Goal: Information Seeking & Learning: Learn about a topic

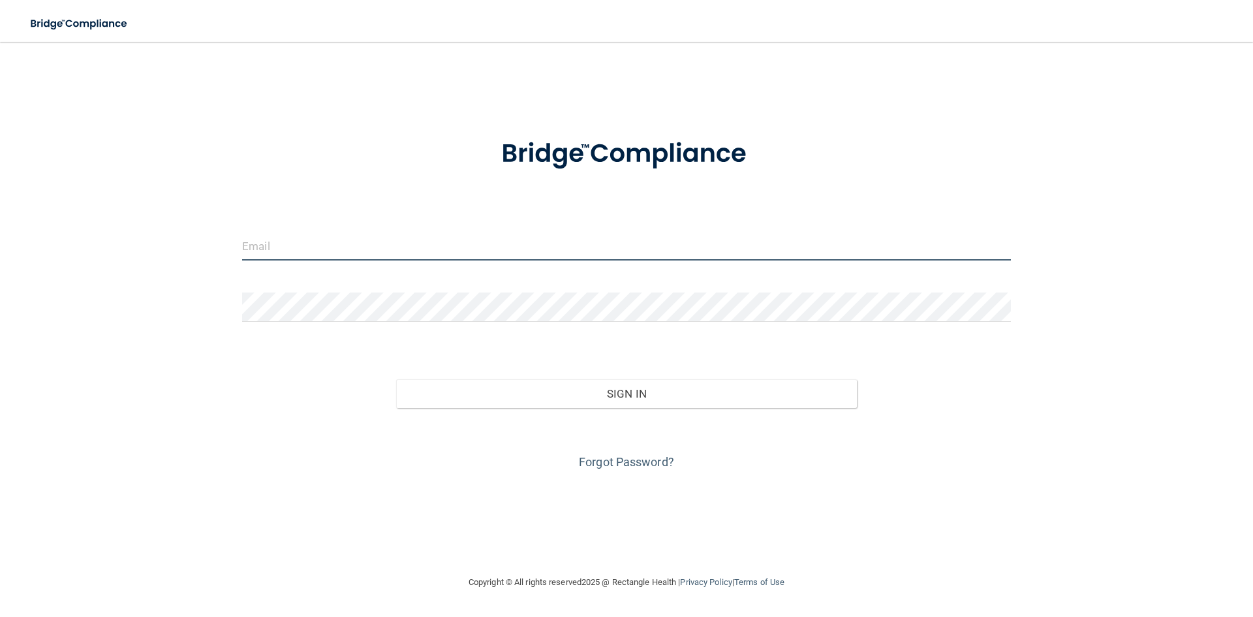
click at [270, 249] on input "email" at bounding box center [626, 245] width 769 height 29
type input "[EMAIL_ADDRESS][DOMAIN_NAME]"
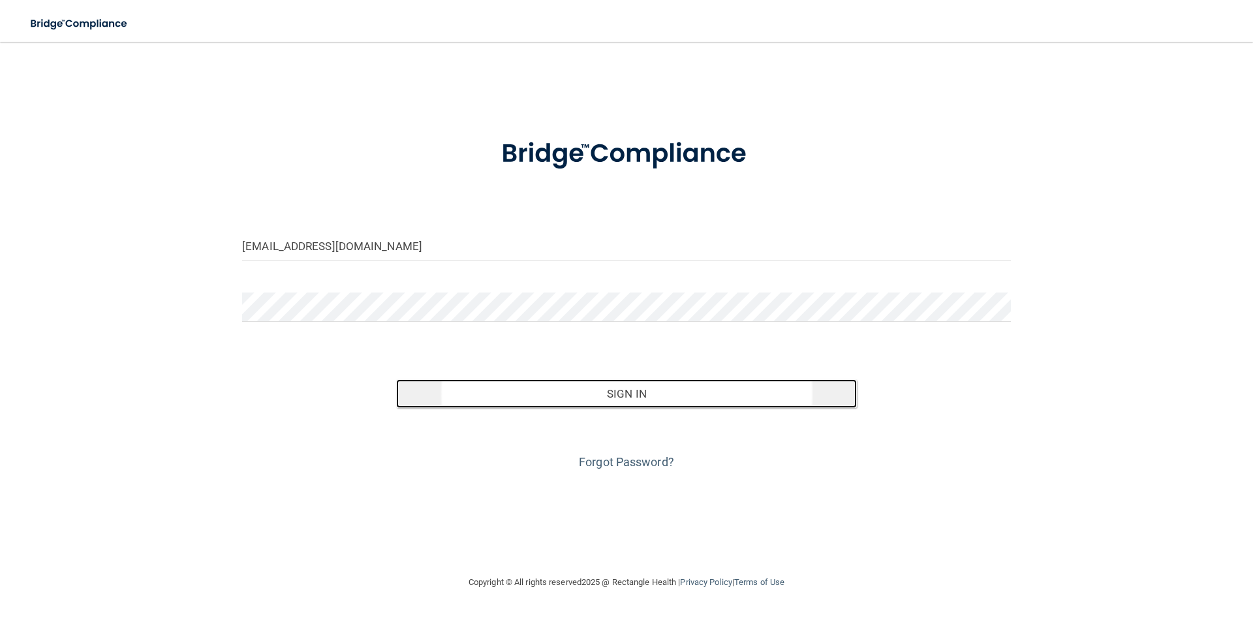
click at [631, 402] on button "Sign In" at bounding box center [627, 393] width 462 height 29
click at [703, 399] on button "Sign In" at bounding box center [627, 393] width 462 height 29
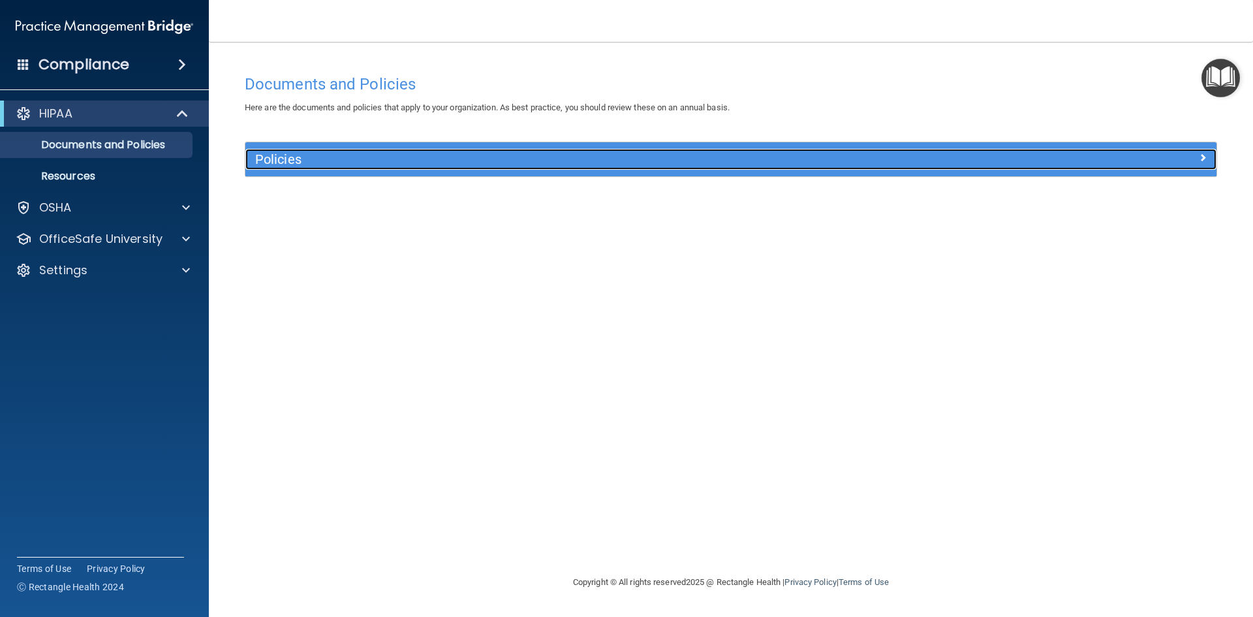
click at [274, 163] on h5 "Policies" at bounding box center [609, 159] width 709 height 14
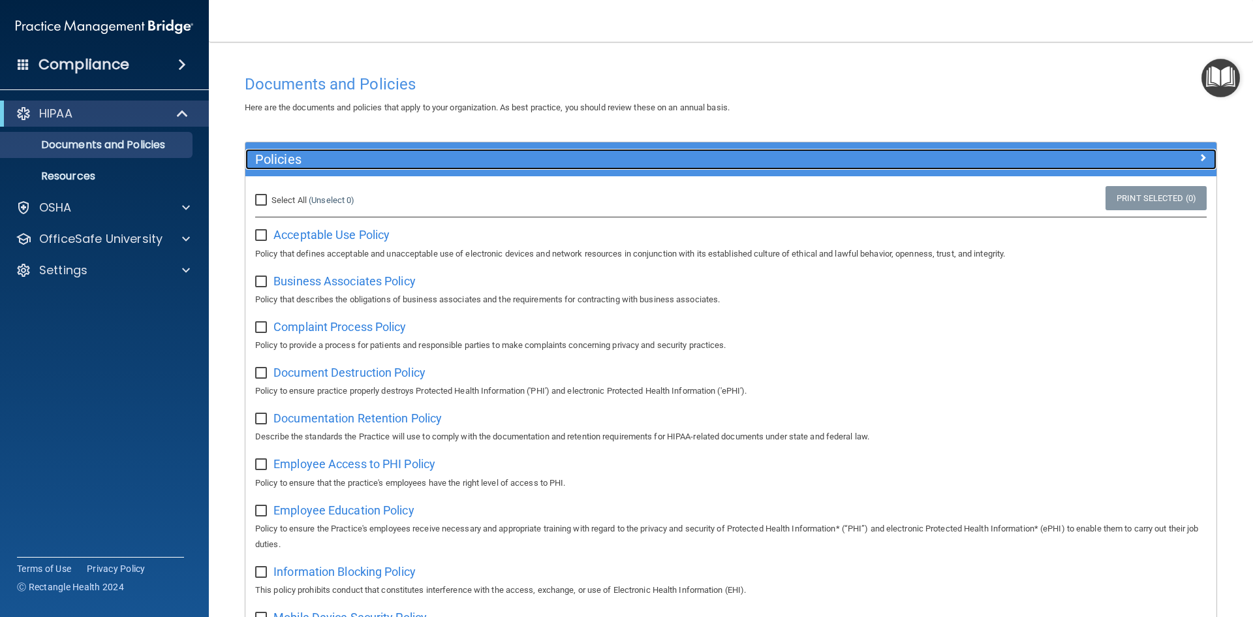
scroll to position [65, 0]
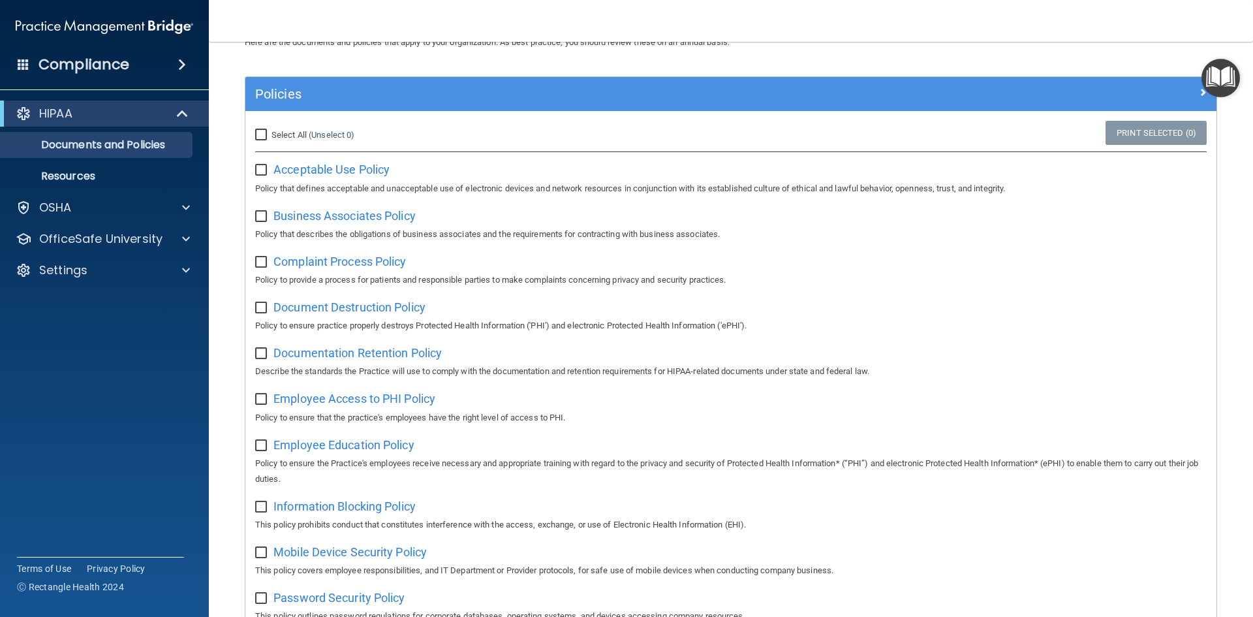
click at [260, 134] on input "Select All (Unselect 0) Unselect All" at bounding box center [262, 135] width 15 height 10
checkbox input "true"
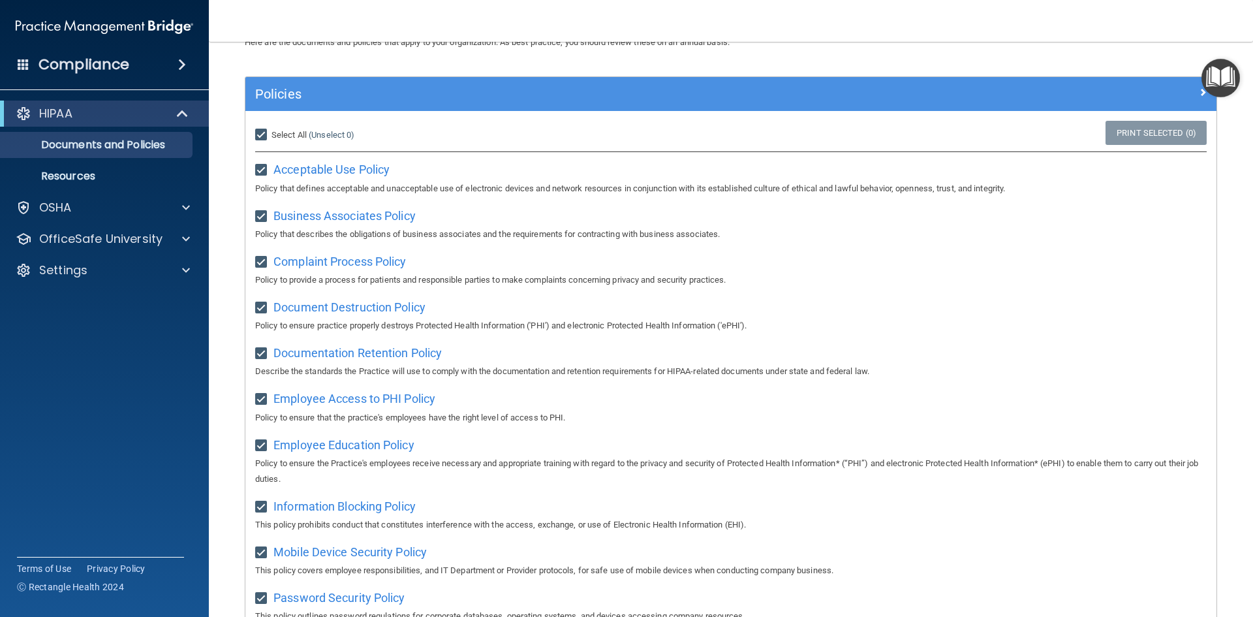
checkbox input "true"
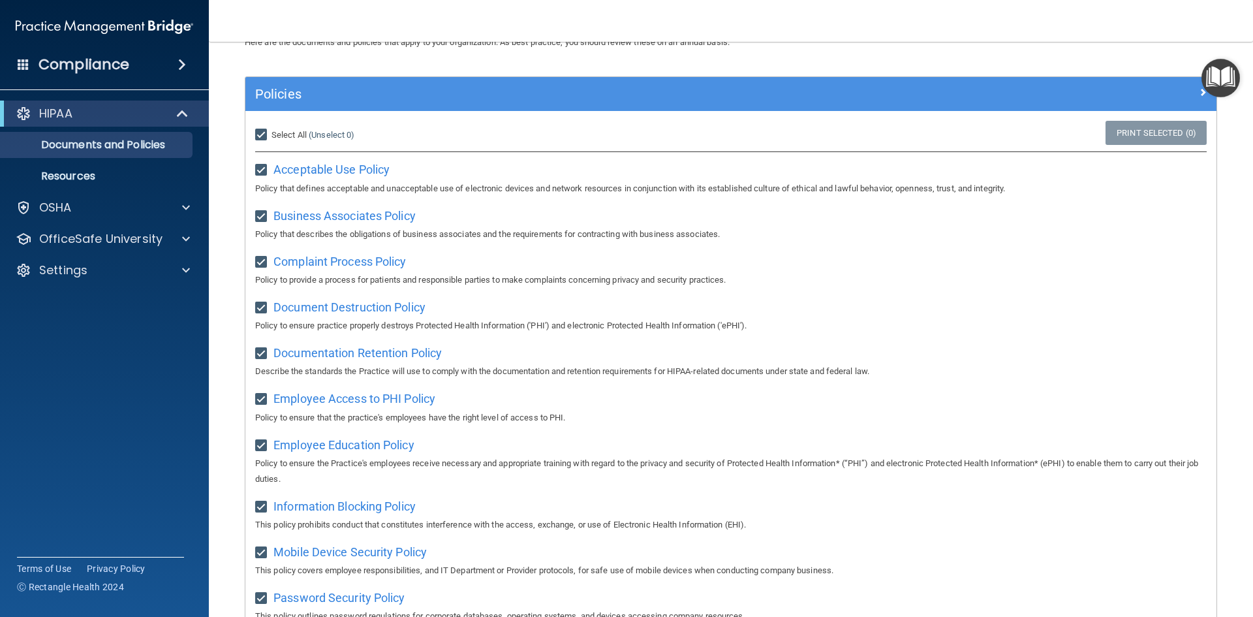
checkbox input "true"
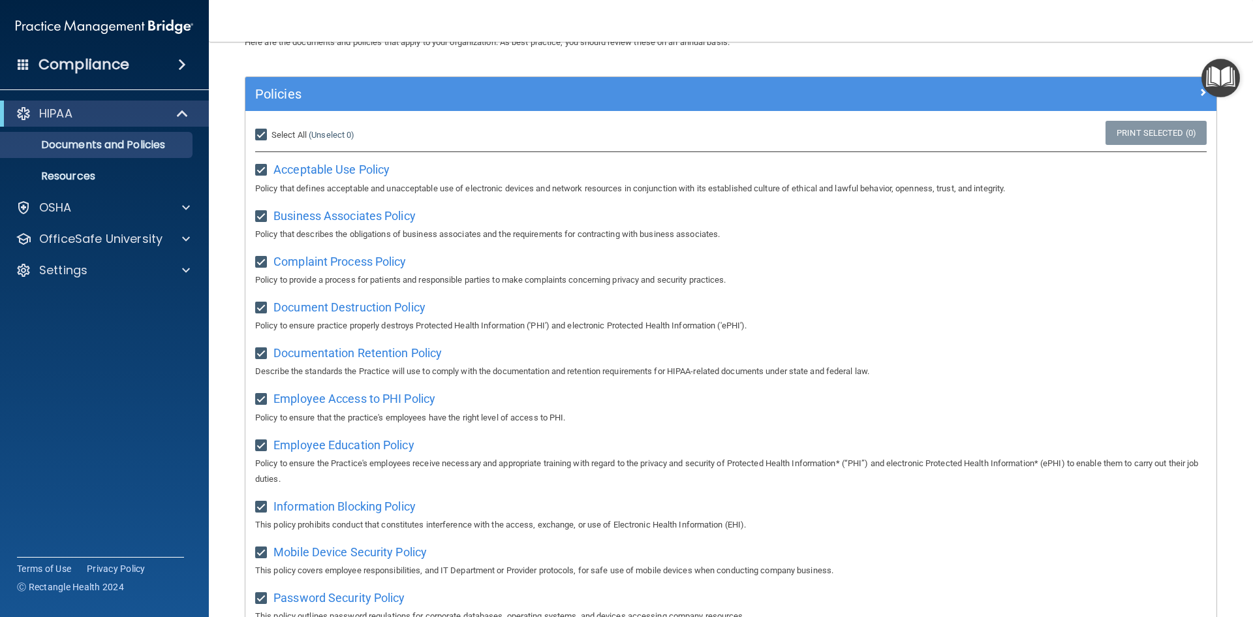
checkbox input "true"
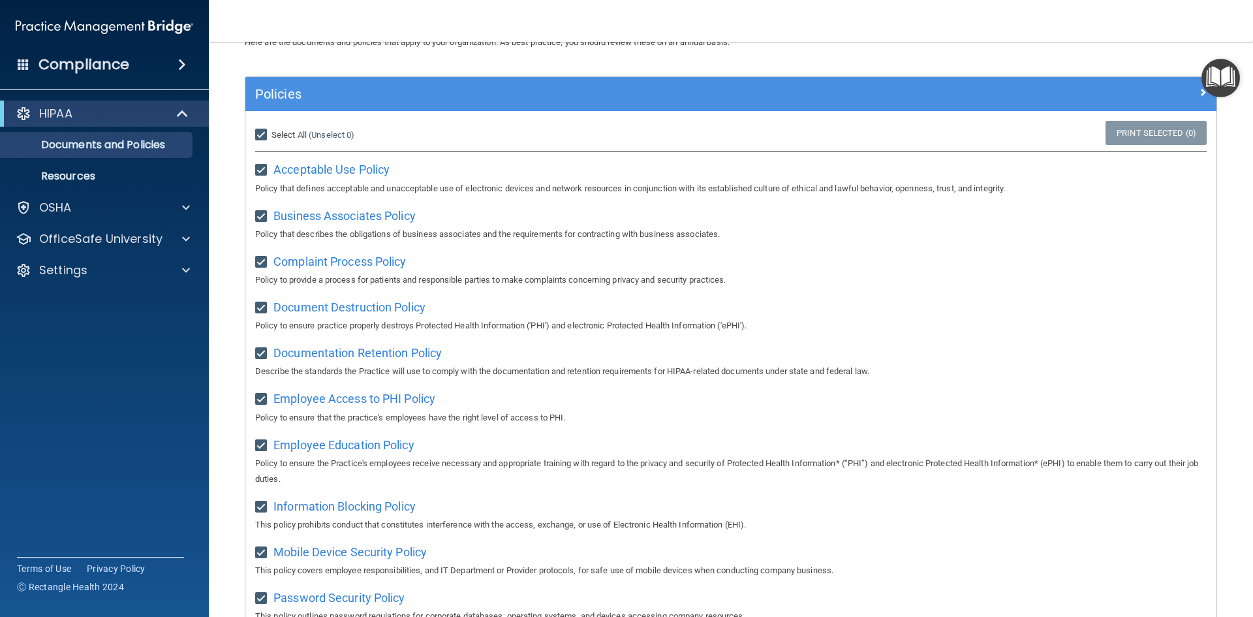
checkbox input "true"
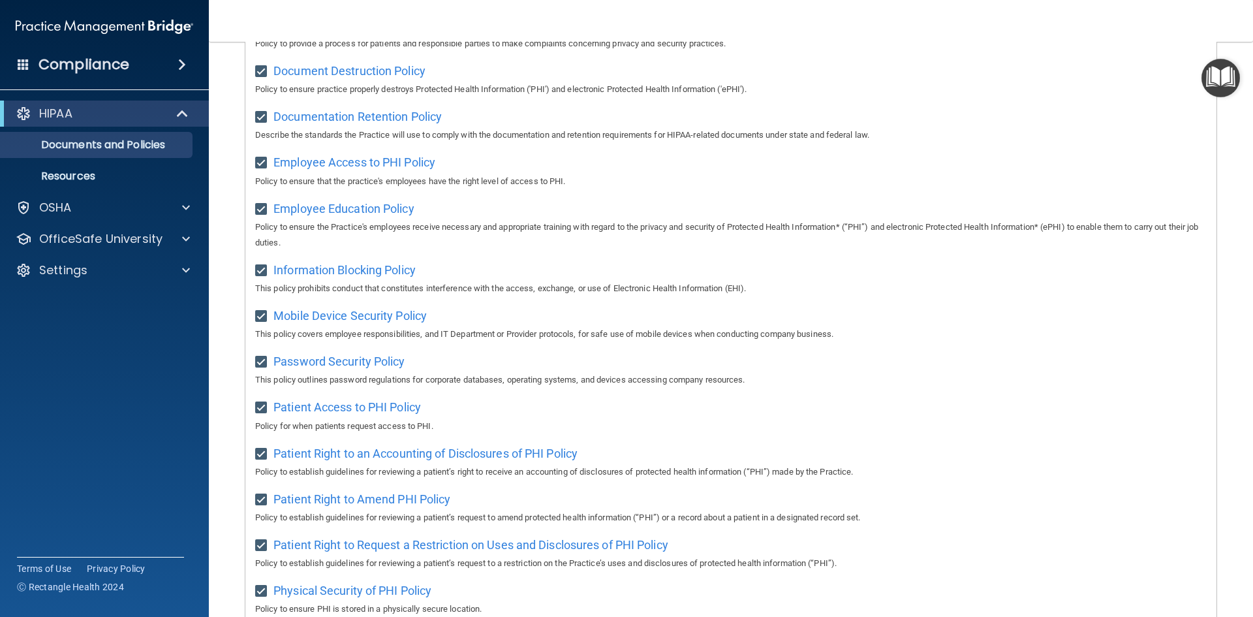
scroll to position [301, 0]
click at [366, 208] on span "Employee Education Policy" at bounding box center [344, 209] width 141 height 14
click at [82, 173] on p "Resources" at bounding box center [97, 176] width 178 height 13
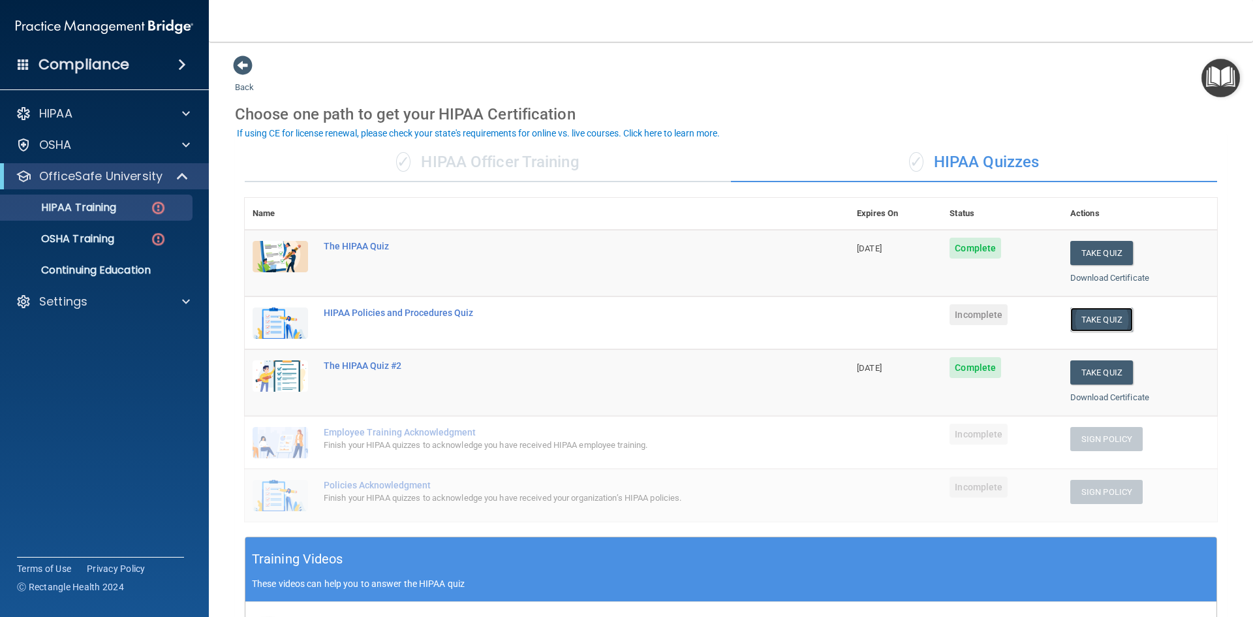
click at [1101, 323] on button "Take Quiz" at bounding box center [1102, 319] width 63 height 24
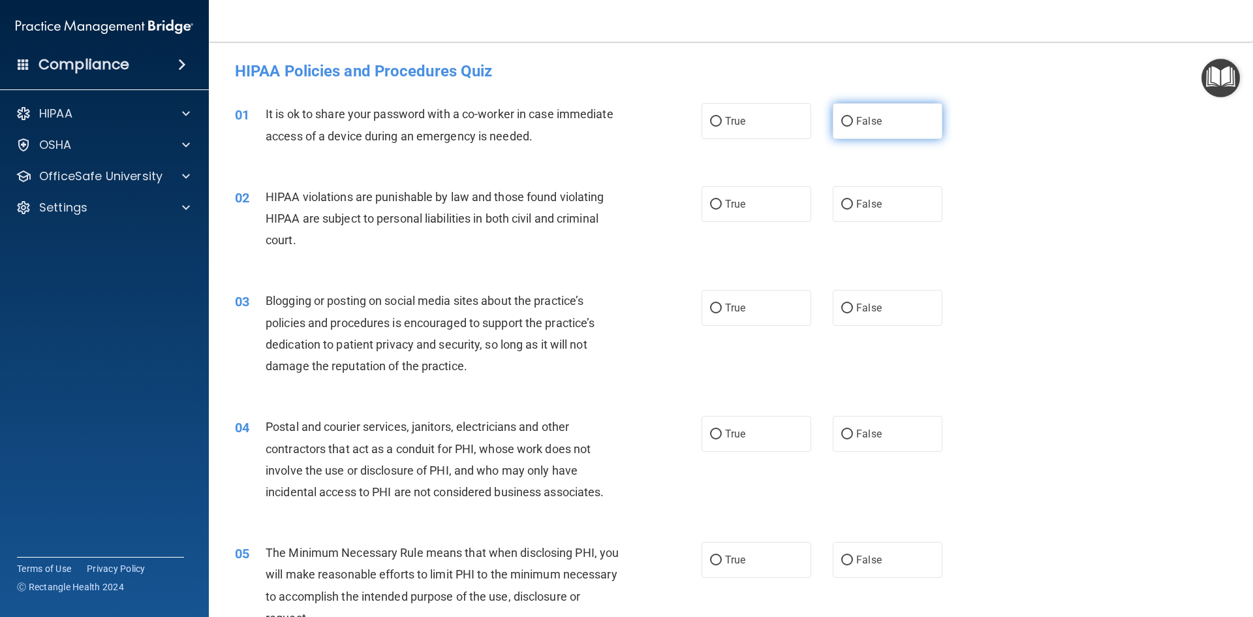
click at [845, 119] on input "False" at bounding box center [847, 122] width 12 height 10
radio input "true"
click at [773, 213] on label "True" at bounding box center [757, 204] width 110 height 36
click at [722, 210] on input "True" at bounding box center [716, 205] width 12 height 10
radio input "true"
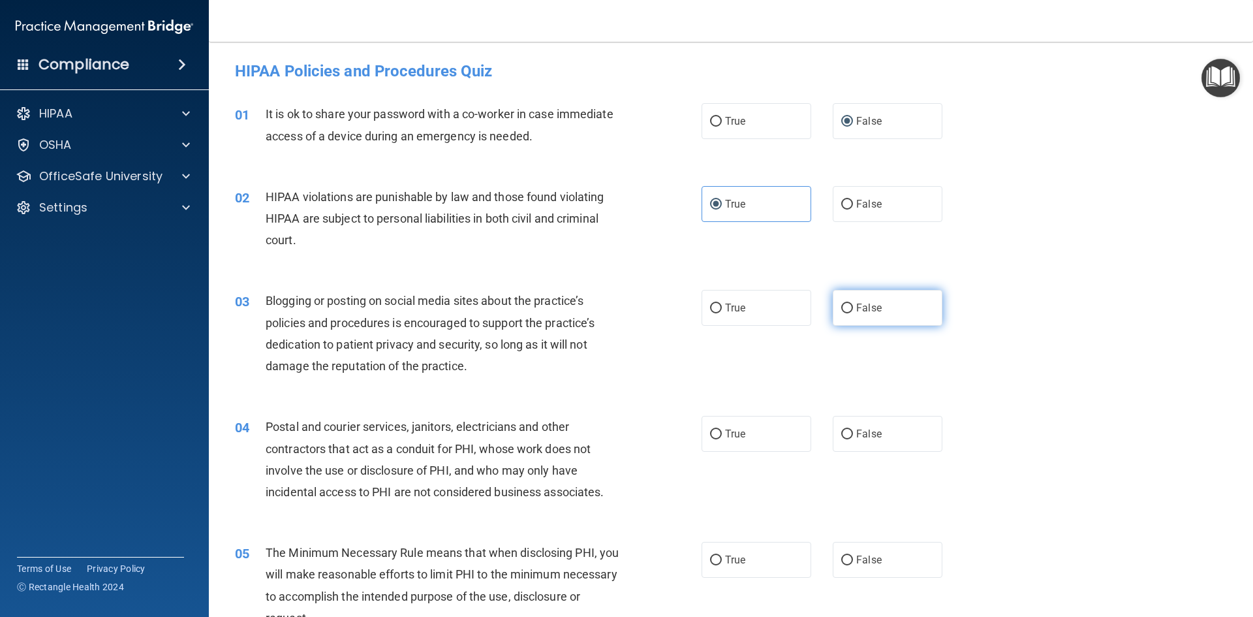
click at [865, 307] on span "False" at bounding box center [868, 308] width 25 height 12
click at [853, 307] on input "False" at bounding box center [847, 309] width 12 height 10
radio input "true"
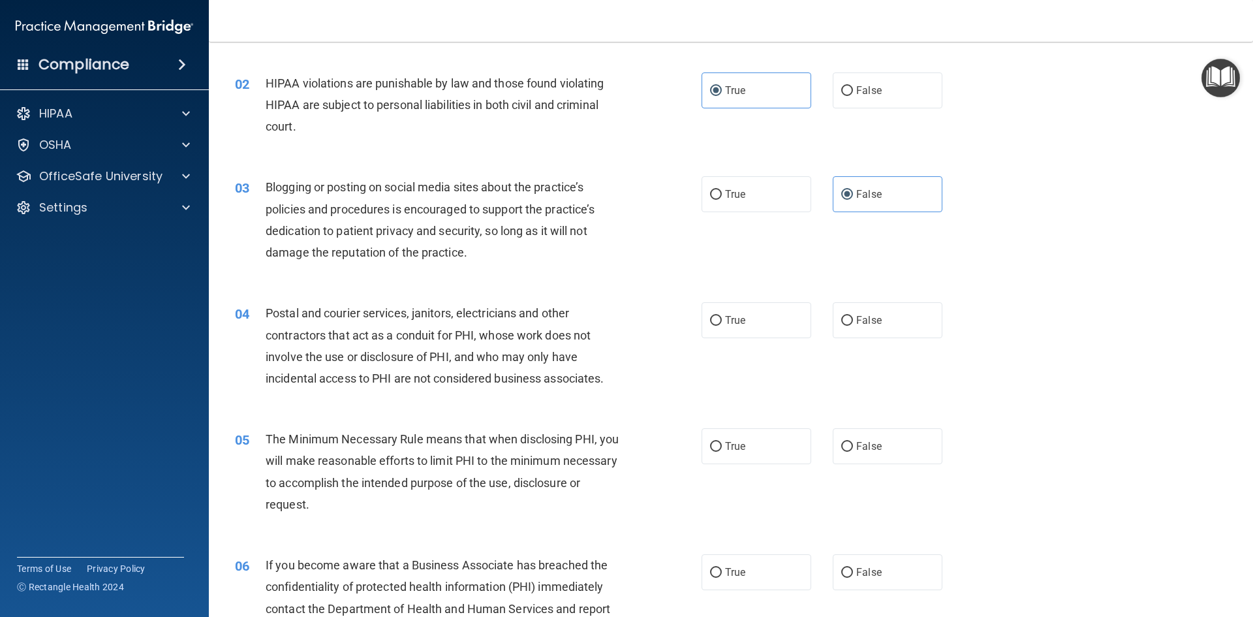
scroll to position [131, 0]
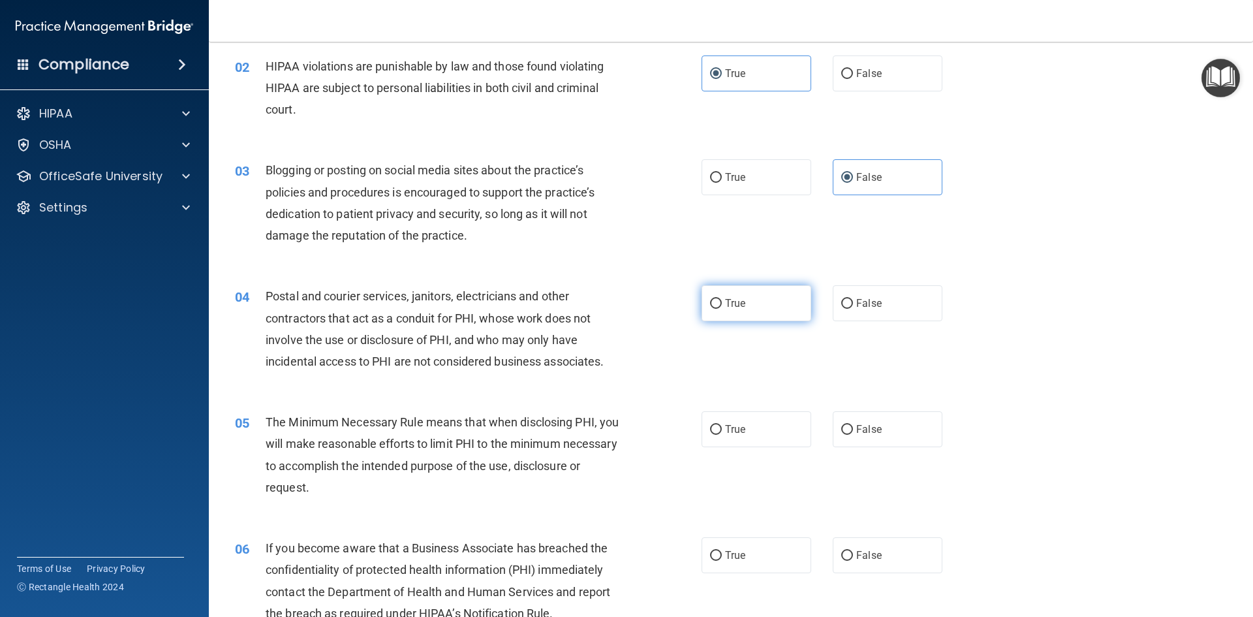
click at [755, 319] on label "True" at bounding box center [757, 303] width 110 height 36
click at [722, 309] on input "True" at bounding box center [716, 304] width 12 height 10
radio input "true"
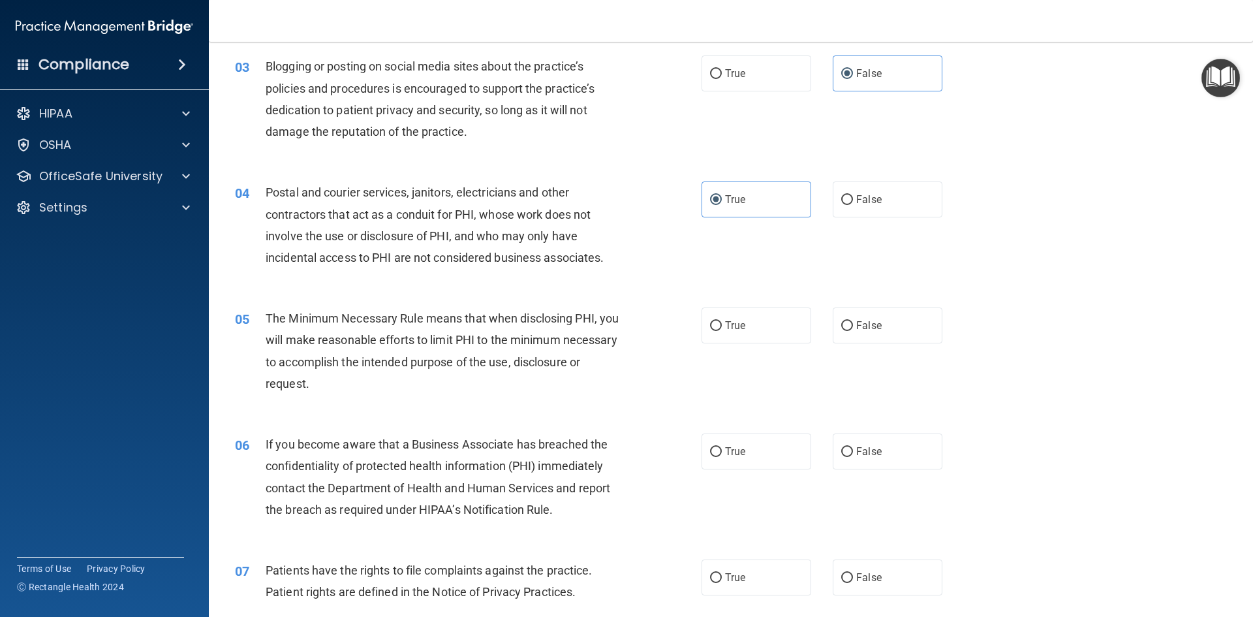
scroll to position [261, 0]
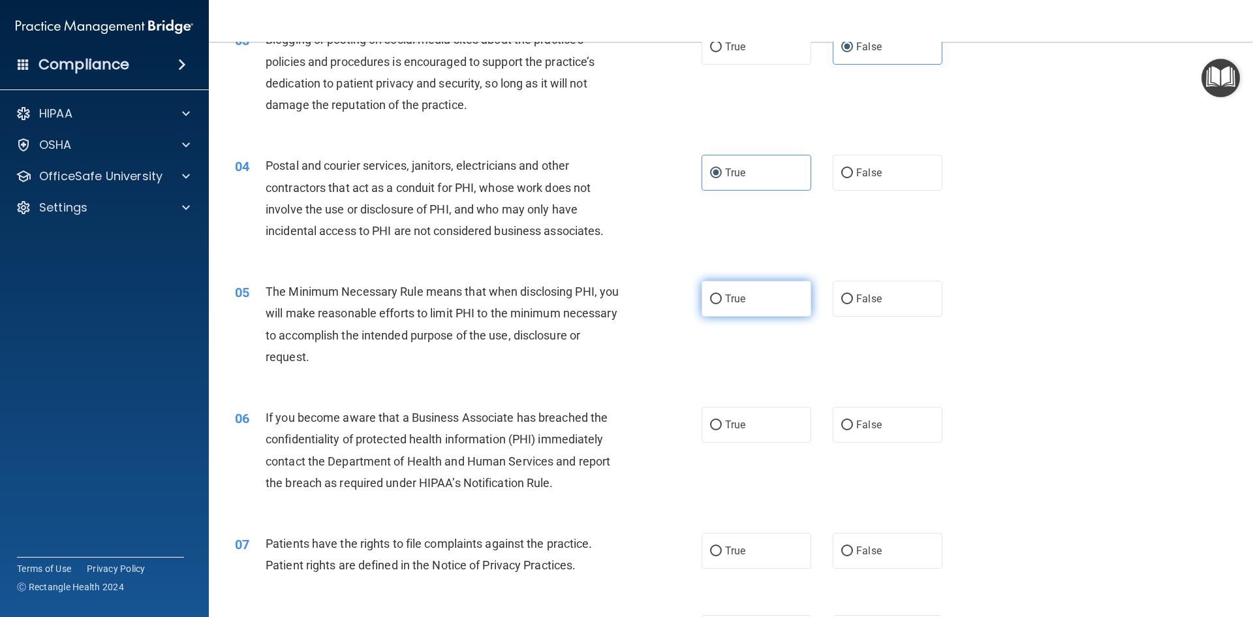
click at [755, 295] on label "True" at bounding box center [757, 299] width 110 height 36
click at [722, 295] on input "True" at bounding box center [716, 299] width 12 height 10
radio input "true"
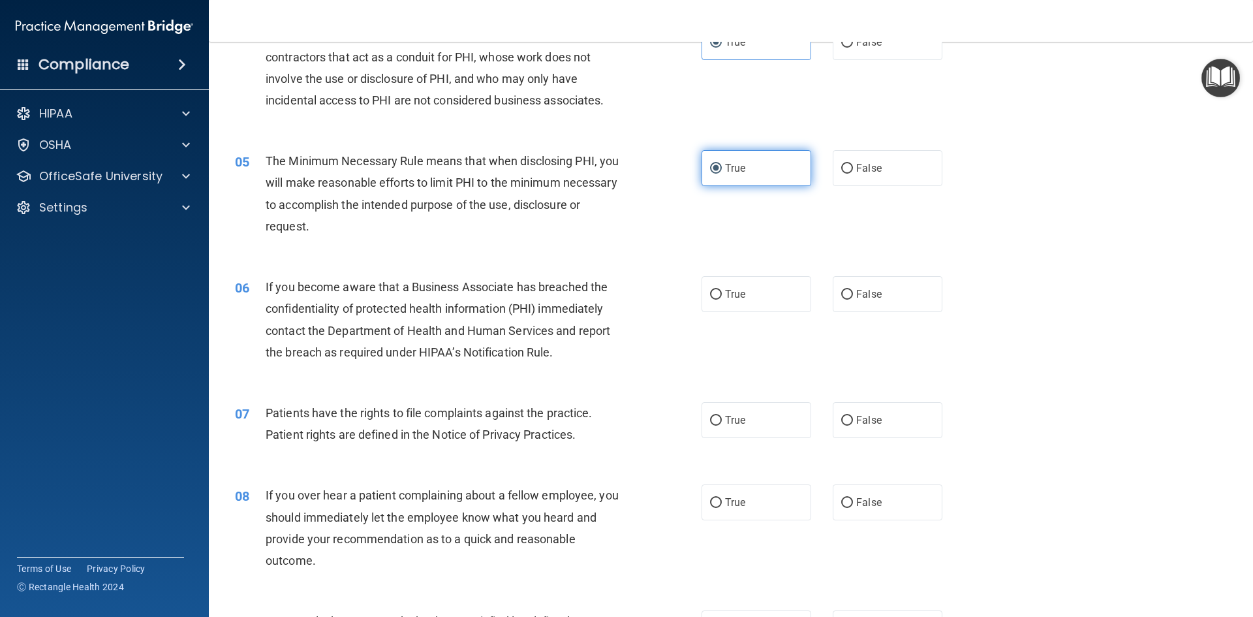
scroll to position [457, 0]
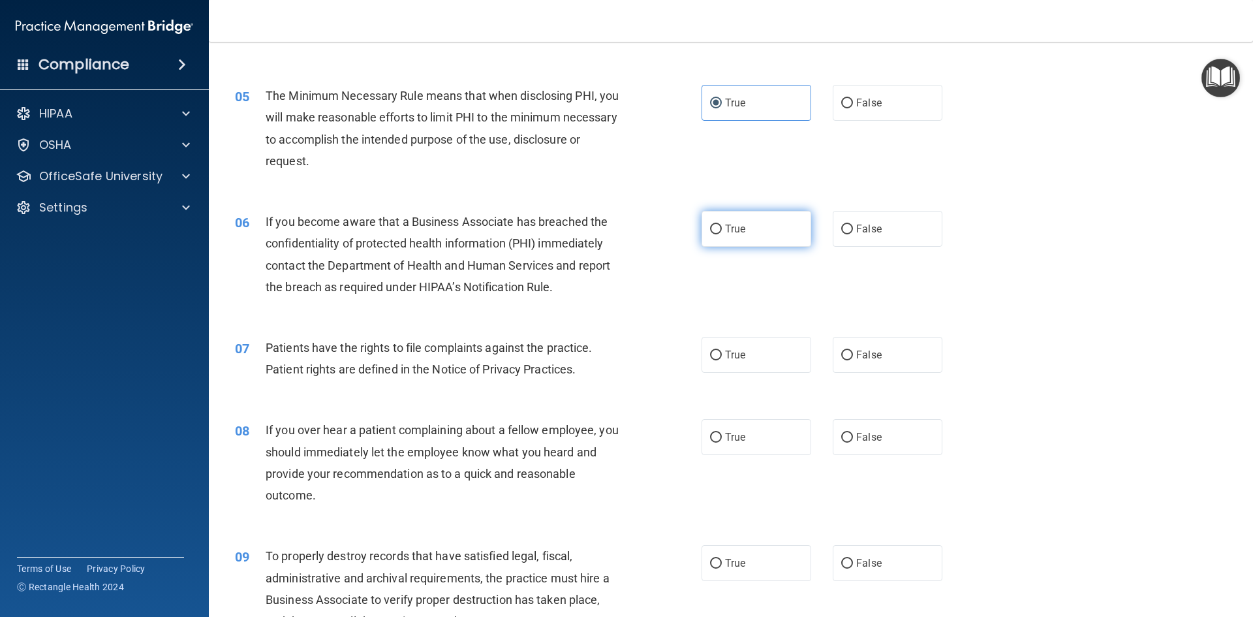
click at [713, 227] on input "True" at bounding box center [716, 230] width 12 height 10
radio input "true"
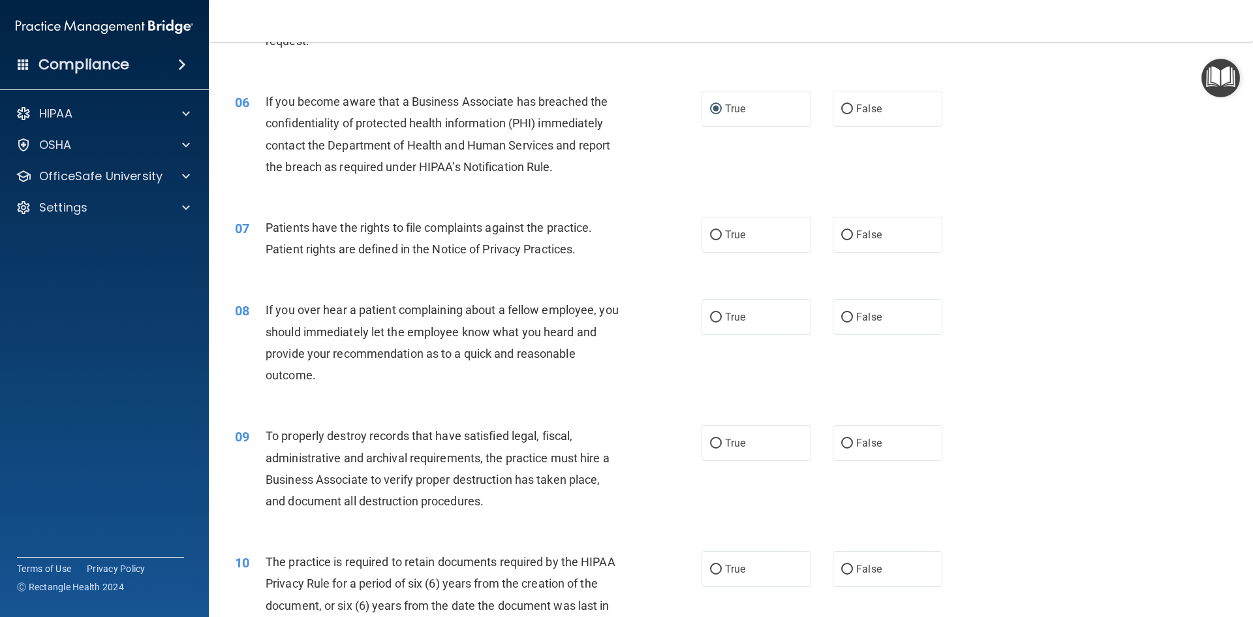
scroll to position [588, 0]
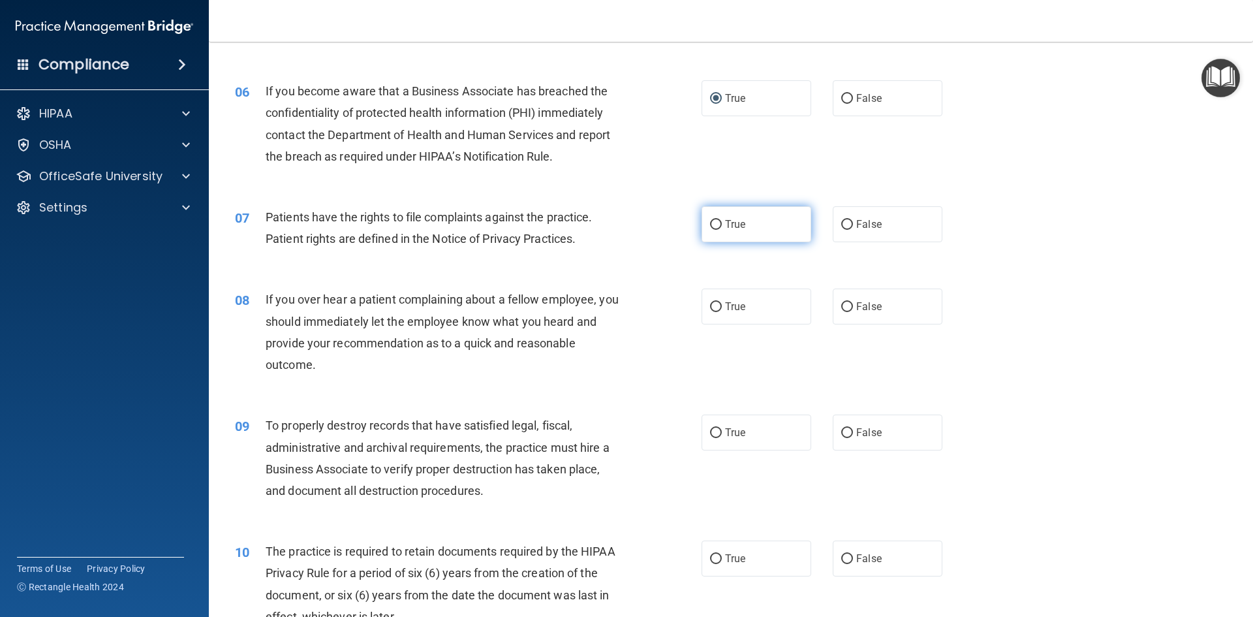
click at [734, 213] on label "True" at bounding box center [757, 224] width 110 height 36
click at [722, 220] on input "True" at bounding box center [716, 225] width 12 height 10
radio input "true"
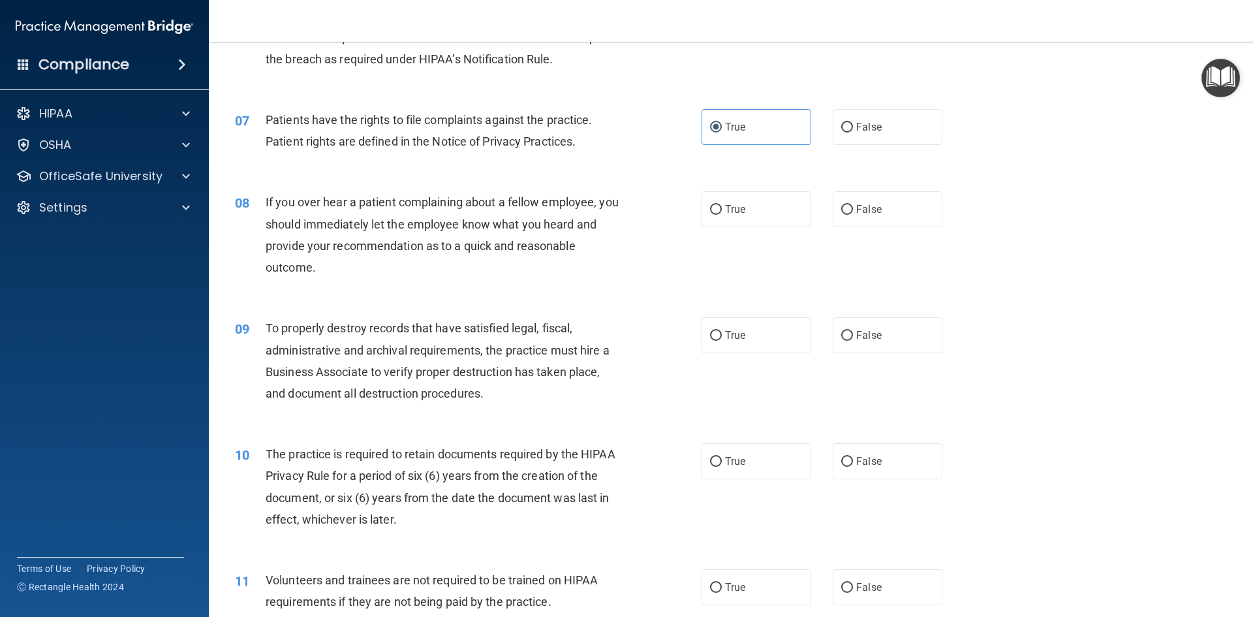
scroll to position [718, 0]
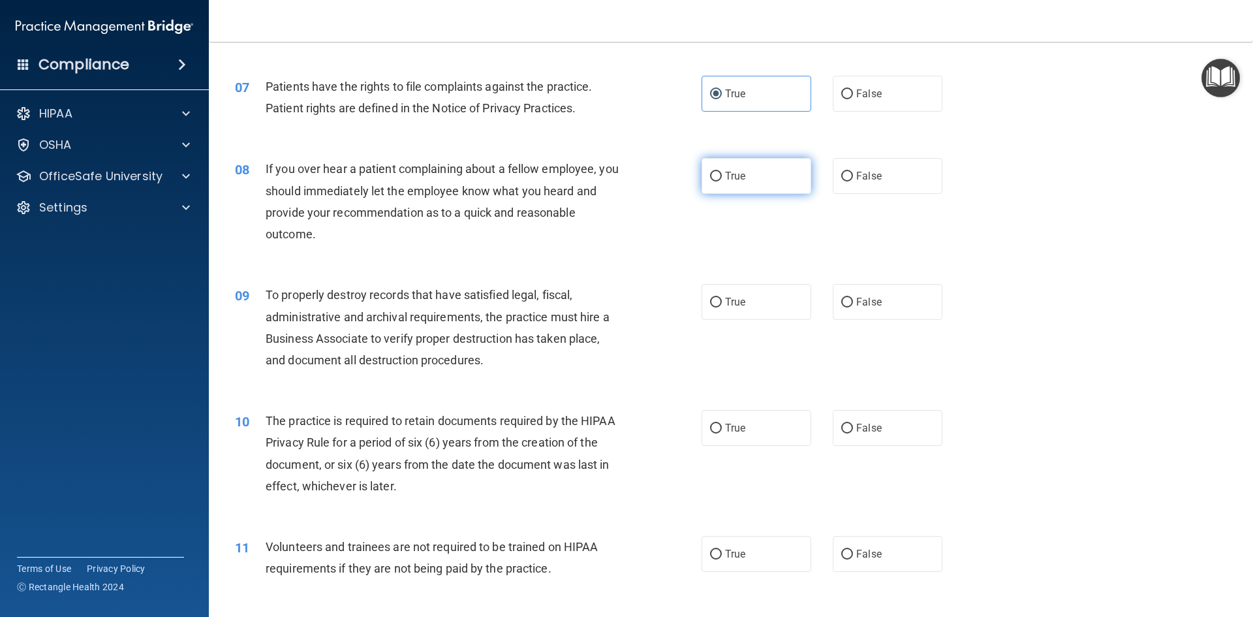
click at [743, 179] on label "True" at bounding box center [757, 176] width 110 height 36
click at [722, 179] on input "True" at bounding box center [716, 177] width 12 height 10
radio input "true"
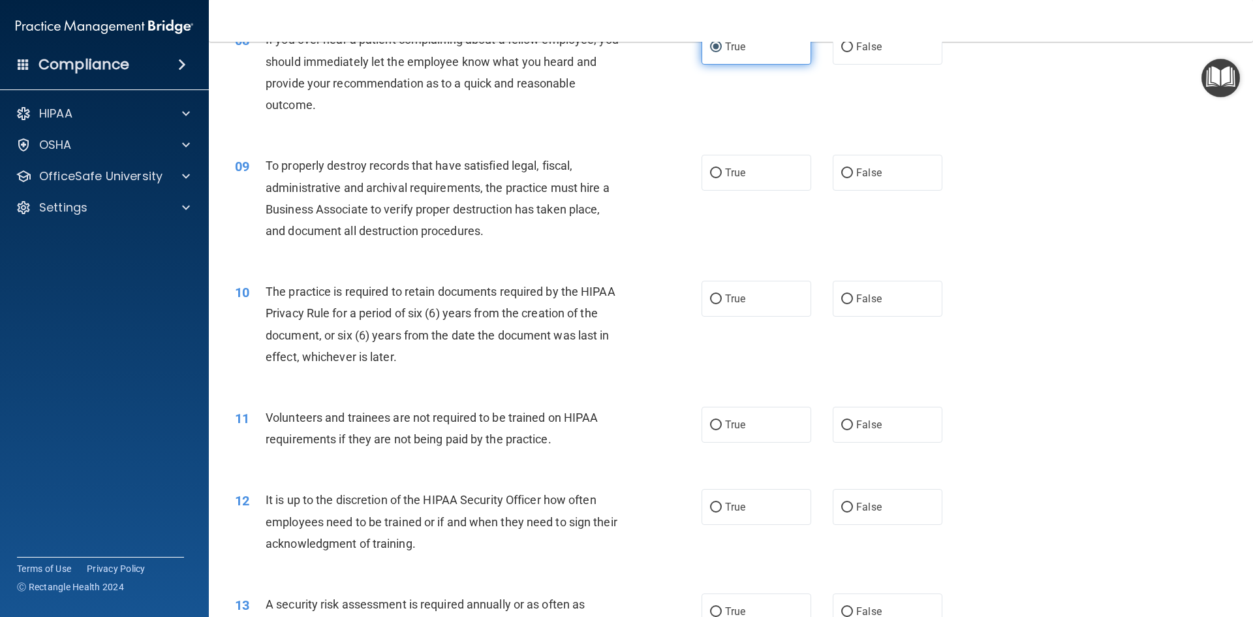
scroll to position [849, 0]
click at [883, 170] on label "False" at bounding box center [888, 171] width 110 height 36
click at [853, 170] on input "False" at bounding box center [847, 172] width 12 height 10
radio input "true"
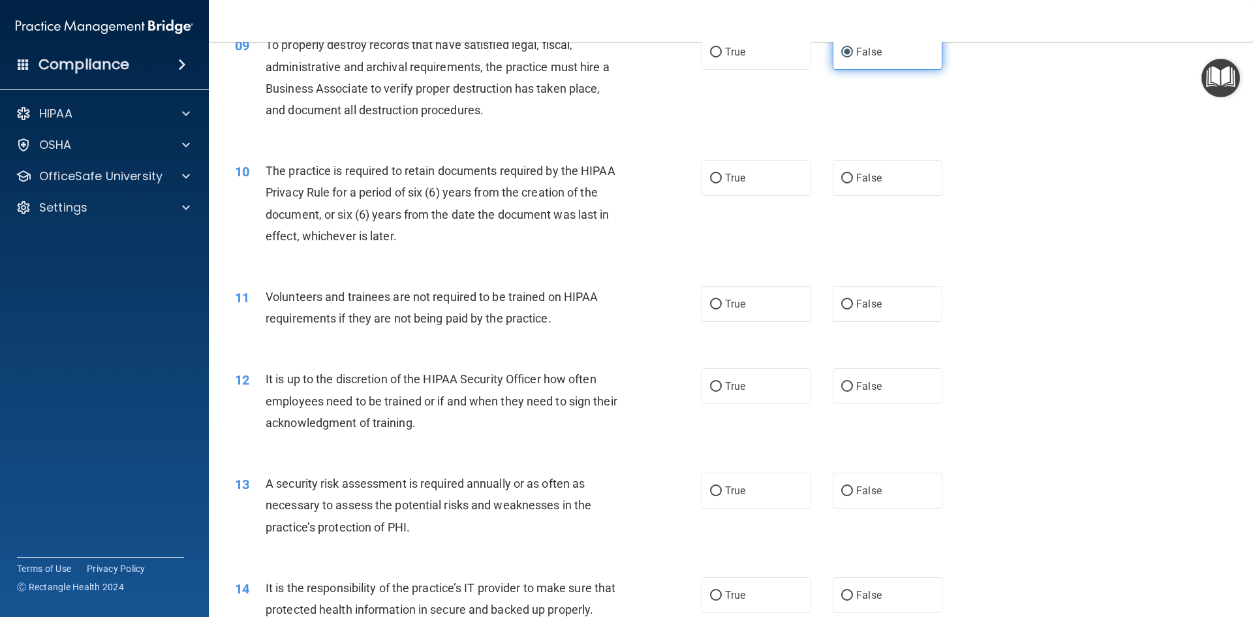
scroll to position [979, 0]
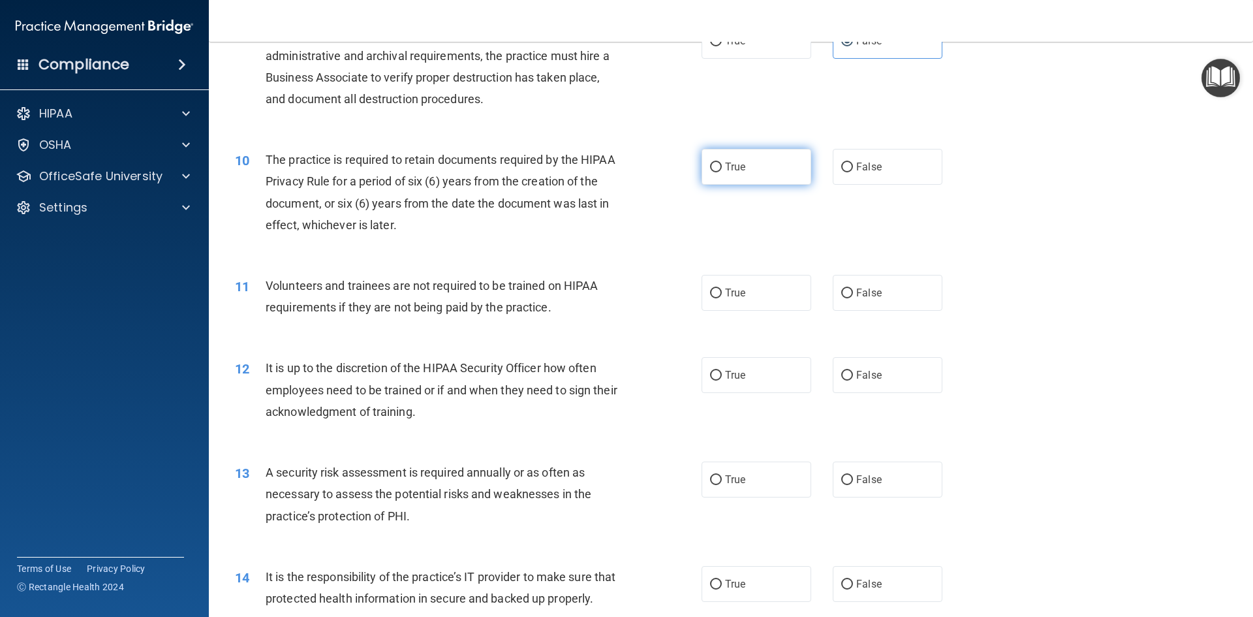
click at [734, 164] on span "True" at bounding box center [735, 167] width 20 height 12
click at [722, 164] on input "True" at bounding box center [716, 168] width 12 height 10
radio input "true"
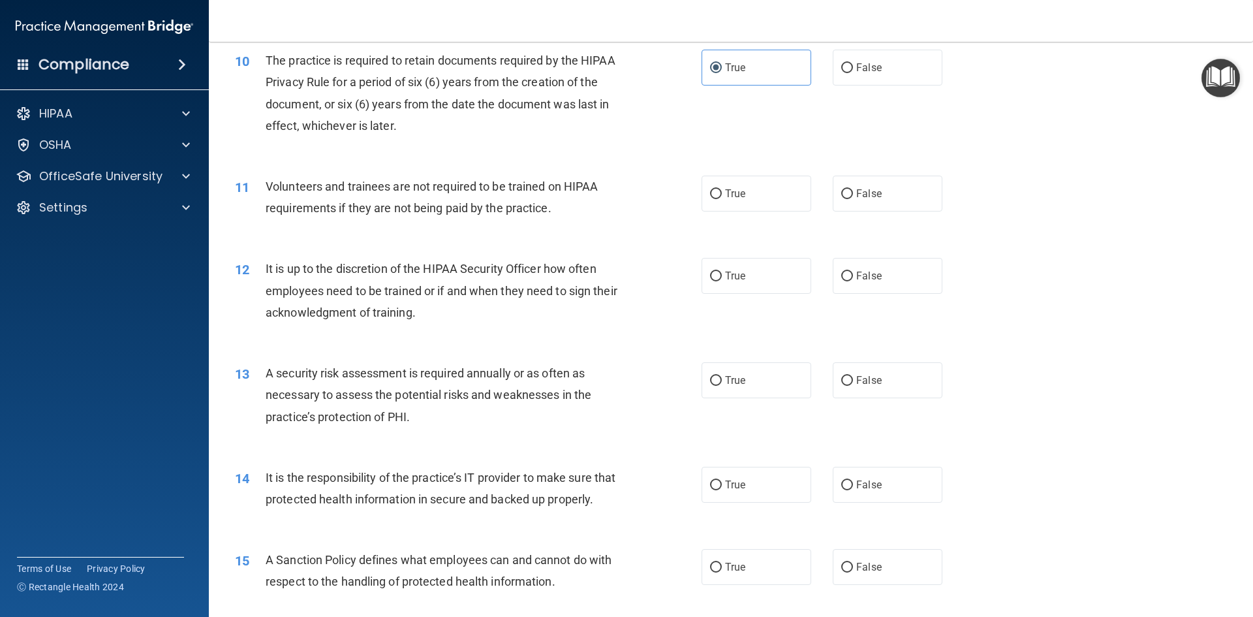
scroll to position [1110, 0]
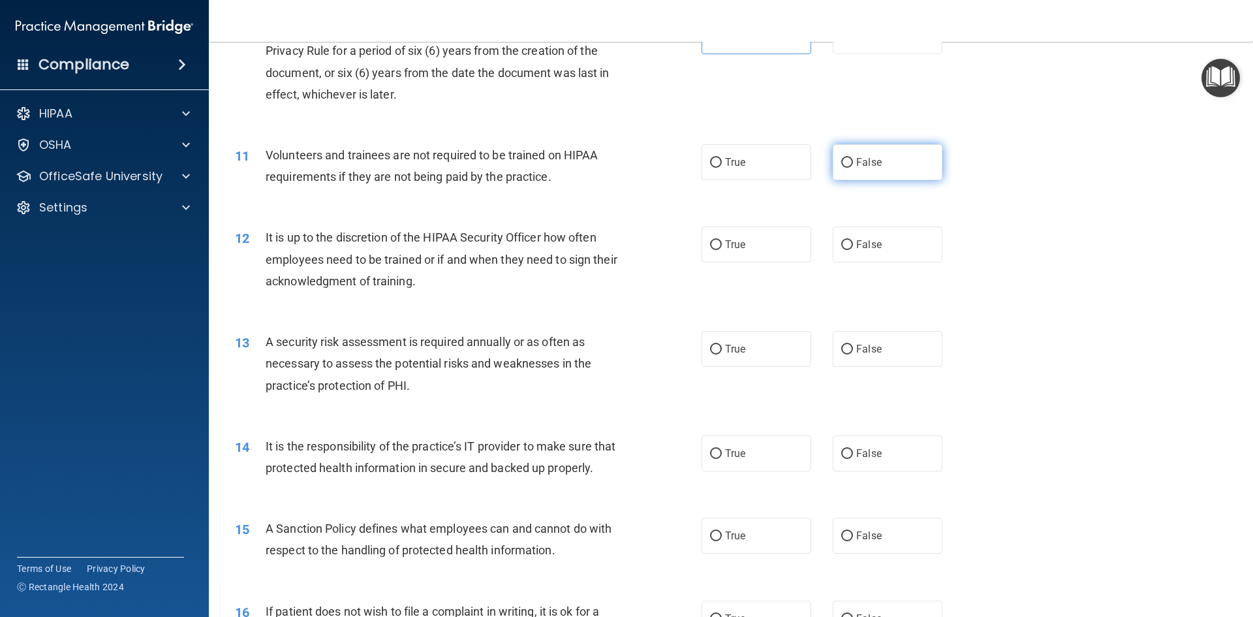
click at [879, 166] on label "False" at bounding box center [888, 162] width 110 height 36
click at [853, 166] on input "False" at bounding box center [847, 163] width 12 height 10
radio input "true"
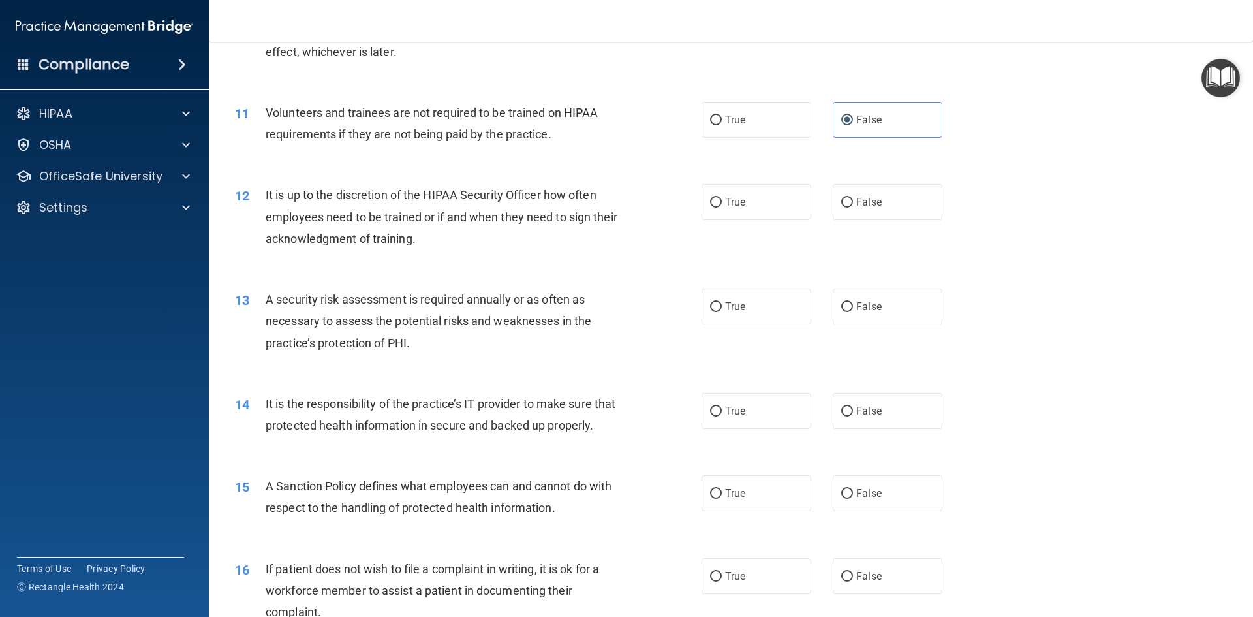
scroll to position [1175, 0]
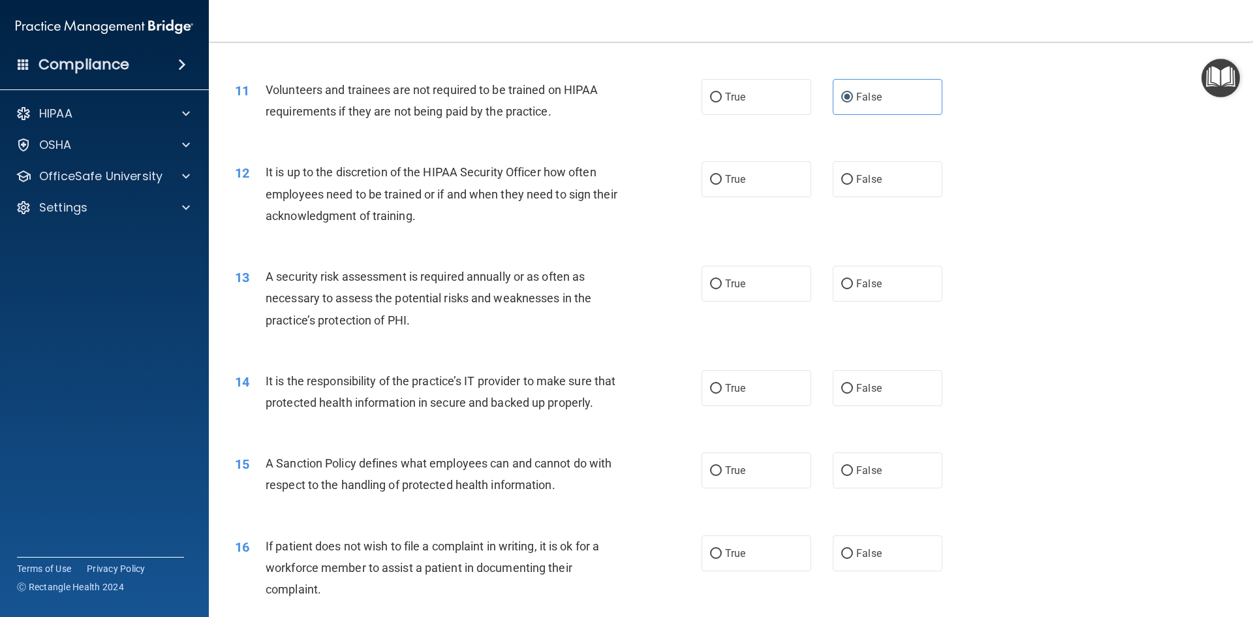
click at [824, 181] on div "True False" at bounding box center [833, 179] width 263 height 36
click at [841, 182] on input "False" at bounding box center [847, 180] width 12 height 10
radio input "true"
click at [738, 298] on label "True" at bounding box center [757, 284] width 110 height 36
click at [722, 289] on input "True" at bounding box center [716, 284] width 12 height 10
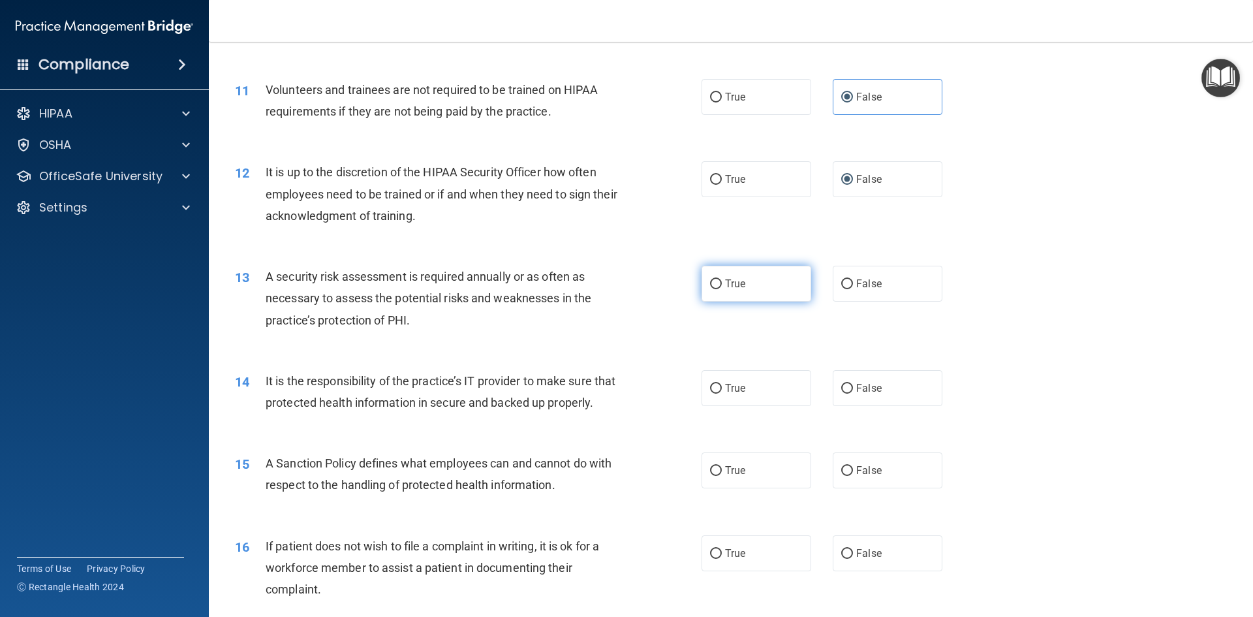
radio input "true"
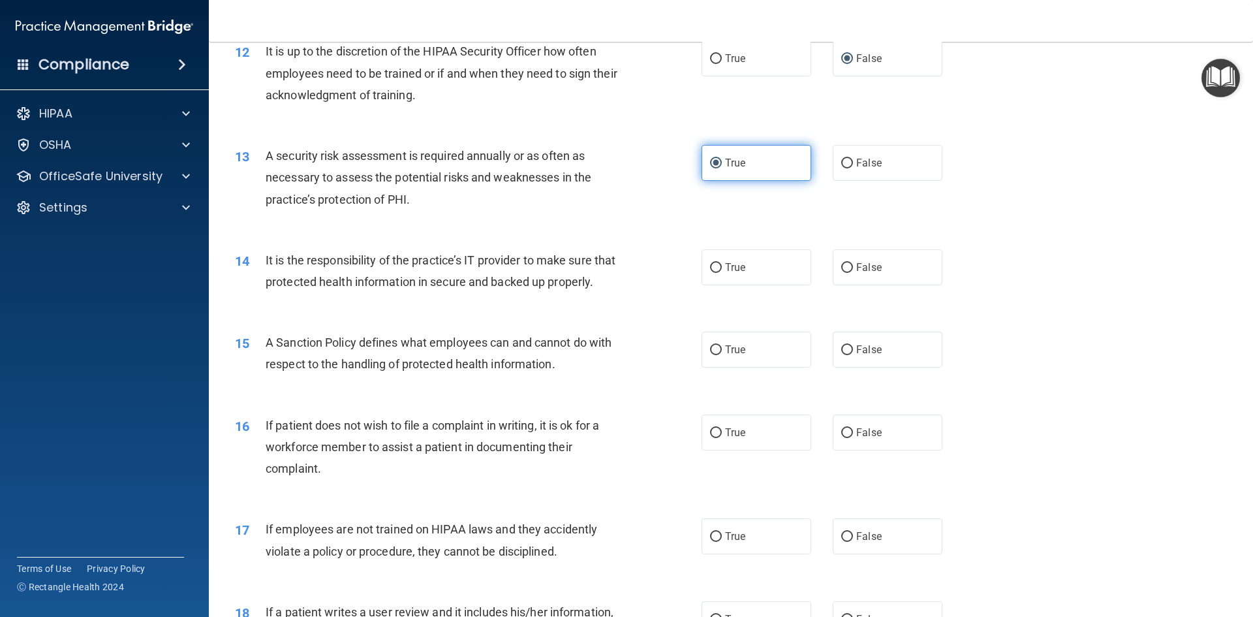
scroll to position [1306, 0]
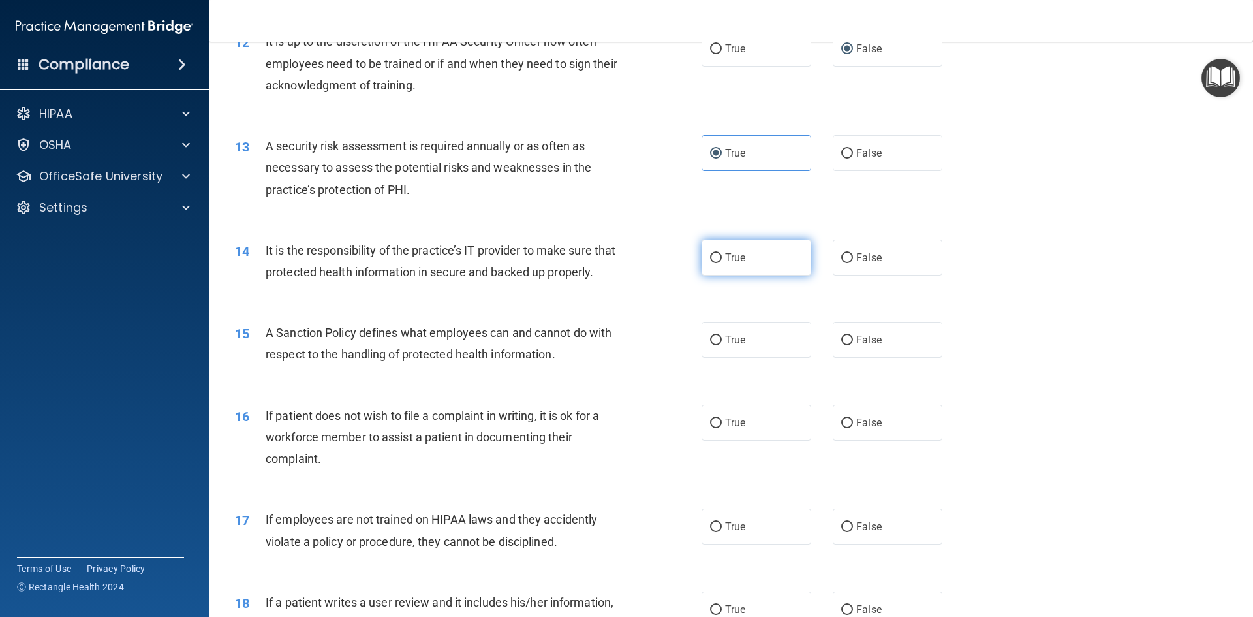
click at [738, 262] on span "True" at bounding box center [735, 257] width 20 height 12
click at [722, 262] on input "True" at bounding box center [716, 258] width 12 height 10
radio input "true"
click at [861, 264] on label "False" at bounding box center [888, 258] width 110 height 36
click at [853, 263] on input "False" at bounding box center [847, 258] width 12 height 10
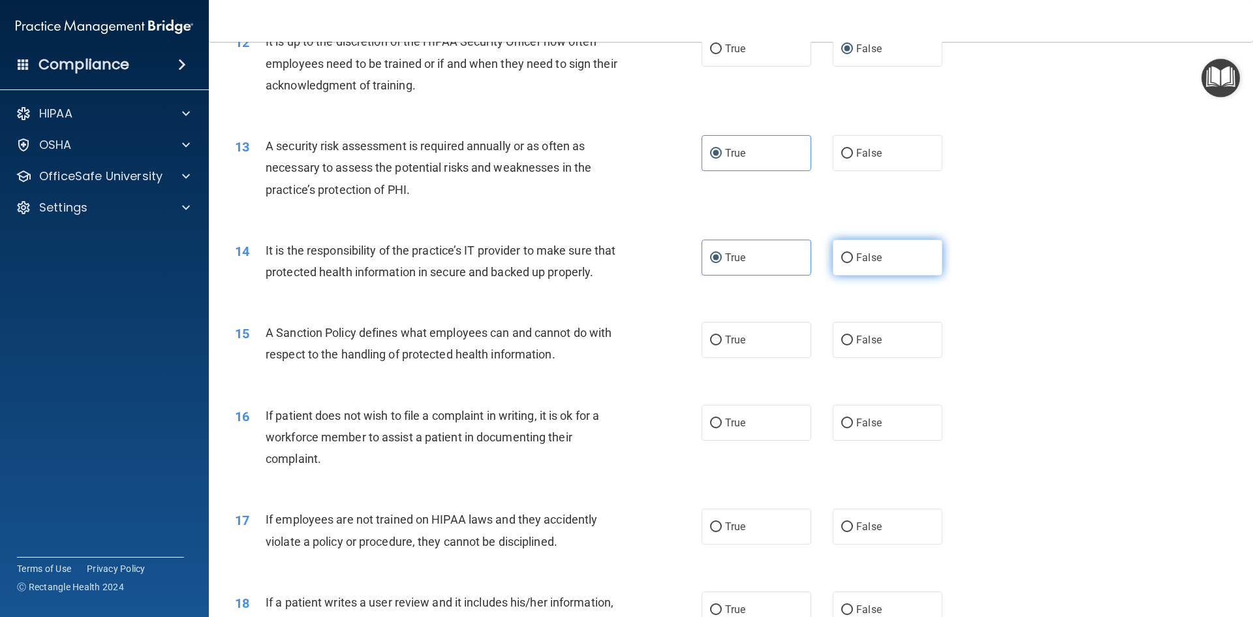
radio input "true"
radio input "false"
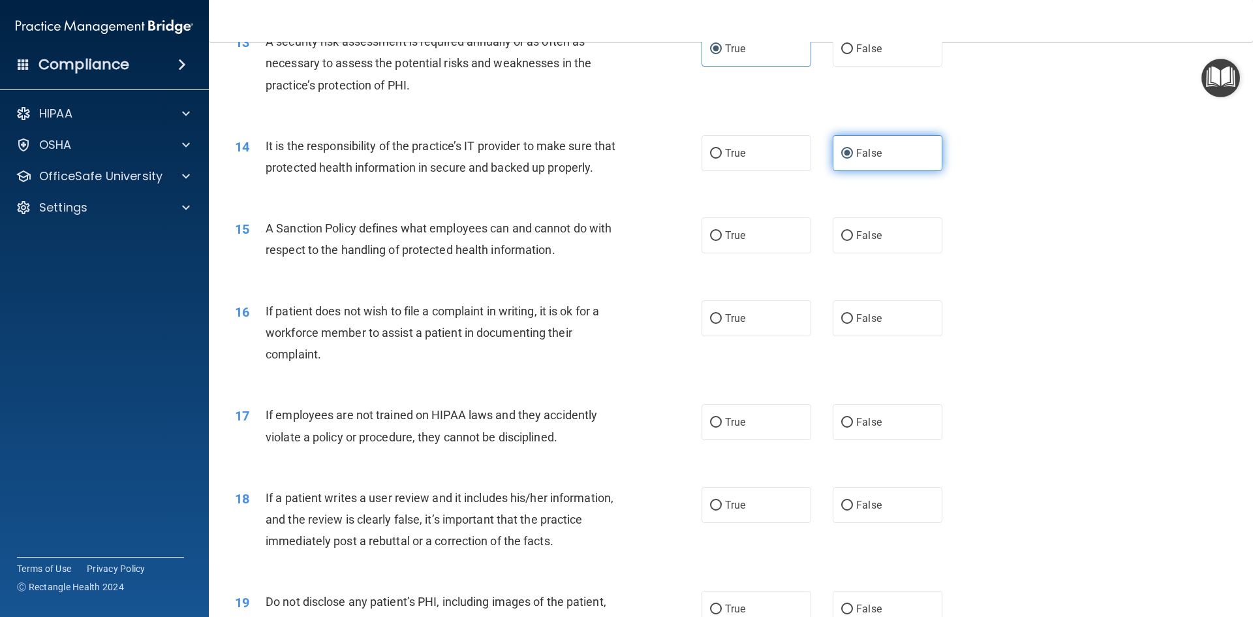
scroll to position [1436, 0]
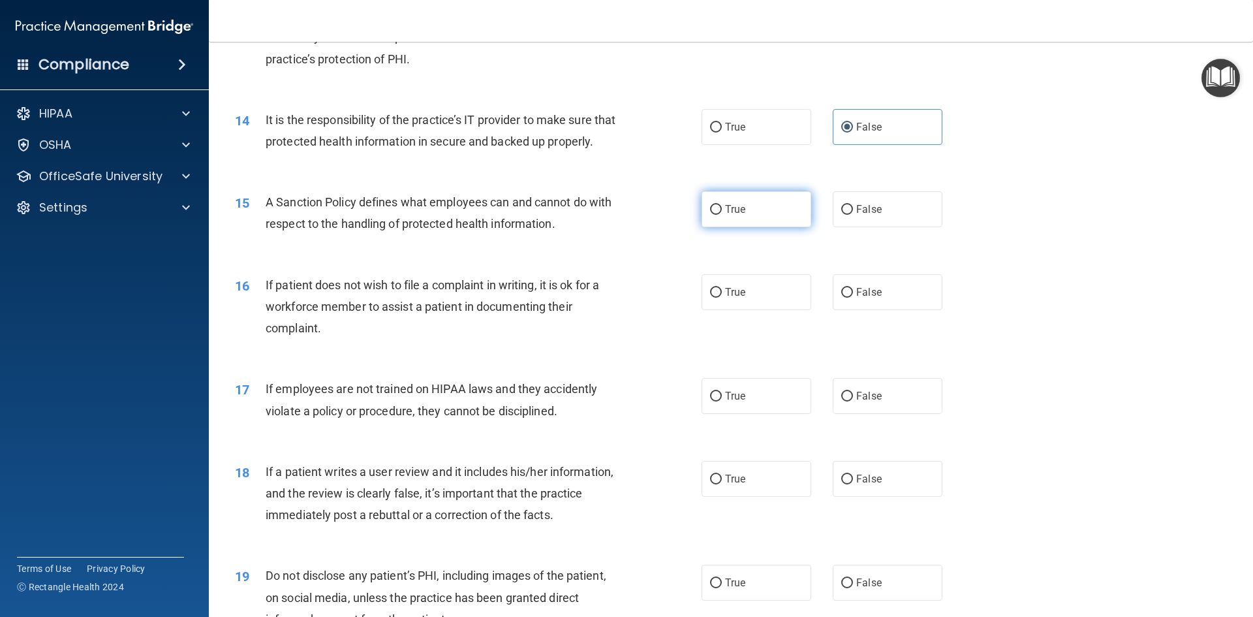
click at [742, 227] on label "True" at bounding box center [757, 209] width 110 height 36
click at [722, 215] on input "True" at bounding box center [716, 210] width 12 height 10
radio input "true"
click at [749, 310] on label "True" at bounding box center [757, 292] width 110 height 36
click at [722, 298] on input "True" at bounding box center [716, 293] width 12 height 10
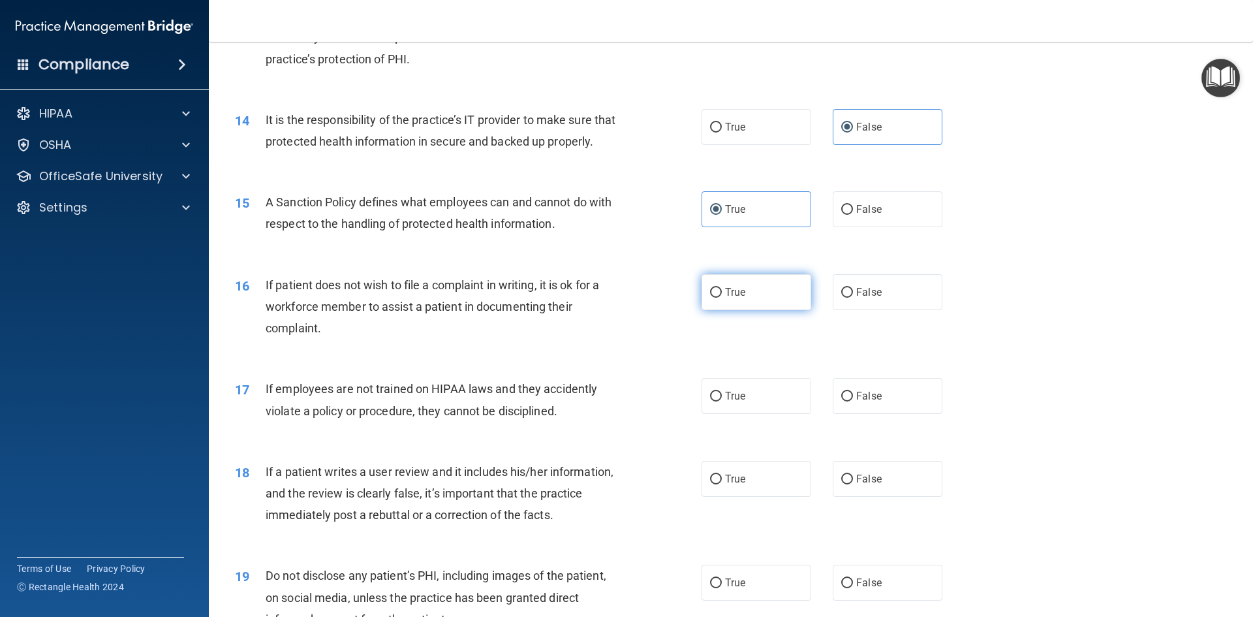
radio input "true"
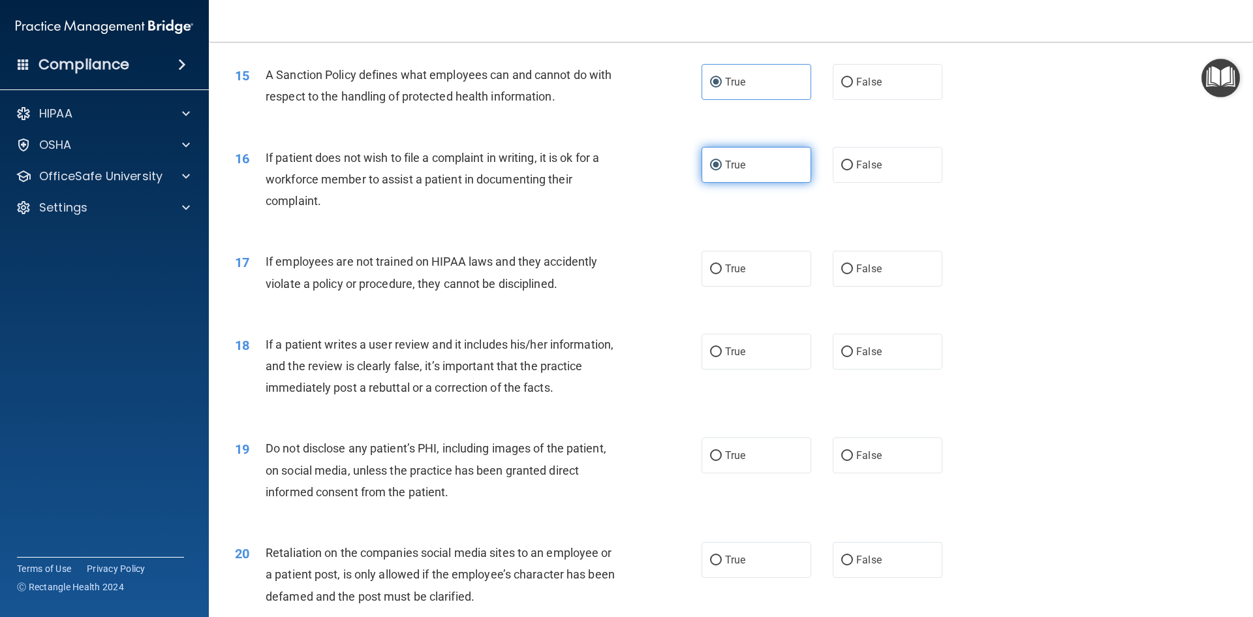
scroll to position [1567, 0]
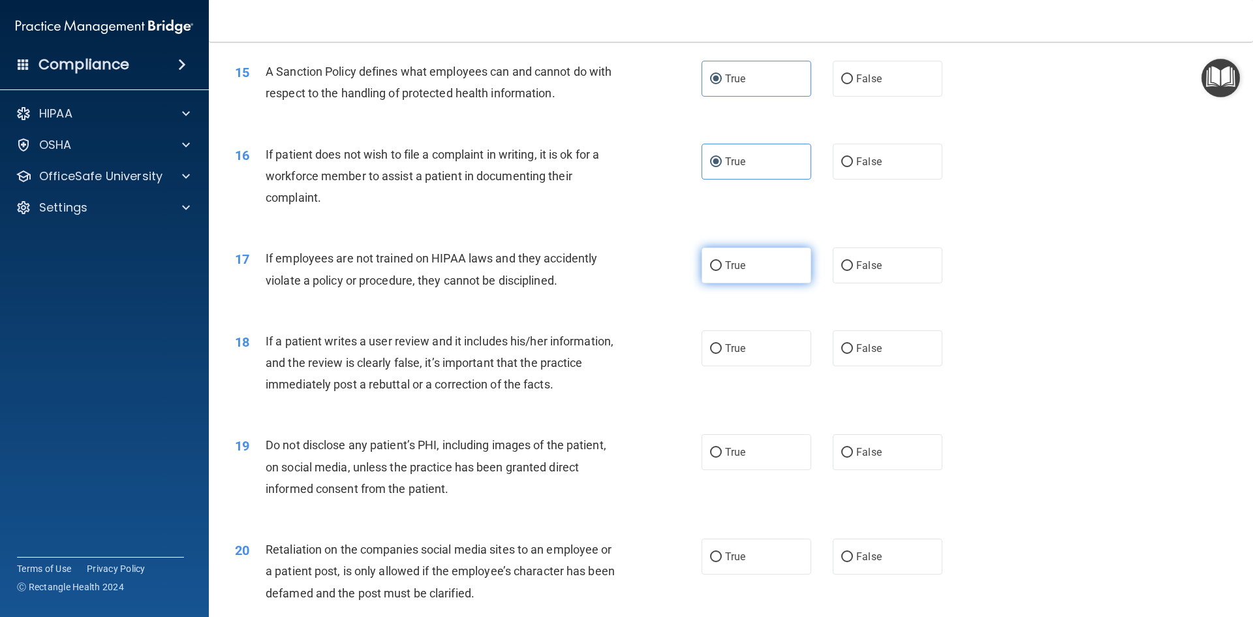
click at [760, 283] on label "True" at bounding box center [757, 265] width 110 height 36
click at [722, 271] on input "True" at bounding box center [716, 266] width 12 height 10
radio input "true"
click at [878, 366] on label "False" at bounding box center [888, 348] width 110 height 36
click at [853, 354] on input "False" at bounding box center [847, 349] width 12 height 10
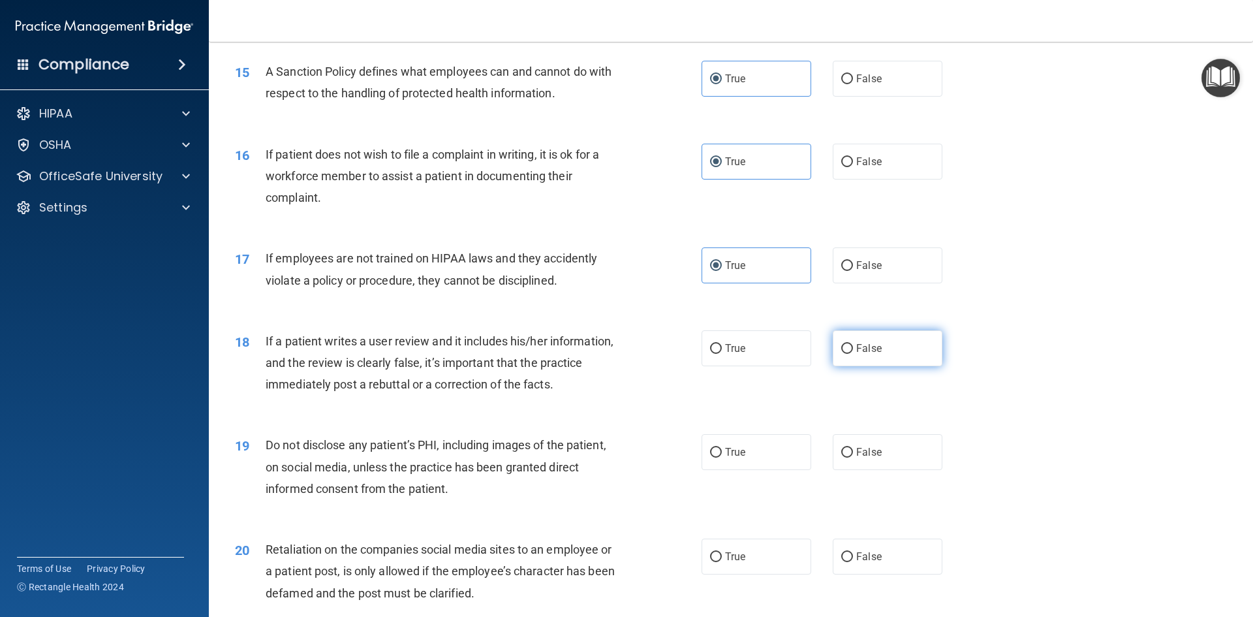
radio input "true"
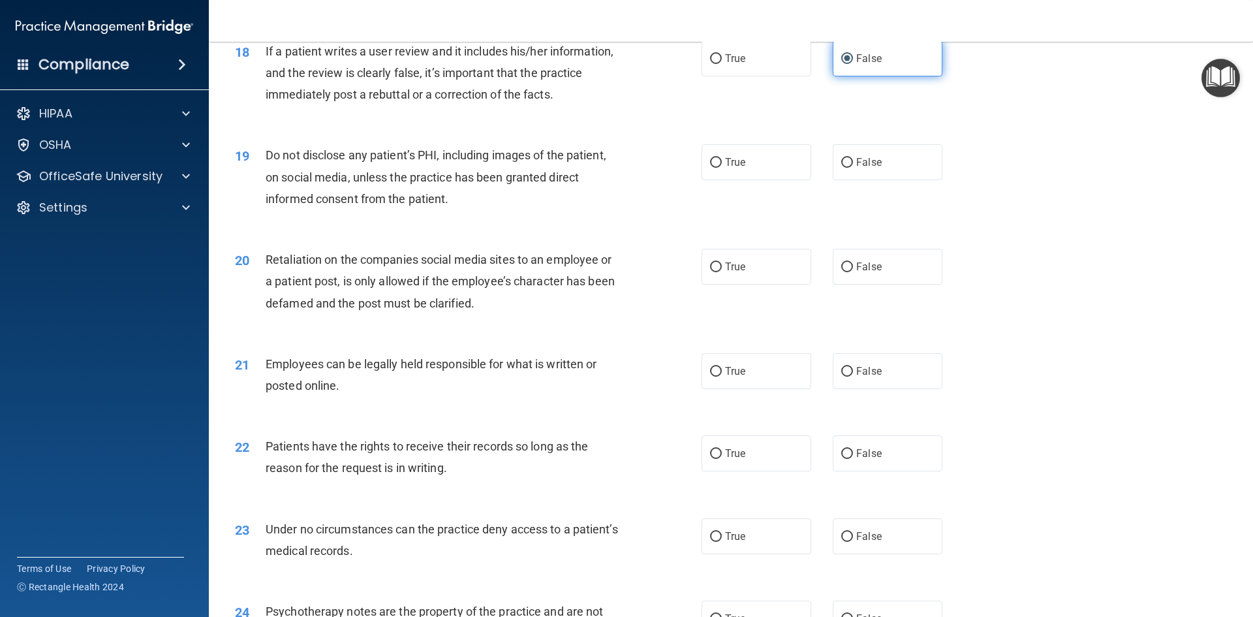
scroll to position [1893, 0]
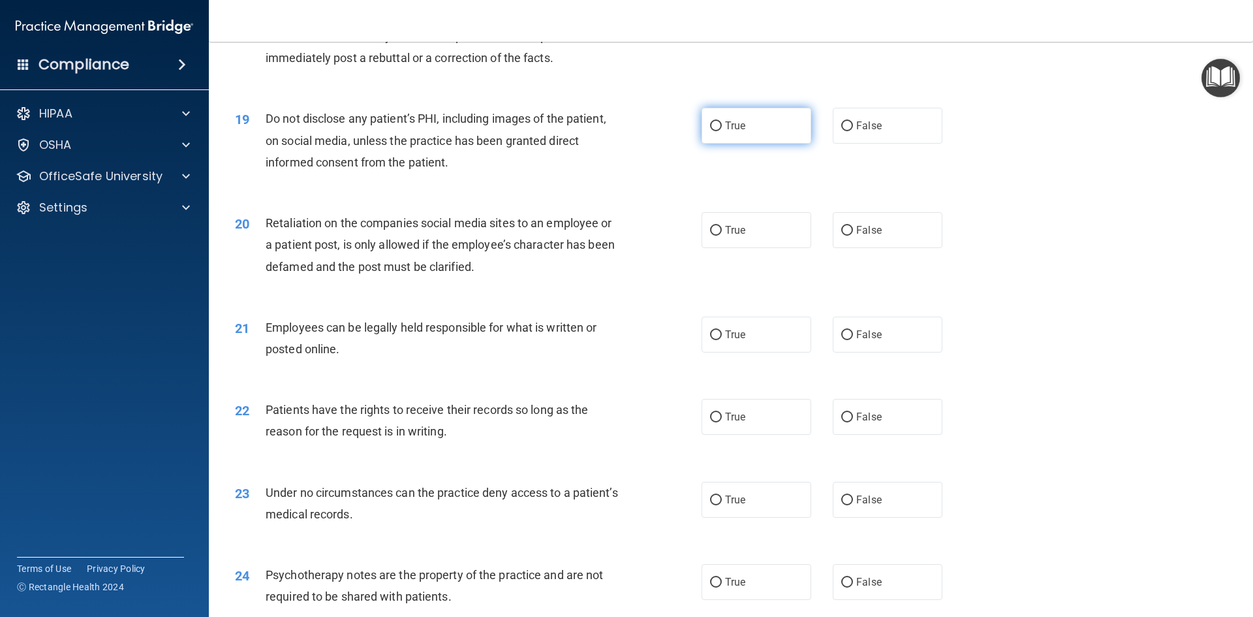
click at [740, 132] on span "True" at bounding box center [735, 125] width 20 height 12
click at [722, 131] on input "True" at bounding box center [716, 126] width 12 height 10
radio input "true"
click at [834, 248] on label "False" at bounding box center [888, 230] width 110 height 36
click at [841, 236] on input "False" at bounding box center [847, 231] width 12 height 10
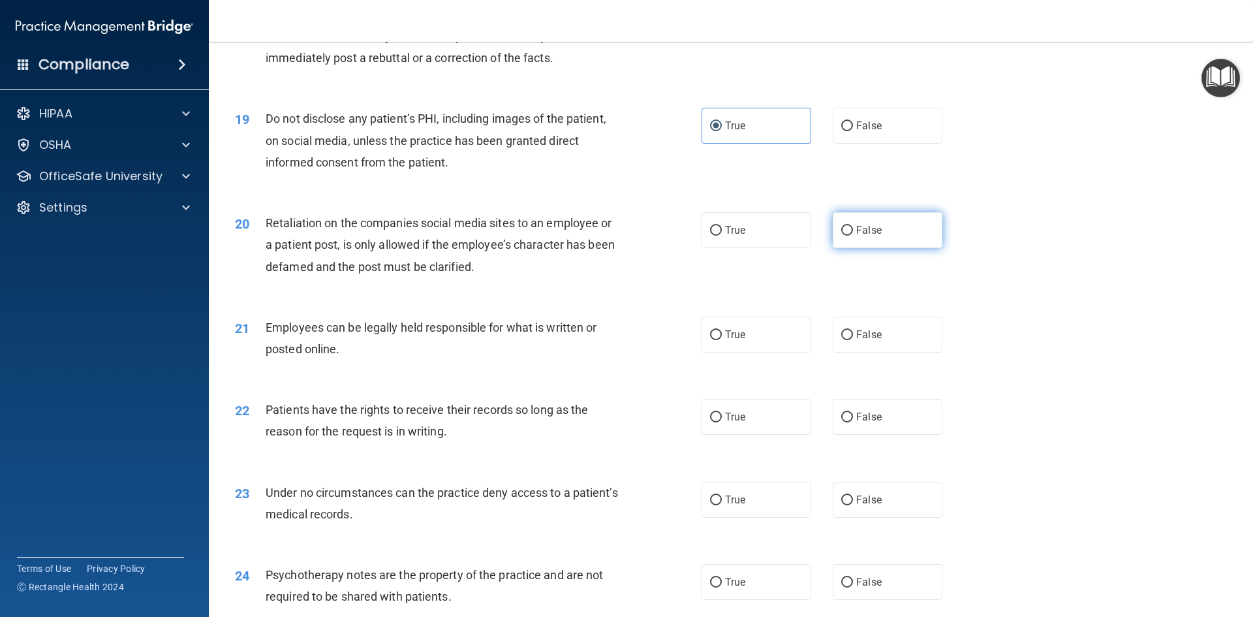
radio input "true"
click at [742, 353] on label "True" at bounding box center [757, 335] width 110 height 36
click at [722, 340] on input "True" at bounding box center [716, 335] width 12 height 10
radio input "true"
click at [738, 423] on span "True" at bounding box center [735, 417] width 20 height 12
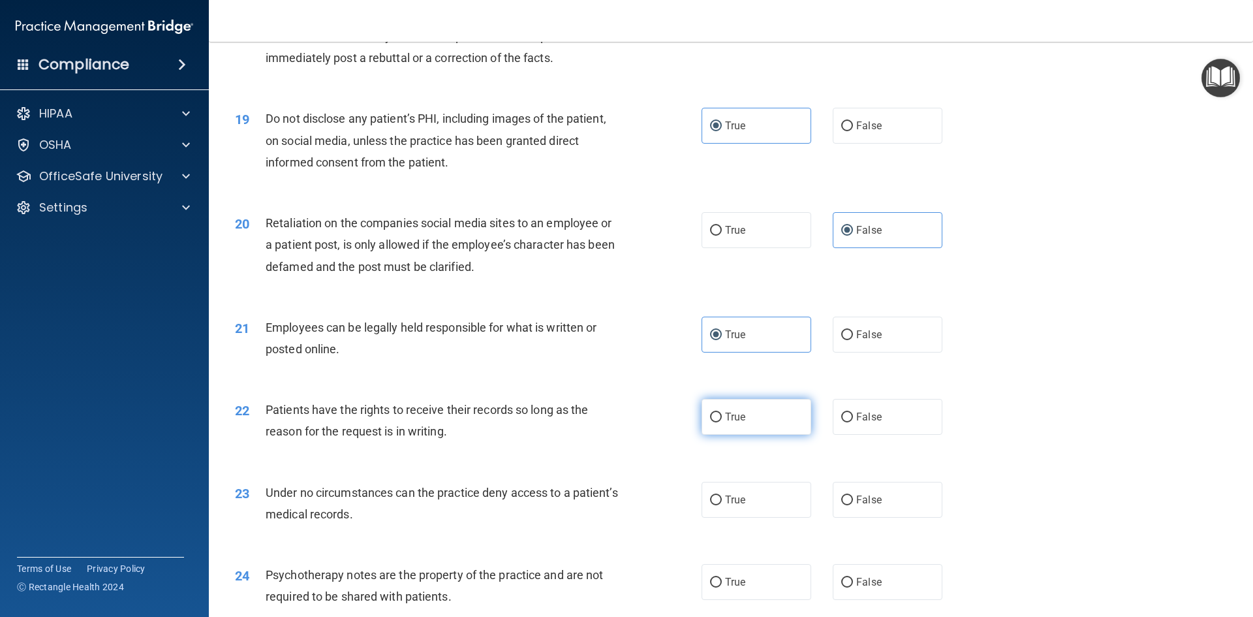
click at [722, 422] on input "True" at bounding box center [716, 418] width 12 height 10
radio input "true"
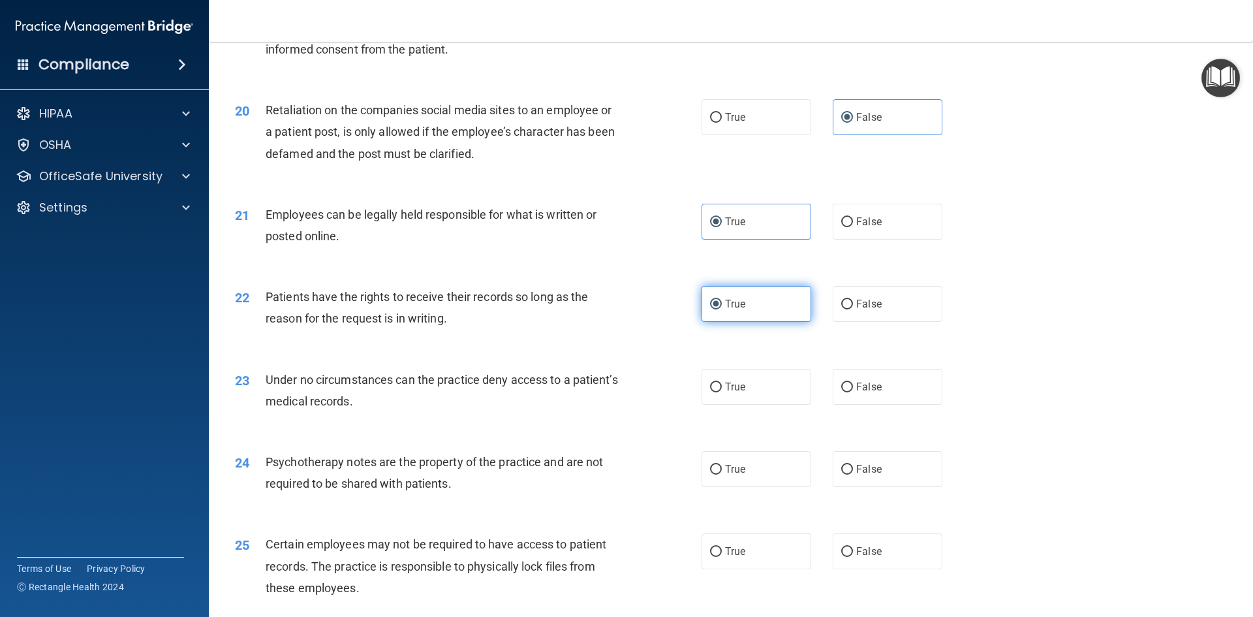
scroll to position [2024, 0]
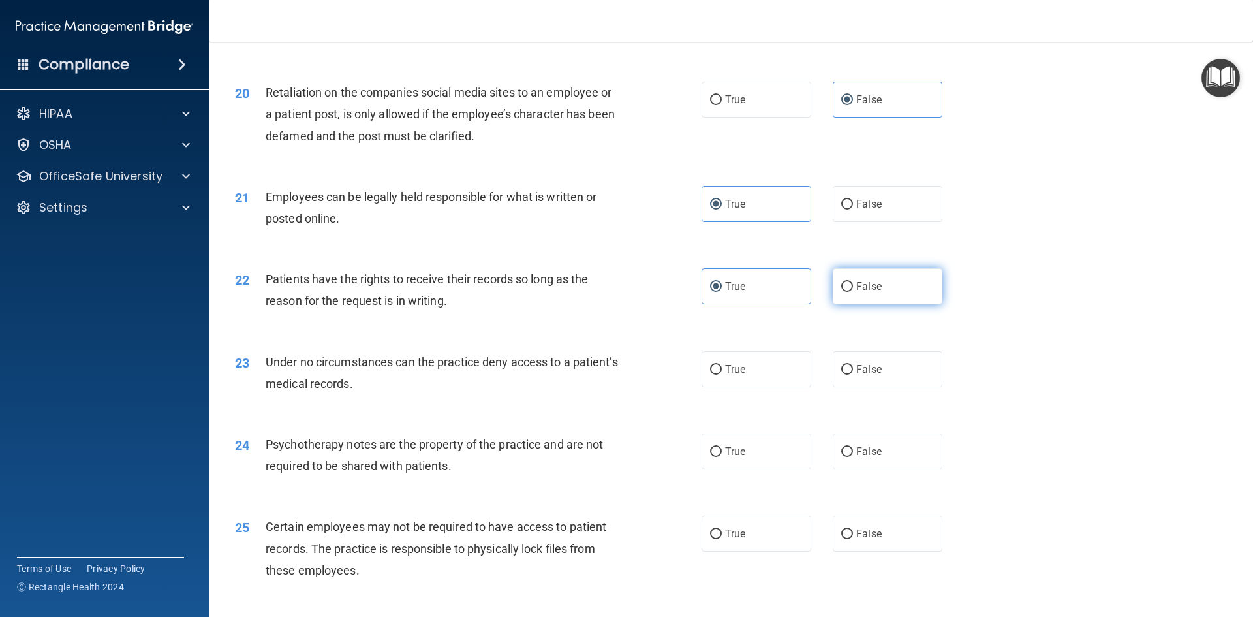
click at [893, 304] on label "False" at bounding box center [888, 286] width 110 height 36
click at [853, 292] on input "False" at bounding box center [847, 287] width 12 height 10
radio input "true"
radio input "false"
click at [756, 387] on label "True" at bounding box center [757, 369] width 110 height 36
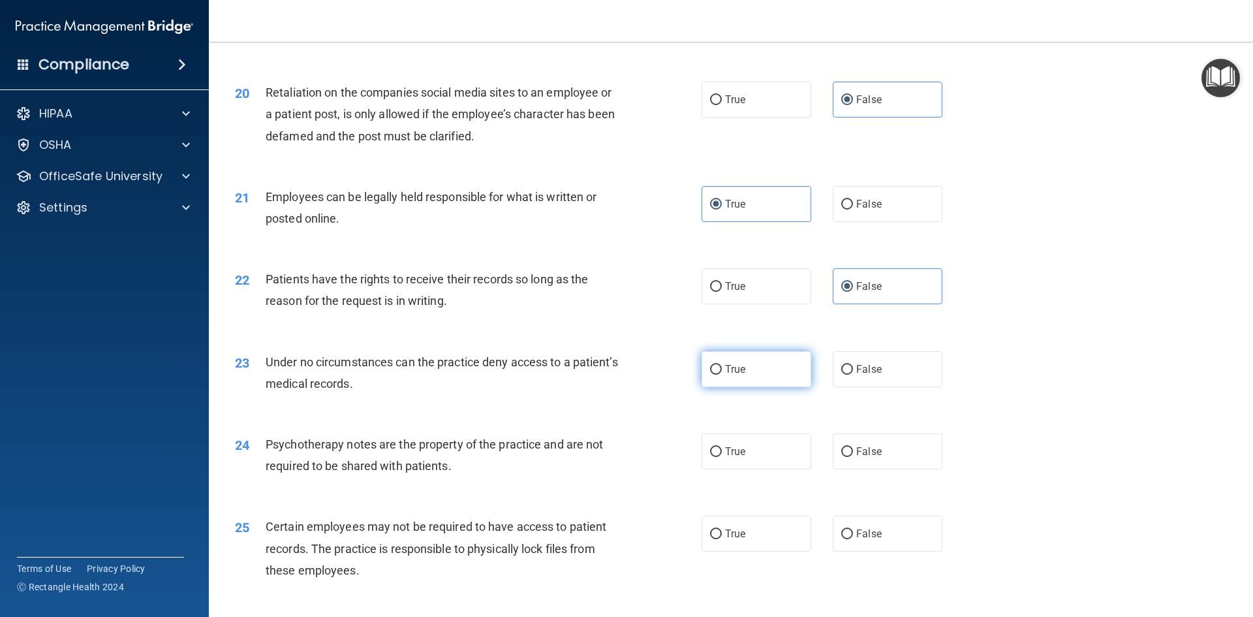
click at [722, 375] on input "True" at bounding box center [716, 370] width 12 height 10
radio input "true"
click at [875, 381] on label "False" at bounding box center [888, 369] width 110 height 36
click at [853, 375] on input "False" at bounding box center [847, 370] width 12 height 10
radio input "true"
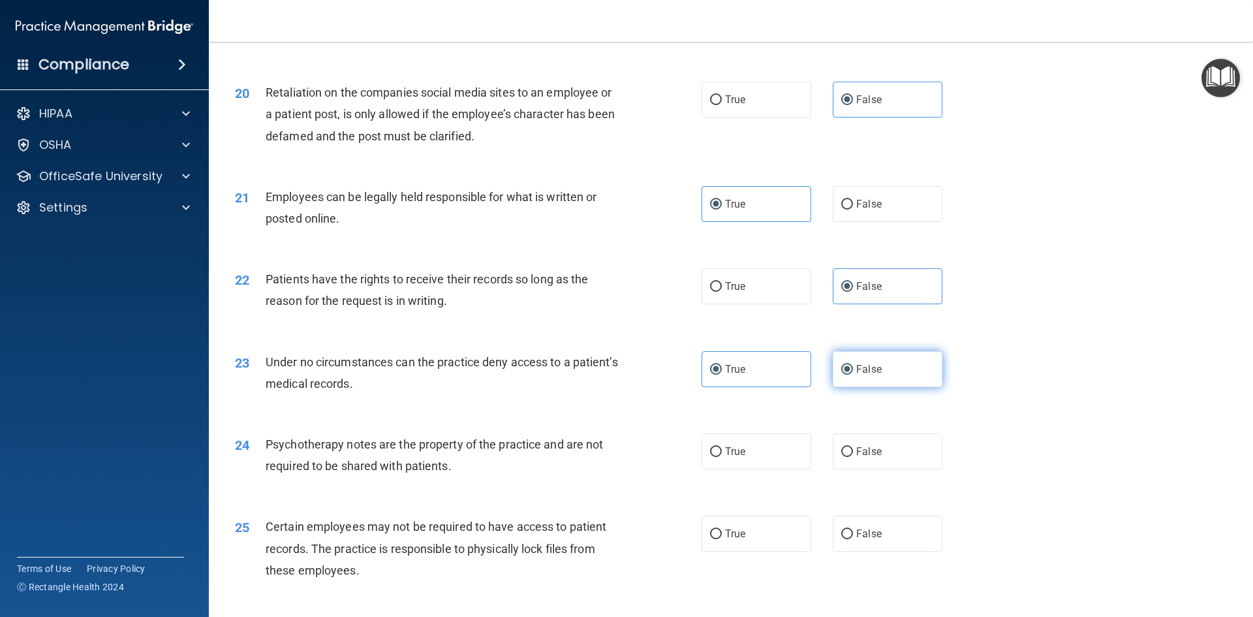
radio input "false"
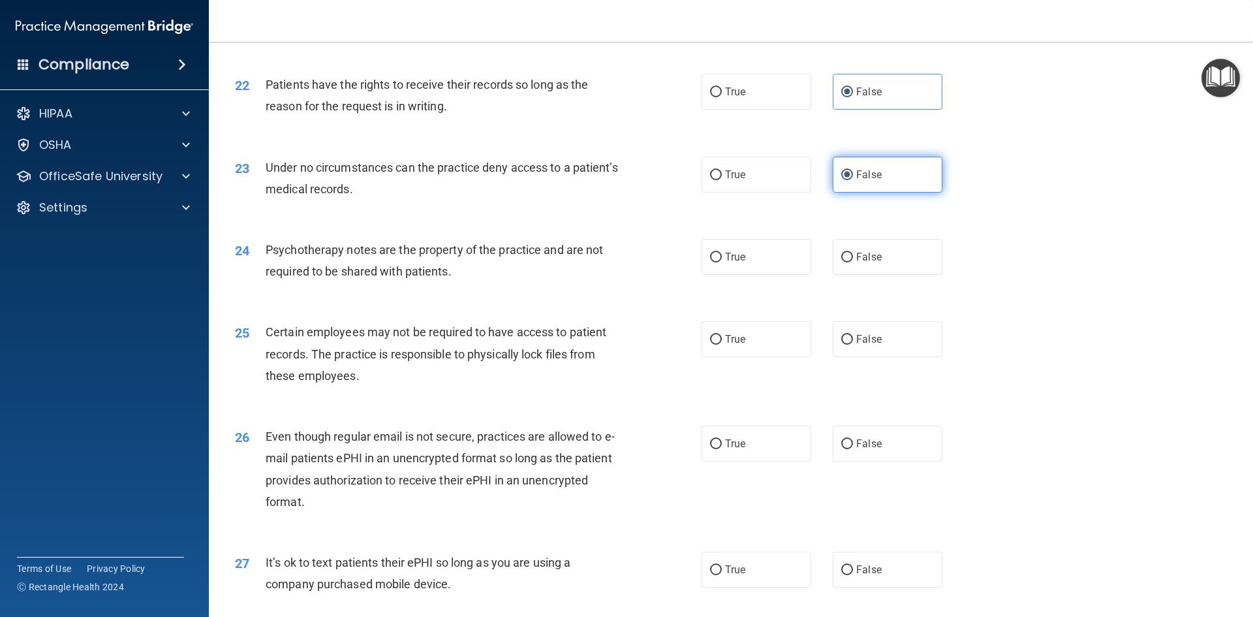
scroll to position [2219, 0]
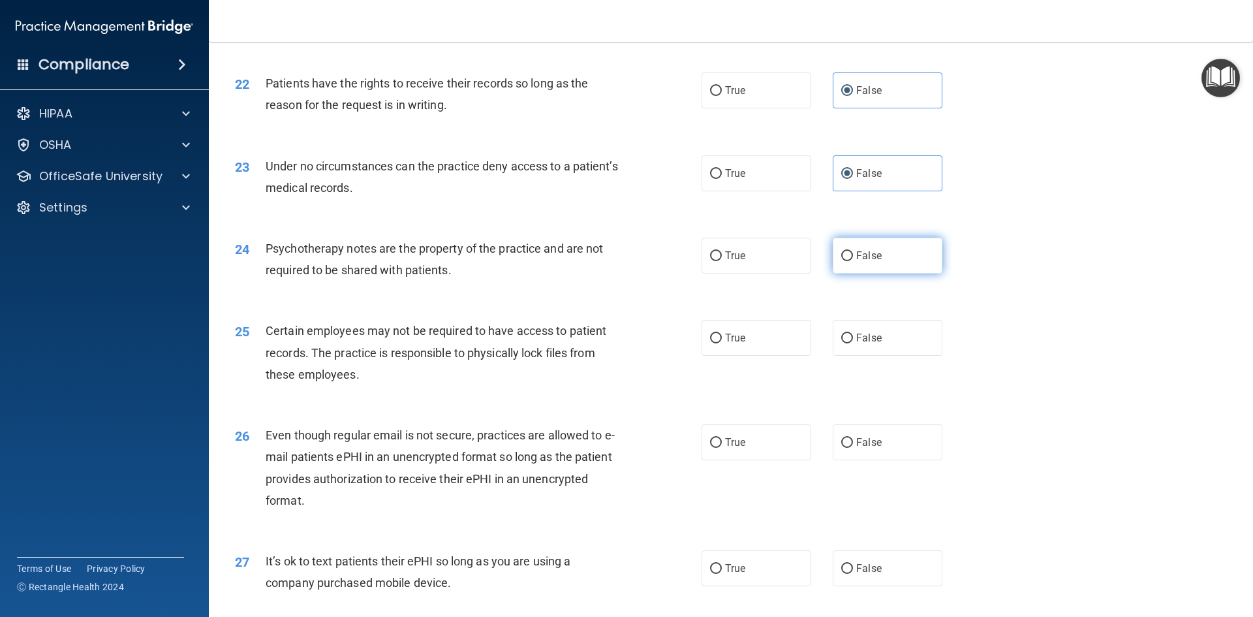
click at [856, 262] on span "False" at bounding box center [868, 255] width 25 height 12
click at [853, 261] on input "False" at bounding box center [847, 256] width 12 height 10
radio input "true"
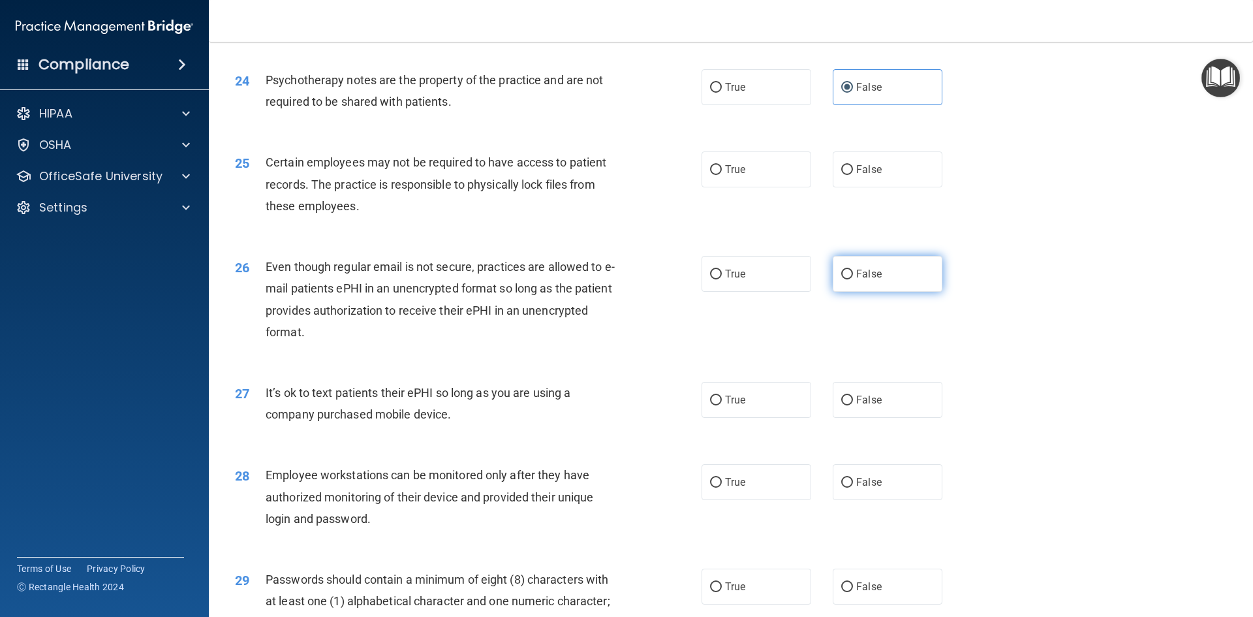
scroll to position [2415, 0]
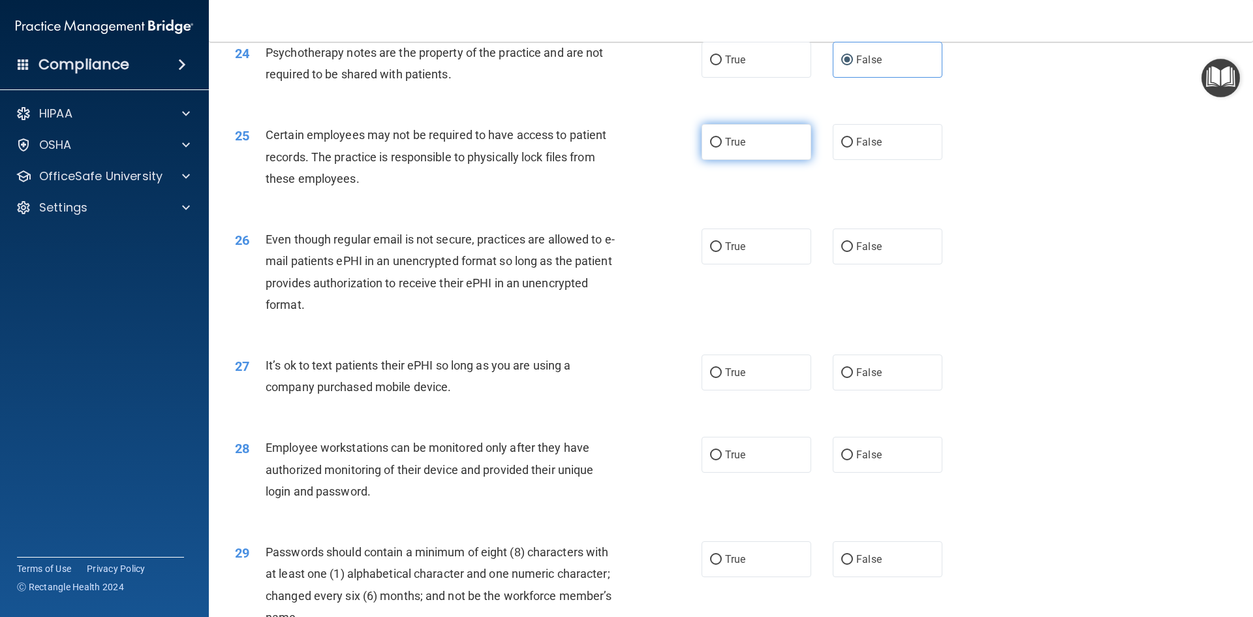
click at [715, 160] on label "True" at bounding box center [757, 142] width 110 height 36
click at [715, 148] on input "True" at bounding box center [716, 143] width 12 height 10
radio input "true"
click at [859, 253] on span "False" at bounding box center [868, 246] width 25 height 12
click at [853, 252] on input "False" at bounding box center [847, 247] width 12 height 10
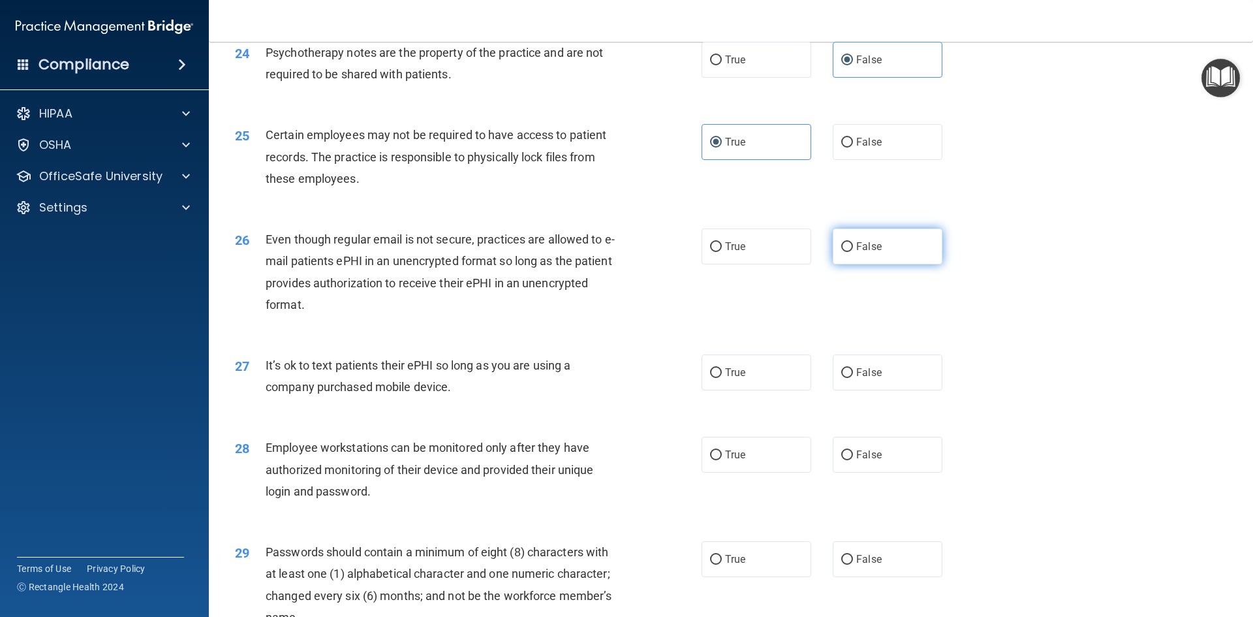
radio input "true"
click at [856, 379] on span "False" at bounding box center [868, 372] width 25 height 12
click at [851, 378] on input "False" at bounding box center [847, 373] width 12 height 10
radio input "true"
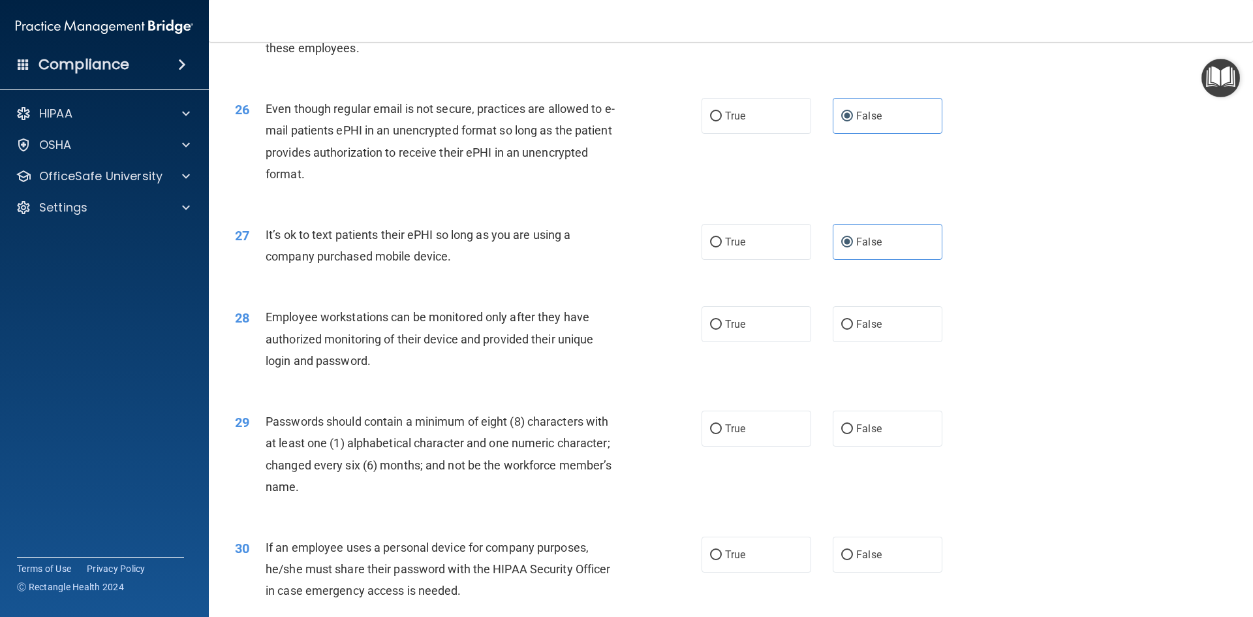
scroll to position [2611, 0]
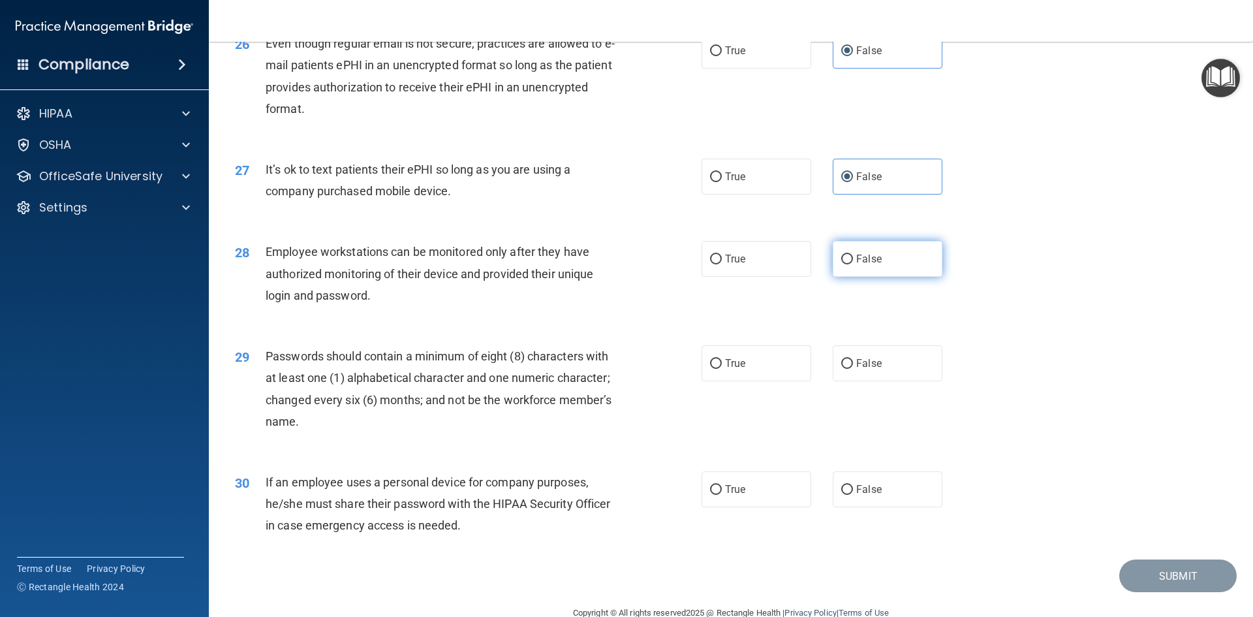
click at [847, 277] on label "False" at bounding box center [888, 259] width 110 height 36
click at [847, 264] on input "False" at bounding box center [847, 260] width 12 height 10
radio input "true"
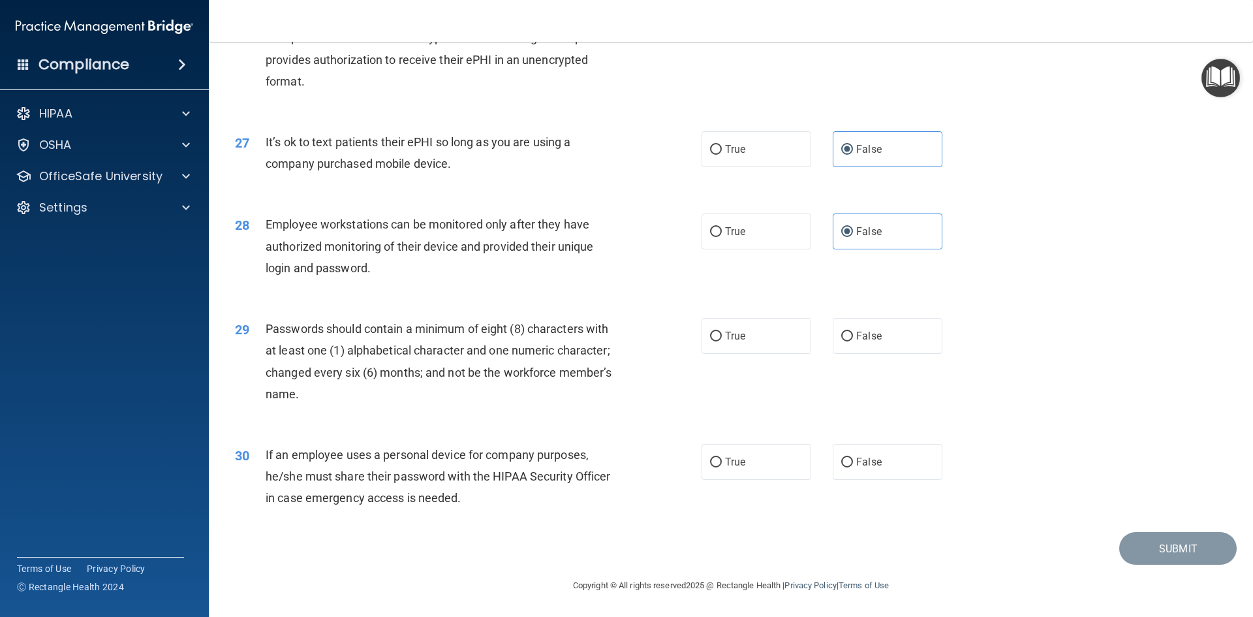
scroll to position [2660, 0]
click at [729, 326] on label "True" at bounding box center [757, 336] width 110 height 36
click at [722, 332] on input "True" at bounding box center [716, 337] width 12 height 10
radio input "true"
click at [849, 469] on label "False" at bounding box center [888, 462] width 110 height 36
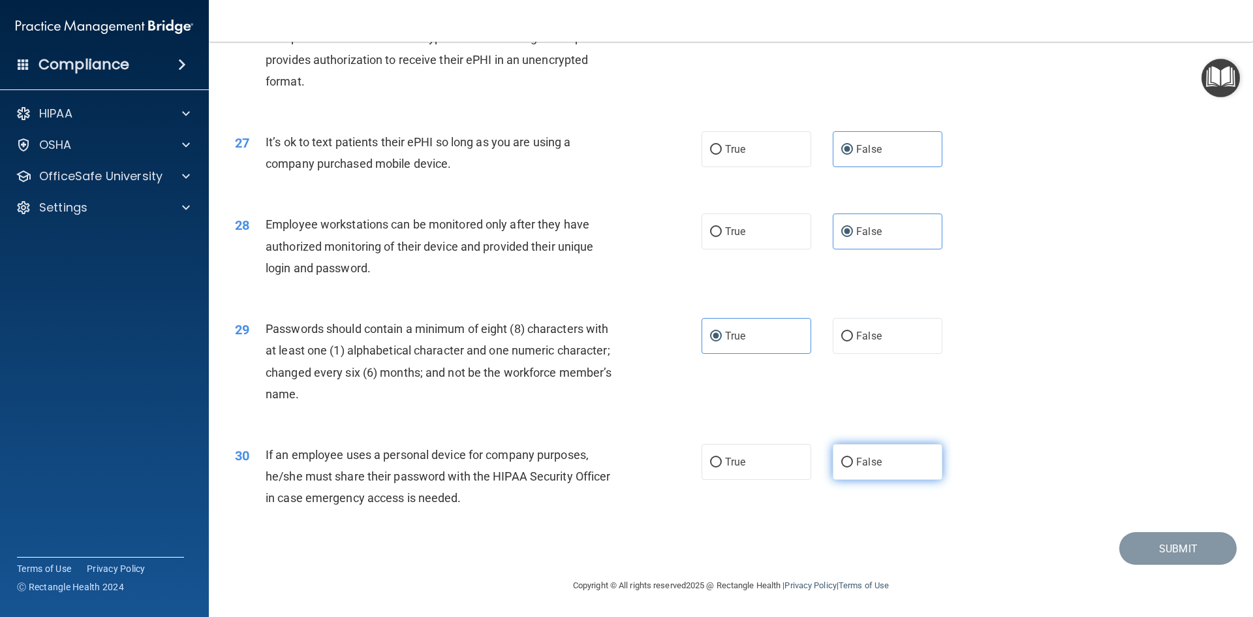
click at [849, 467] on input "False" at bounding box center [847, 463] width 12 height 10
radio input "true"
click at [1148, 546] on button "Submit" at bounding box center [1179, 548] width 118 height 33
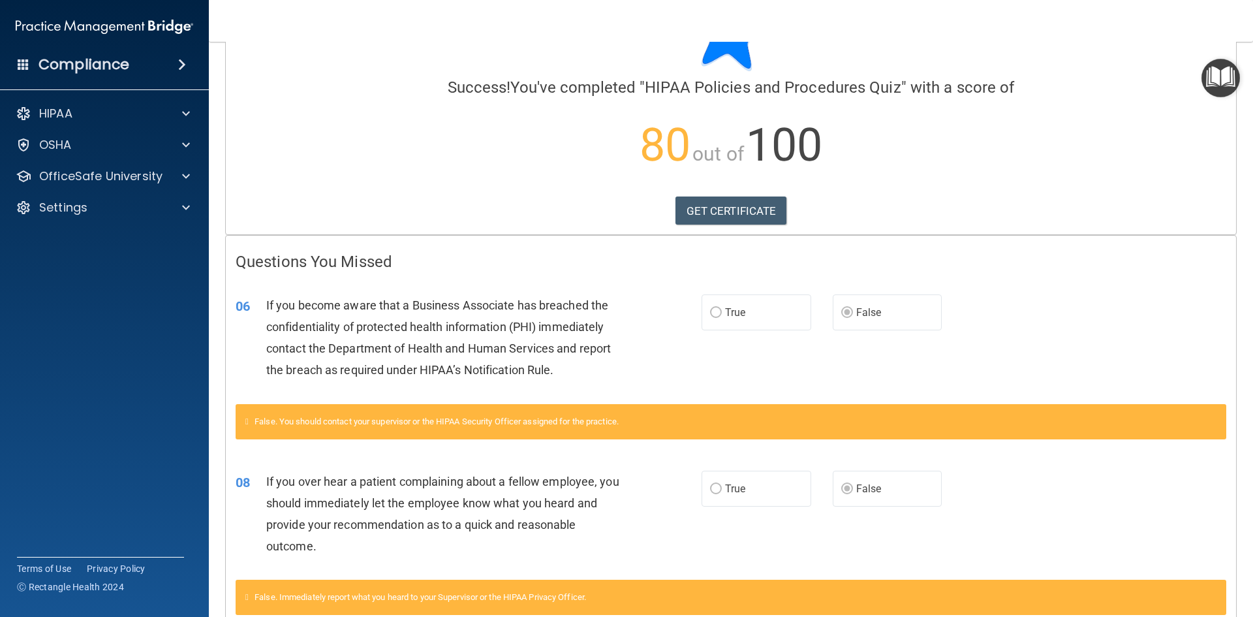
scroll to position [71, 0]
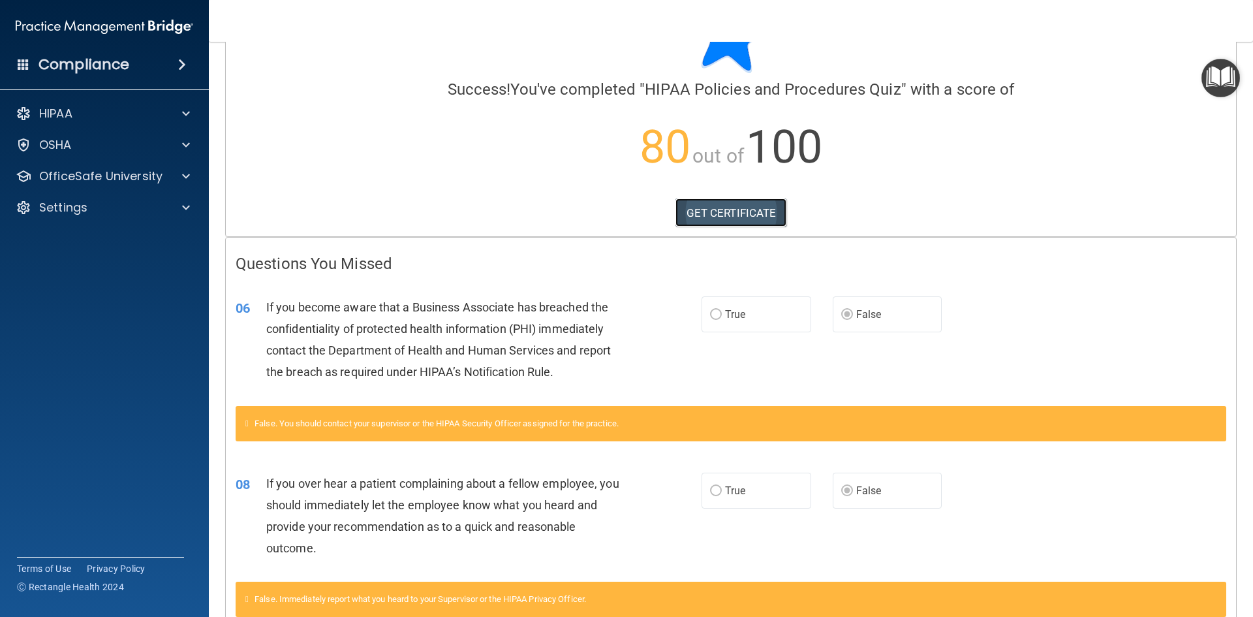
click at [741, 210] on link "GET CERTIFICATE" at bounding box center [732, 212] width 112 height 29
click at [122, 174] on p "OfficeSafe University" at bounding box center [100, 176] width 123 height 16
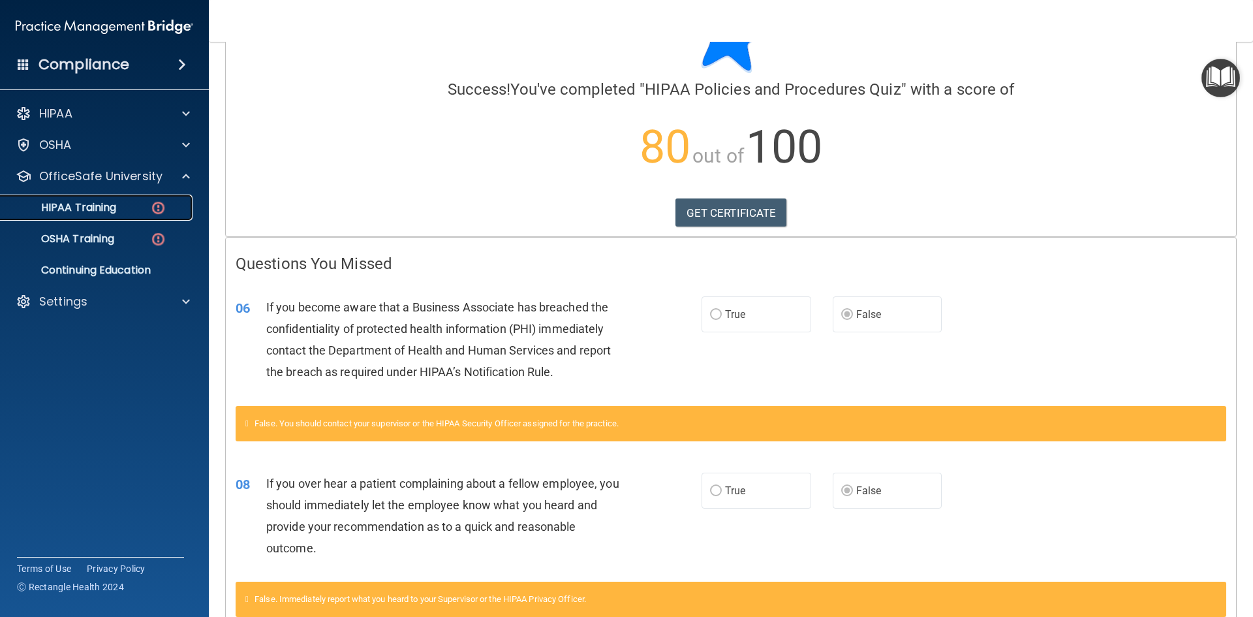
click at [107, 206] on p "HIPAA Training" at bounding box center [62, 207] width 108 height 13
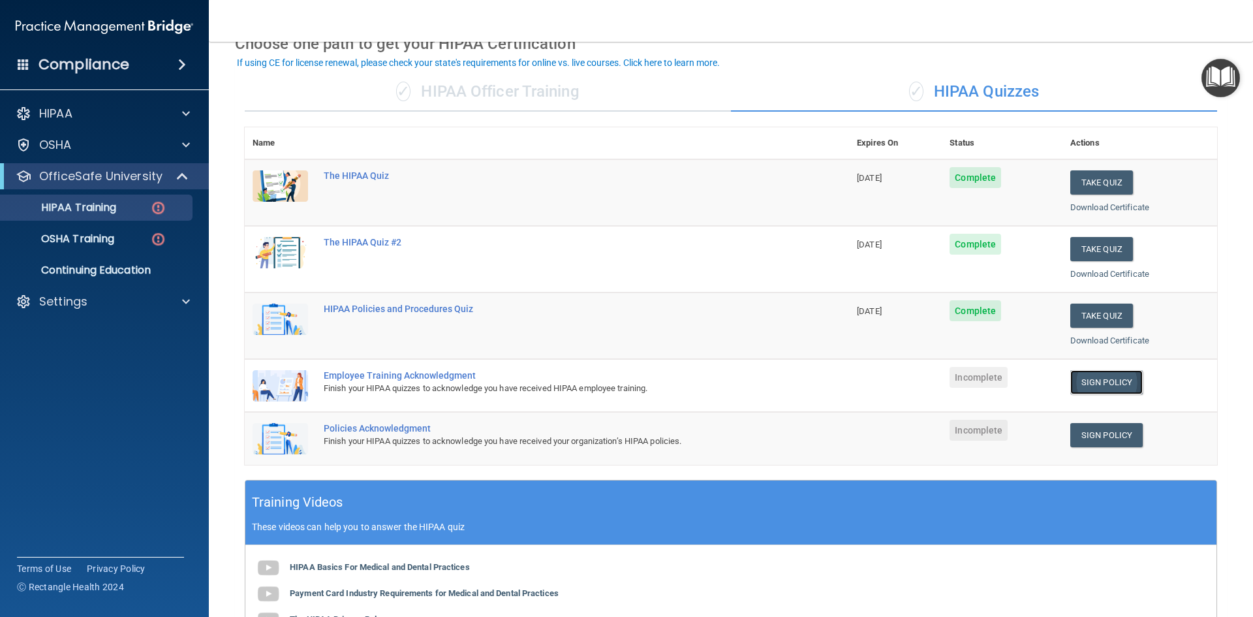
click at [1099, 384] on link "Sign Policy" at bounding box center [1107, 382] width 72 height 24
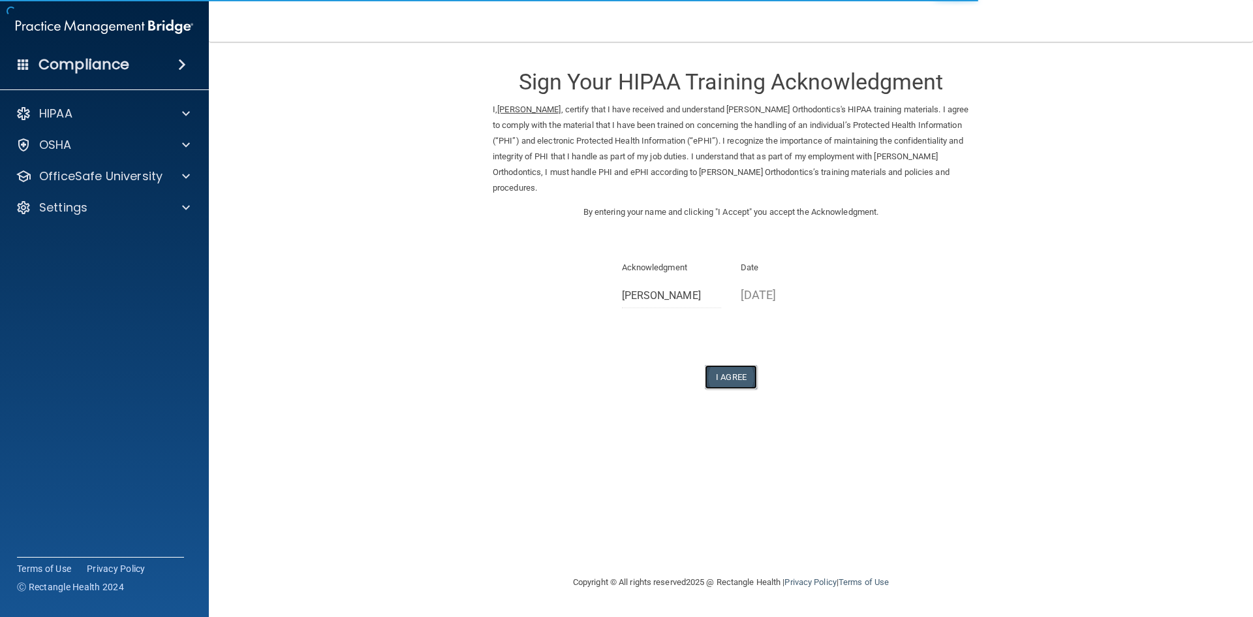
click at [742, 383] on button "I Agree" at bounding box center [731, 377] width 52 height 24
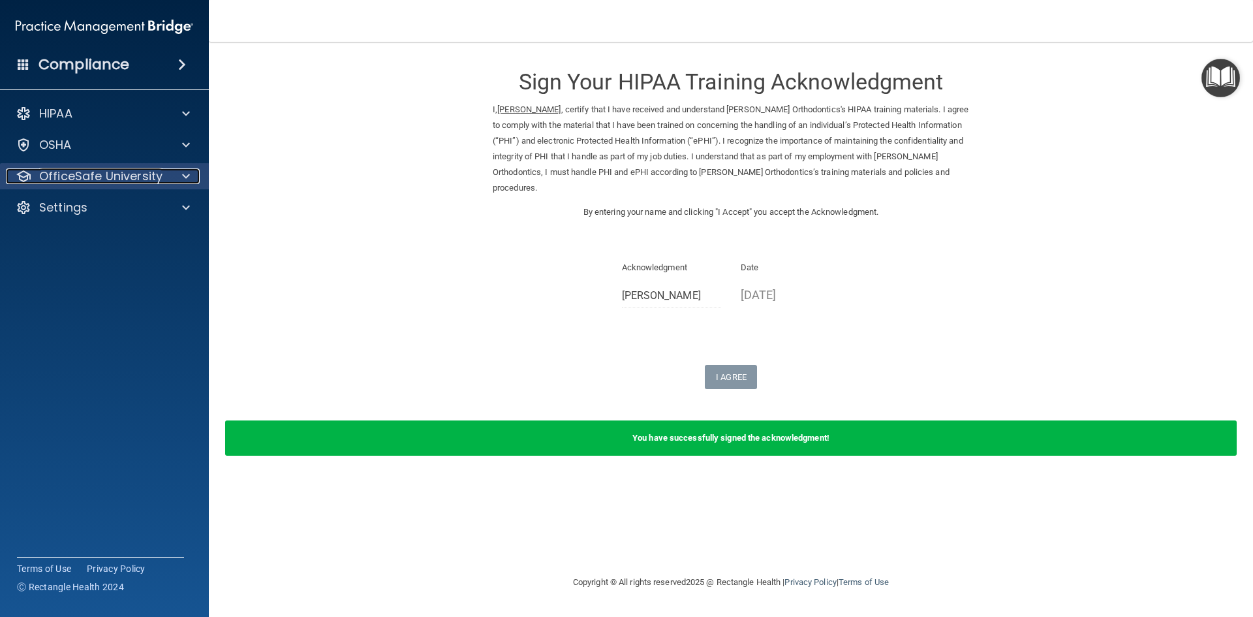
click at [136, 171] on p "OfficeSafe University" at bounding box center [100, 176] width 123 height 16
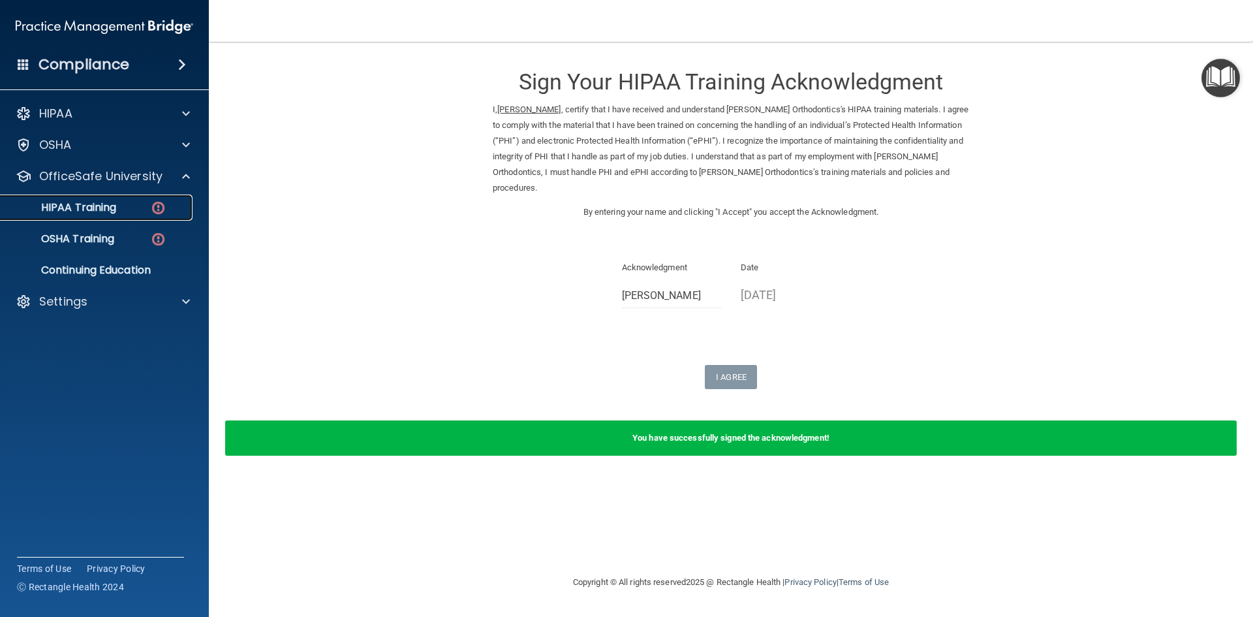
click at [114, 210] on p "HIPAA Training" at bounding box center [62, 207] width 108 height 13
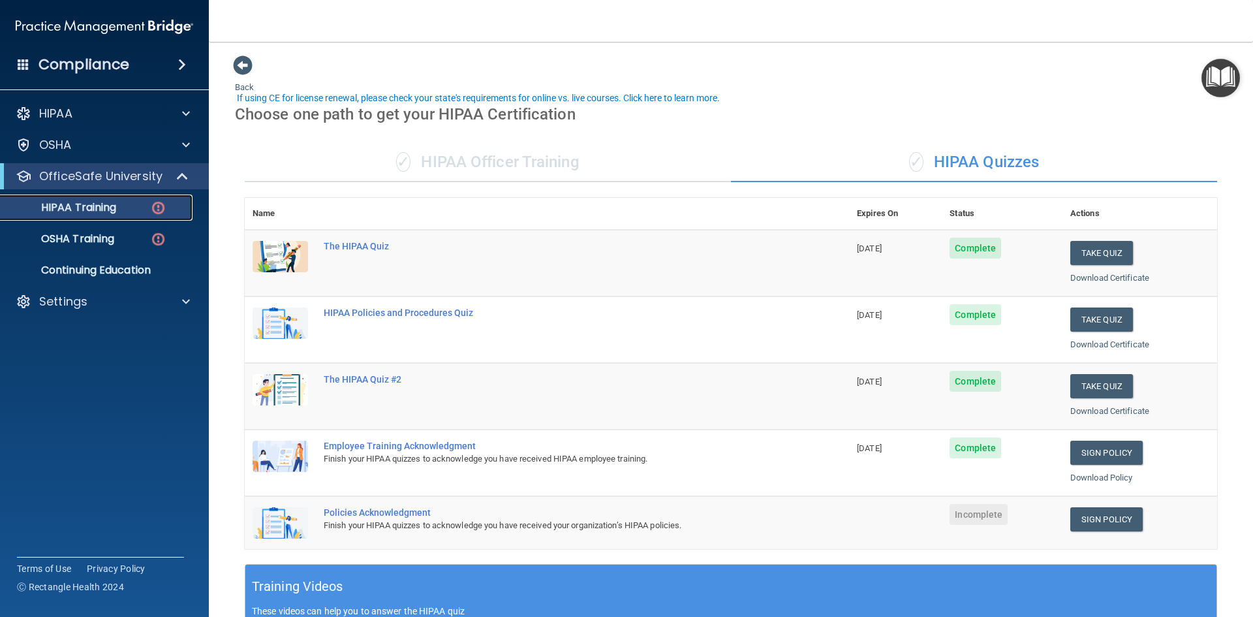
scroll to position [65, 0]
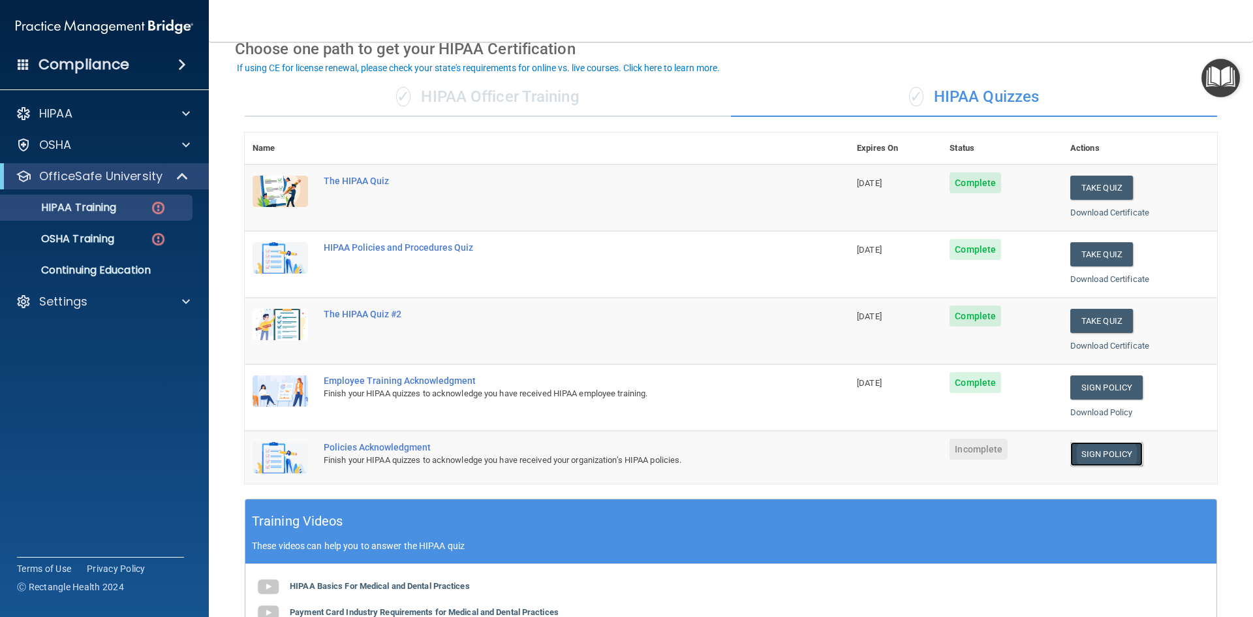
click at [1088, 454] on link "Sign Policy" at bounding box center [1107, 454] width 72 height 24
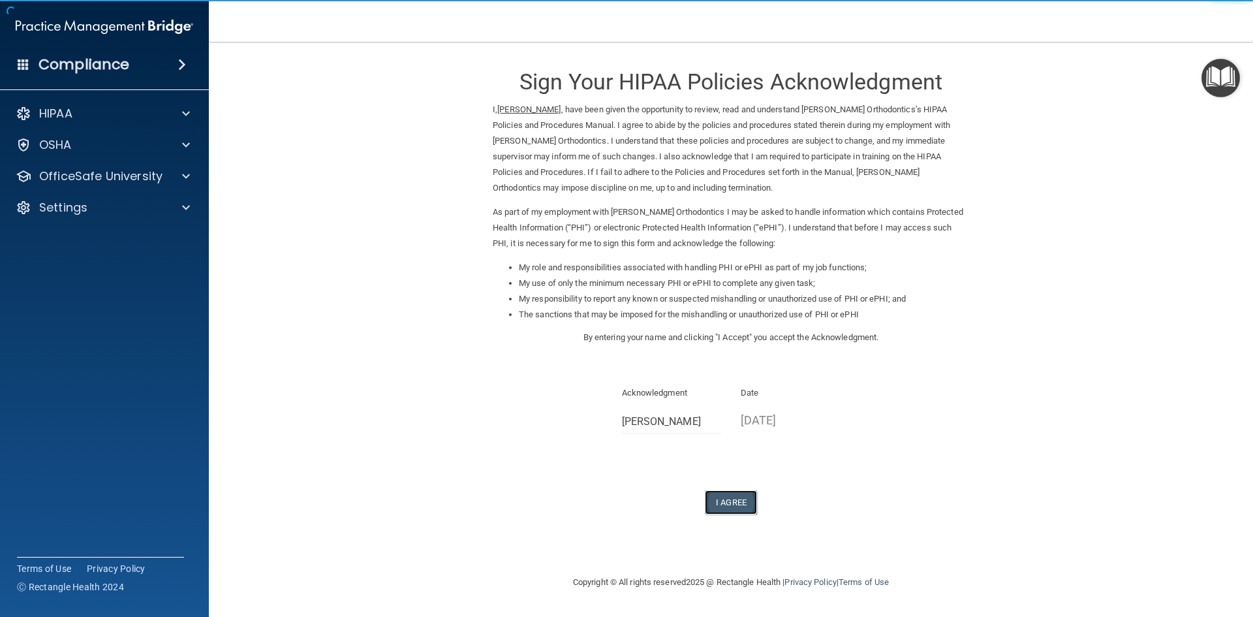
click at [730, 507] on button "I Agree" at bounding box center [731, 502] width 52 height 24
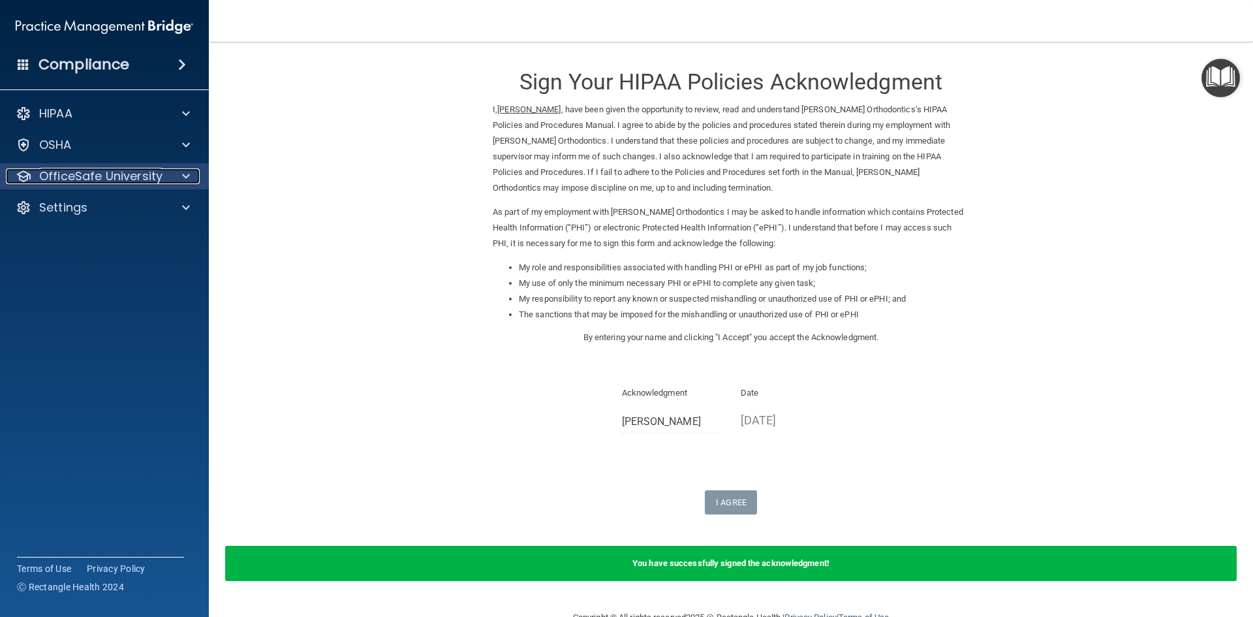
click at [150, 175] on p "OfficeSafe University" at bounding box center [100, 176] width 123 height 16
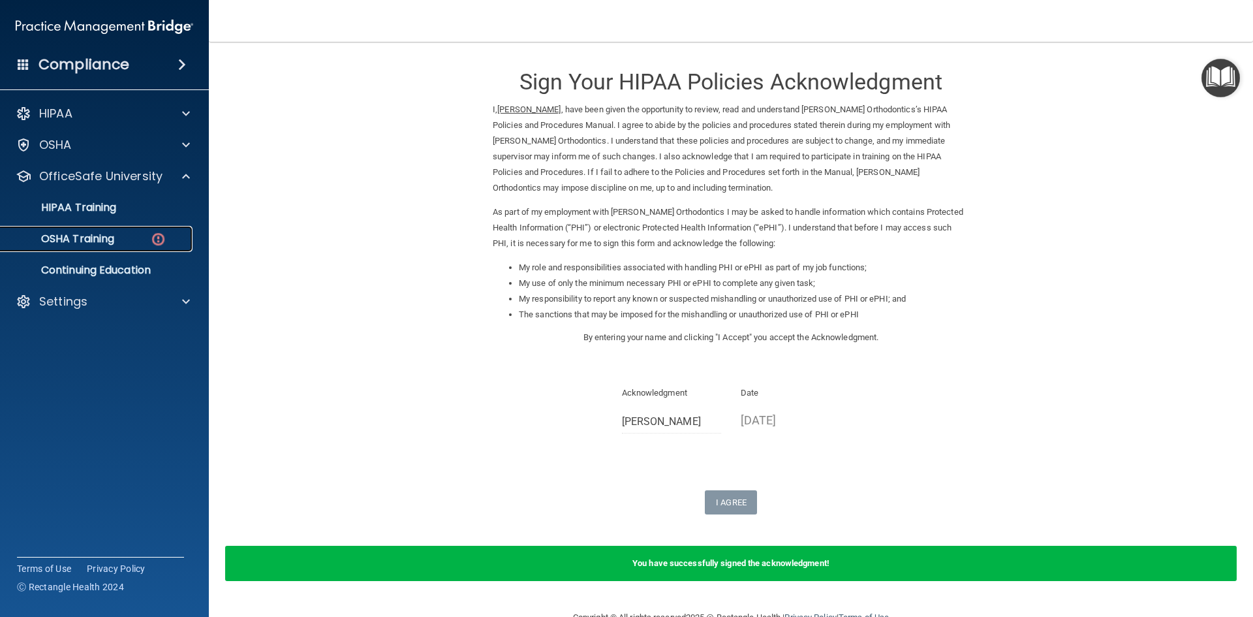
click at [124, 241] on div "OSHA Training" at bounding box center [97, 238] width 178 height 13
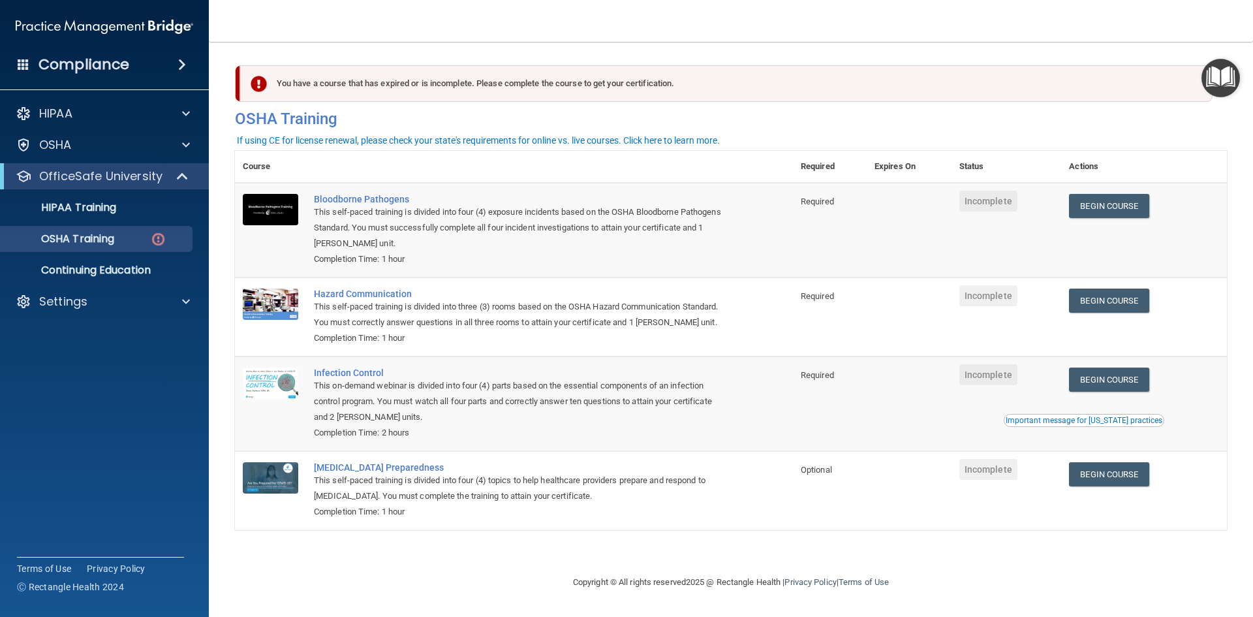
click at [1101, 424] on div "Important message for California practices" at bounding box center [1084, 420] width 157 height 8
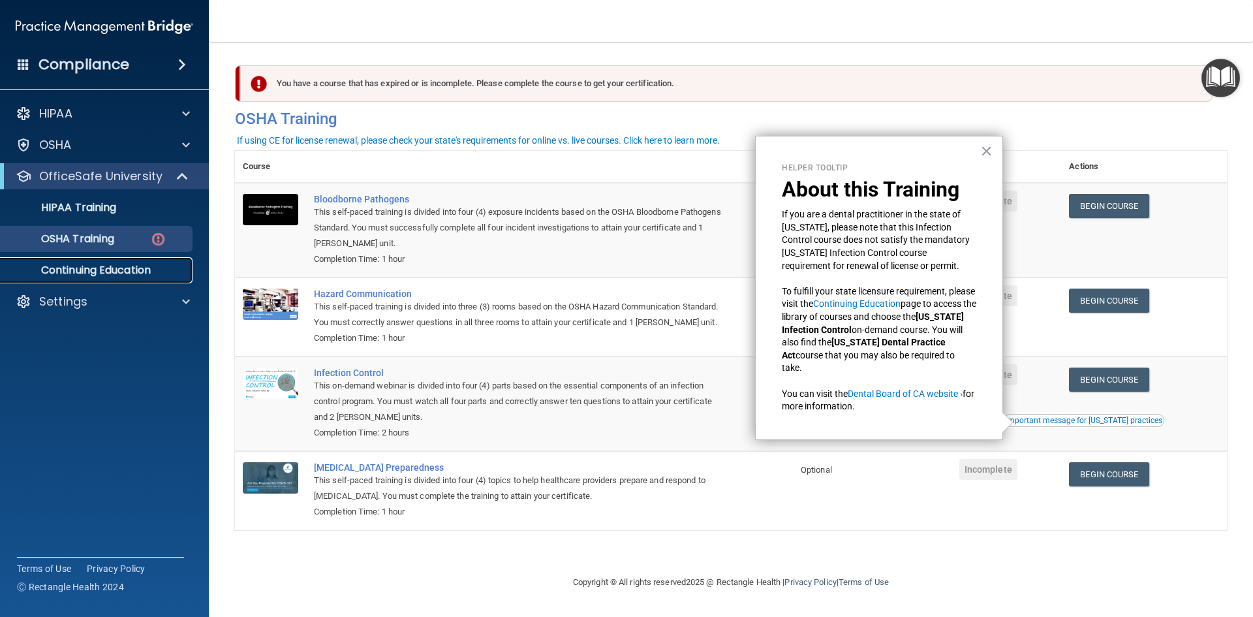
click at [68, 266] on p "Continuing Education" at bounding box center [97, 270] width 178 height 13
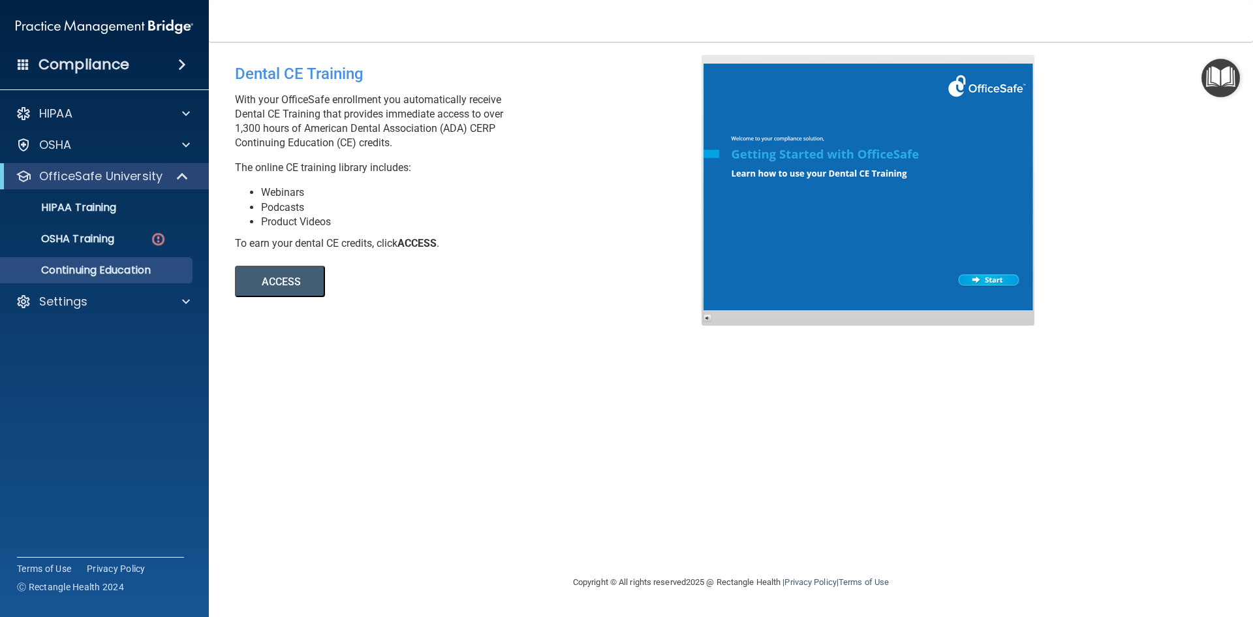
click at [300, 283] on button "ACCESS" at bounding box center [280, 281] width 90 height 31
click at [988, 277] on div at bounding box center [868, 190] width 333 height 271
click at [266, 278] on button "ACCESS" at bounding box center [280, 281] width 90 height 31
click at [75, 236] on p "OSHA Training" at bounding box center [61, 238] width 106 height 13
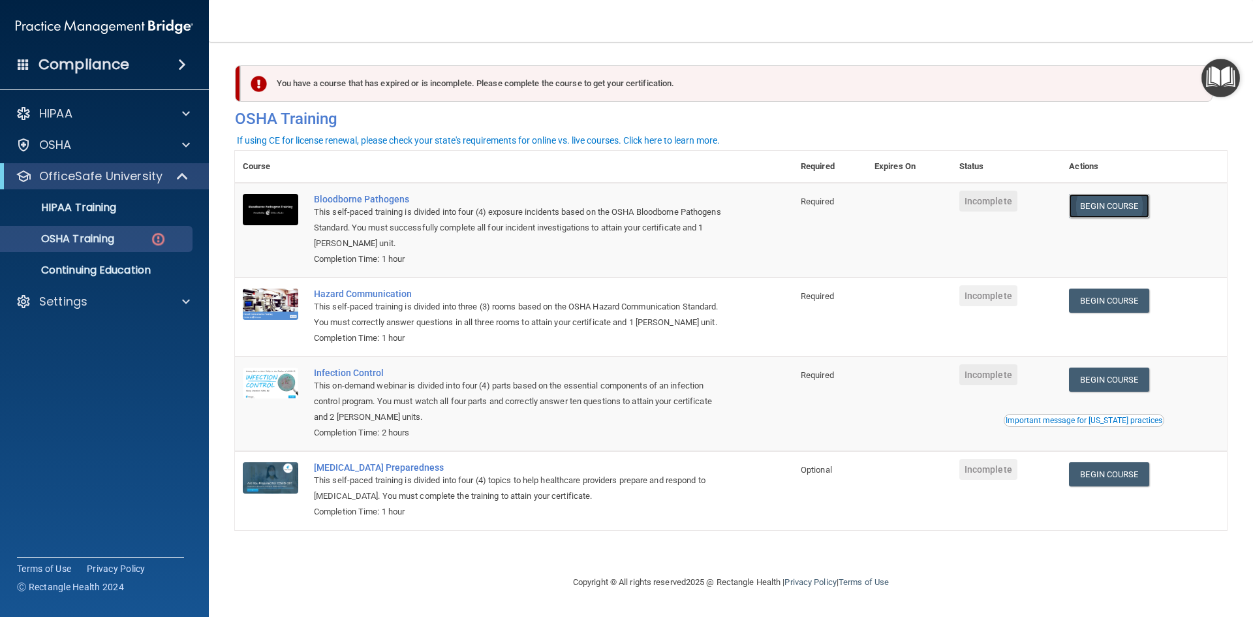
click at [1118, 209] on link "Begin Course" at bounding box center [1109, 206] width 80 height 24
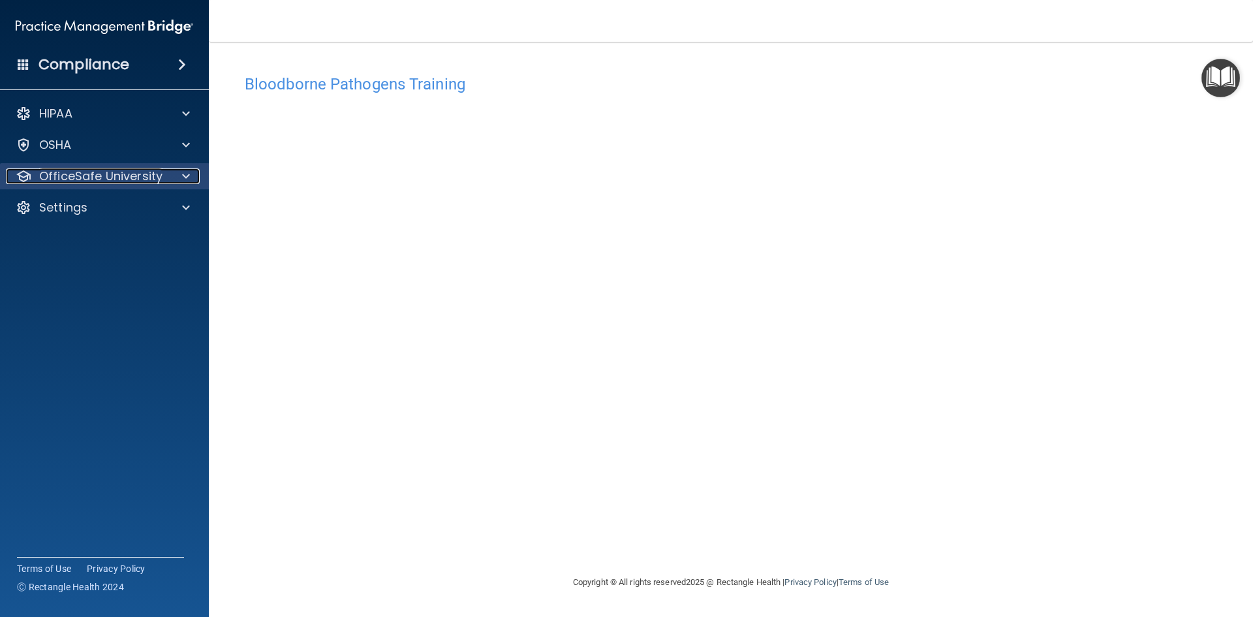
click at [86, 176] on p "OfficeSafe University" at bounding box center [100, 176] width 123 height 16
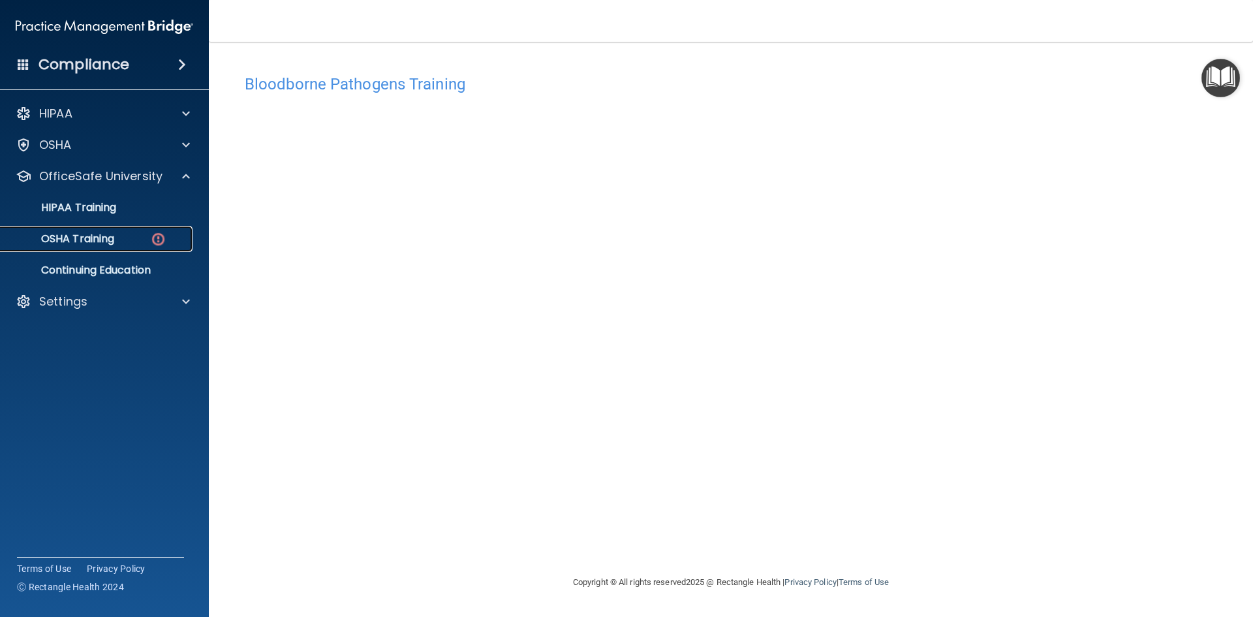
click at [86, 232] on p "OSHA Training" at bounding box center [61, 238] width 106 height 13
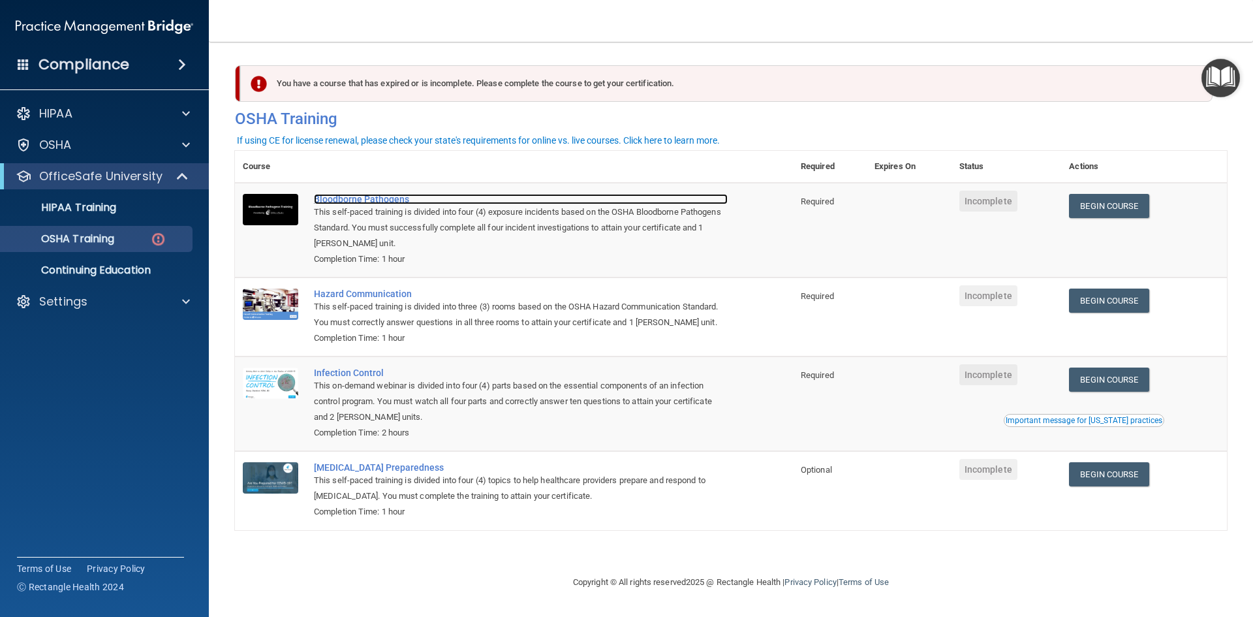
click at [368, 198] on div "Bloodborne Pathogens" at bounding box center [521, 199] width 414 height 10
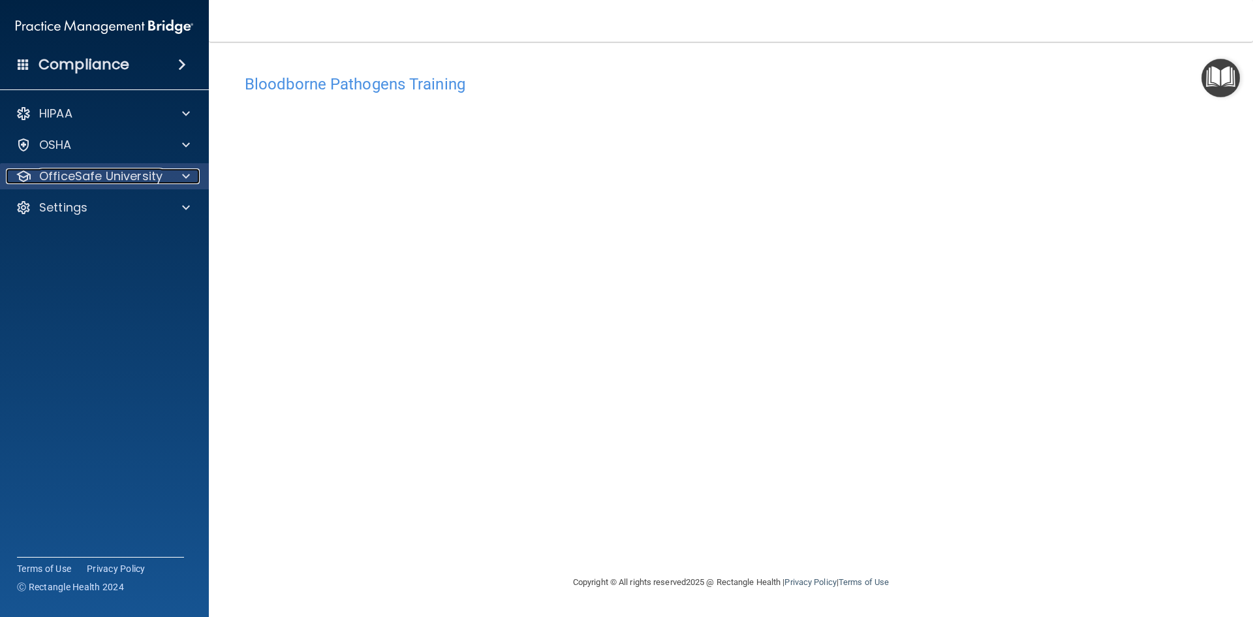
click at [122, 173] on p "OfficeSafe University" at bounding box center [100, 176] width 123 height 16
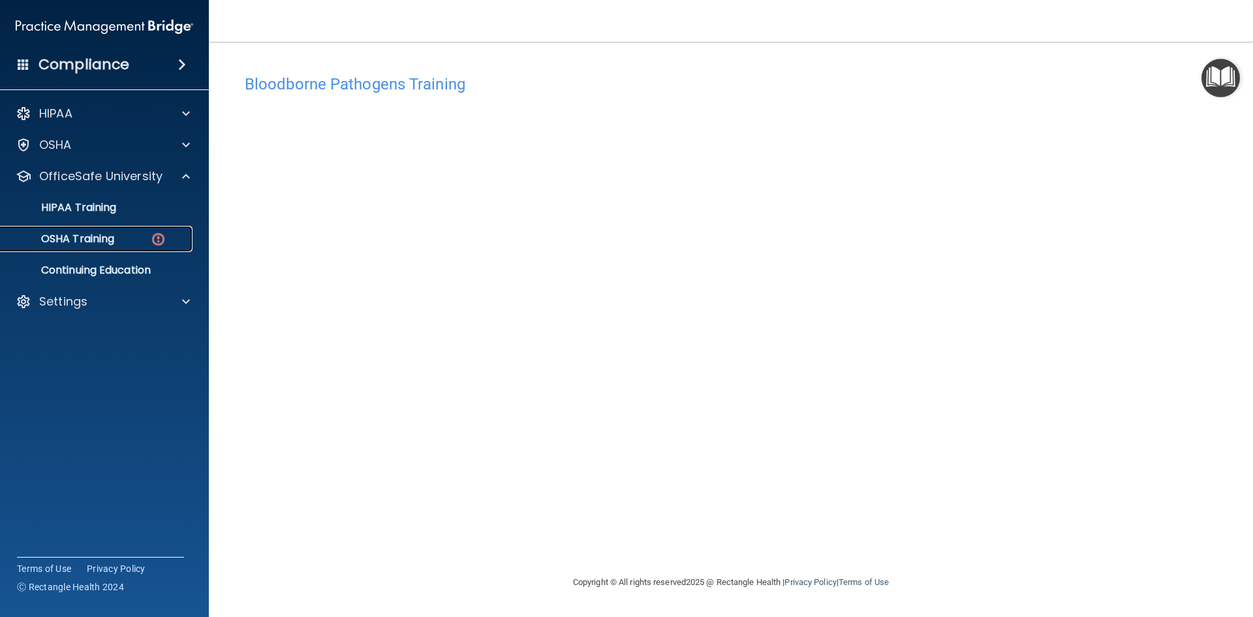
click at [105, 239] on p "OSHA Training" at bounding box center [61, 238] width 106 height 13
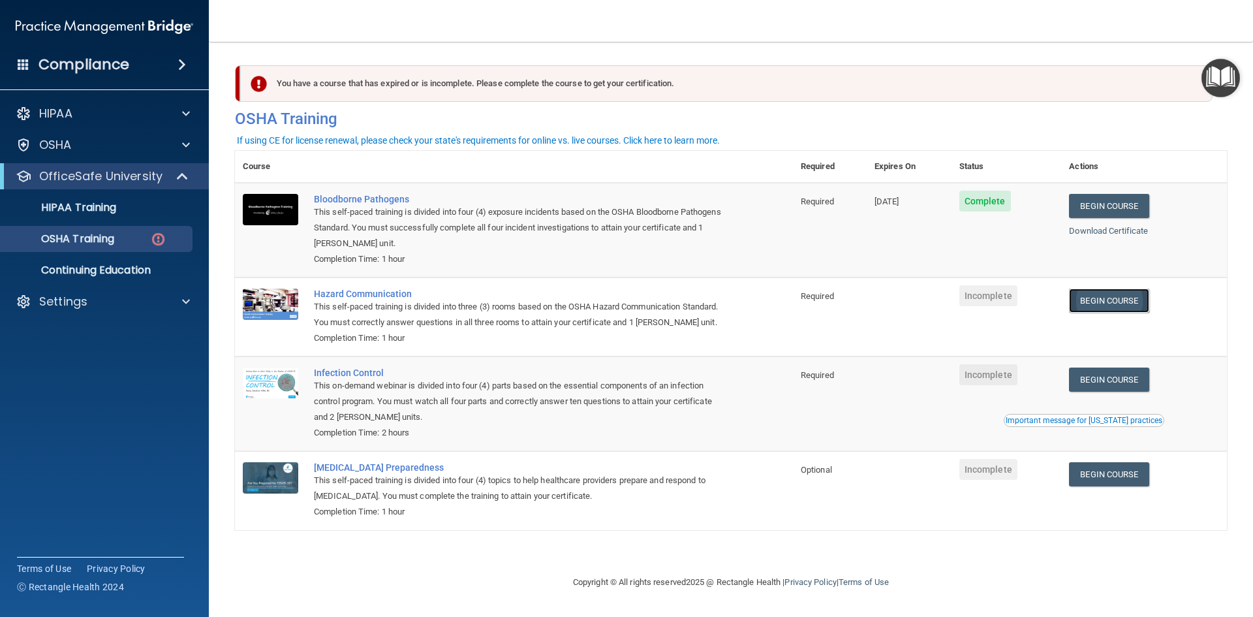
click at [1101, 303] on link "Begin Course" at bounding box center [1109, 301] width 80 height 24
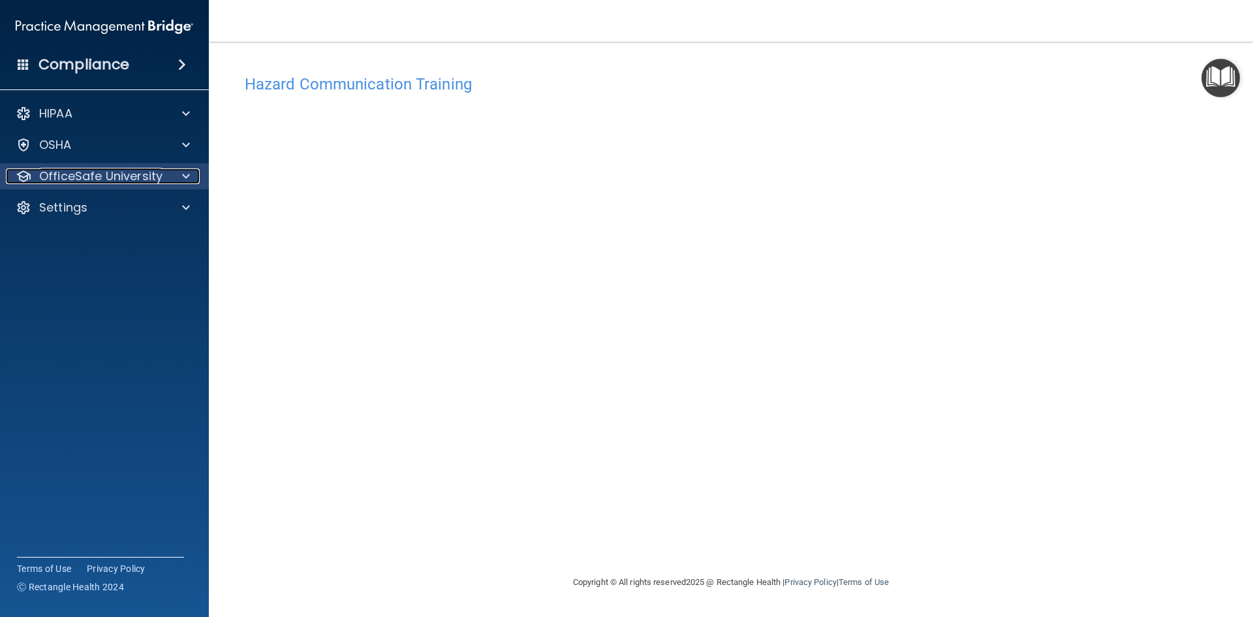
click at [185, 174] on span at bounding box center [186, 176] width 8 height 16
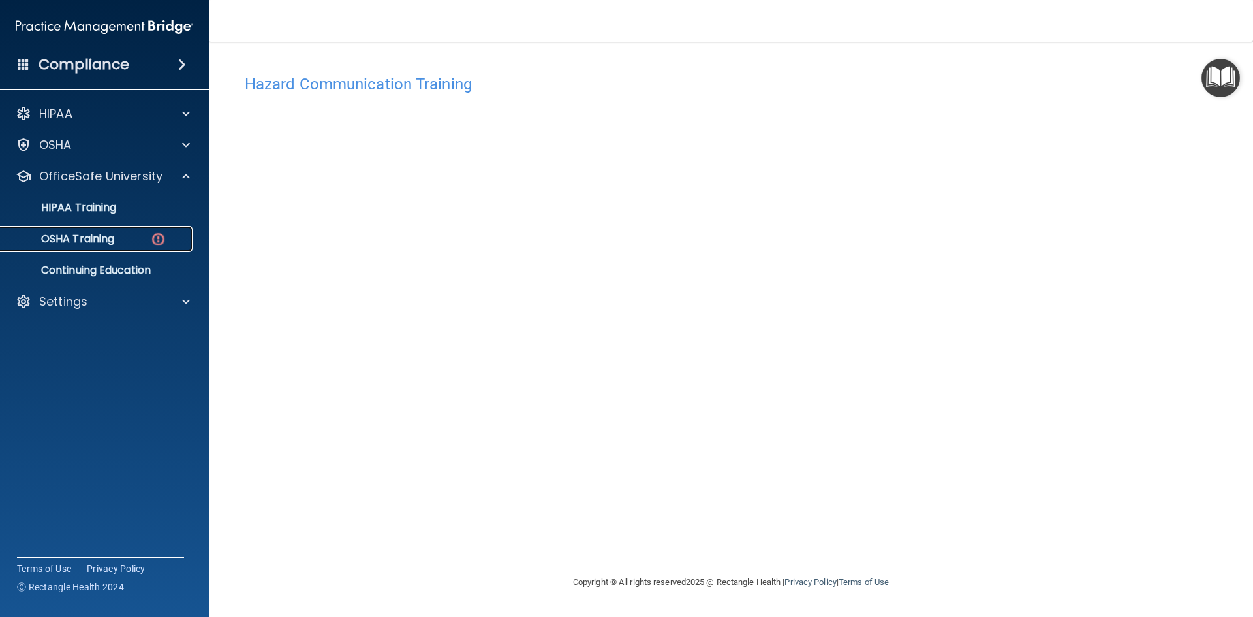
click at [110, 245] on p "OSHA Training" at bounding box center [61, 238] width 106 height 13
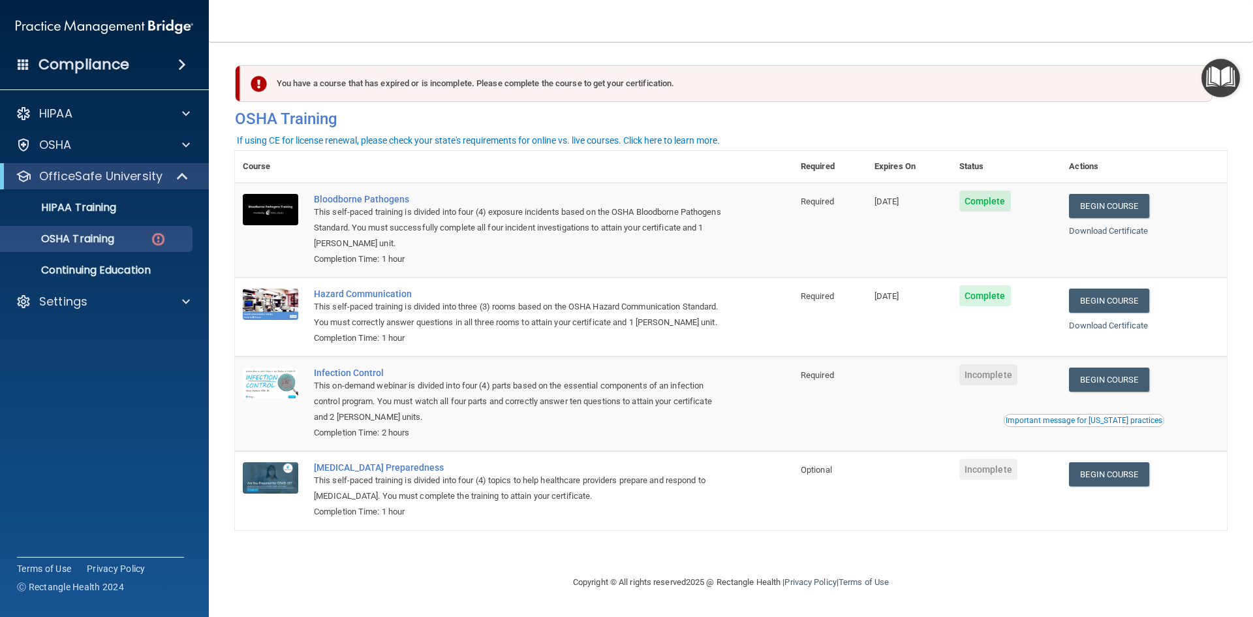
click at [1133, 422] on div "Important message for [US_STATE] practices" at bounding box center [1084, 420] width 157 height 8
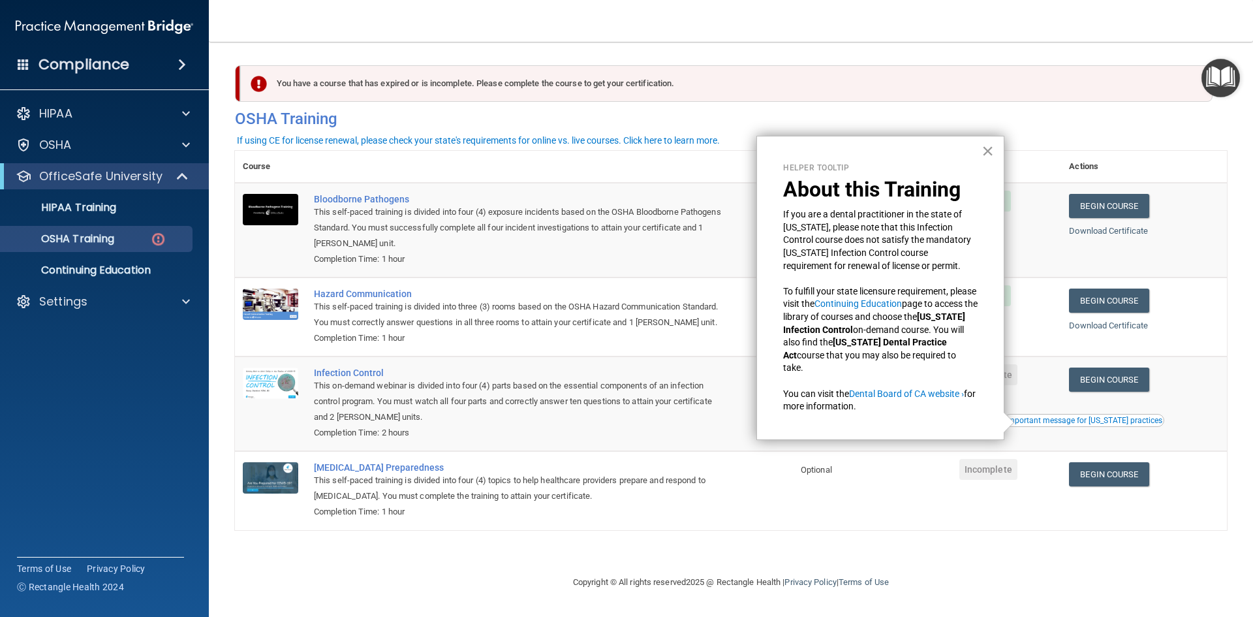
click at [987, 148] on button "×" at bounding box center [988, 150] width 12 height 21
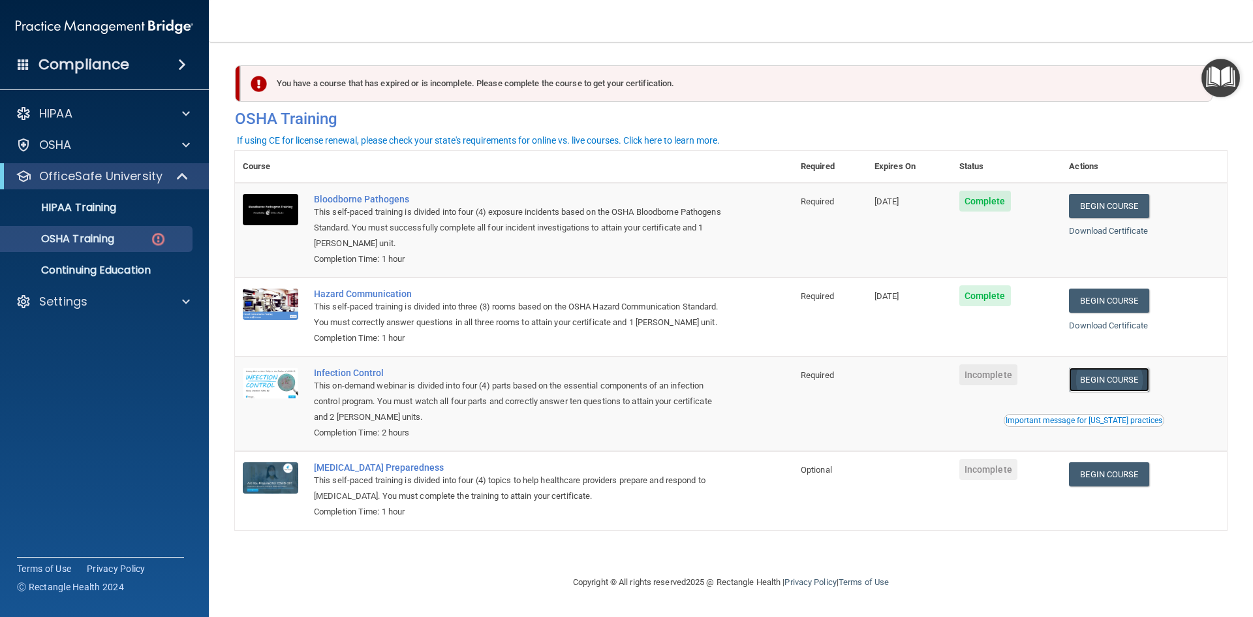
click at [1104, 390] on link "Begin Course" at bounding box center [1109, 380] width 80 height 24
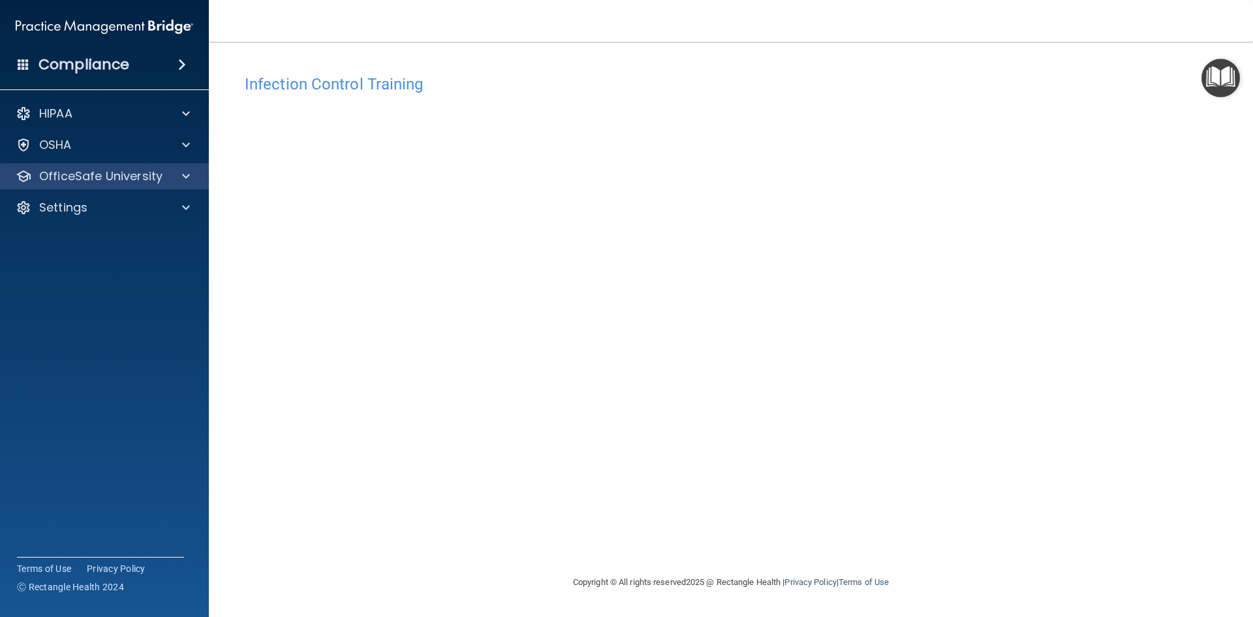
click at [159, 189] on div "OfficeSafe University" at bounding box center [105, 176] width 210 height 26
click at [190, 176] on div at bounding box center [184, 176] width 33 height 16
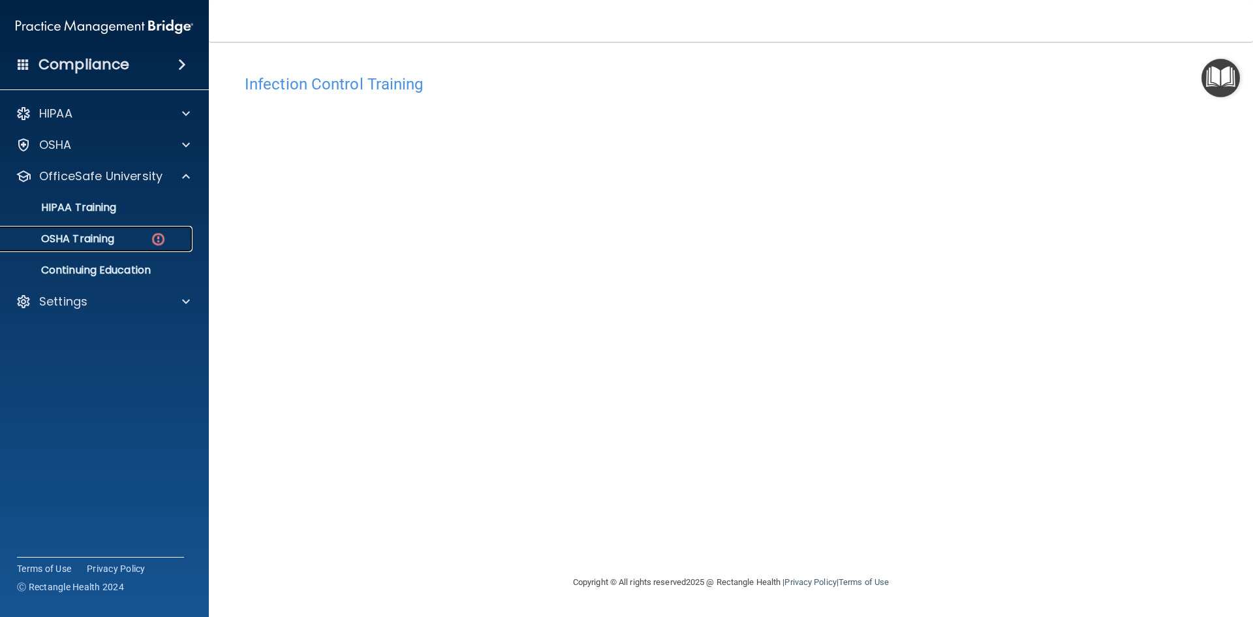
click at [111, 232] on p "OSHA Training" at bounding box center [61, 238] width 106 height 13
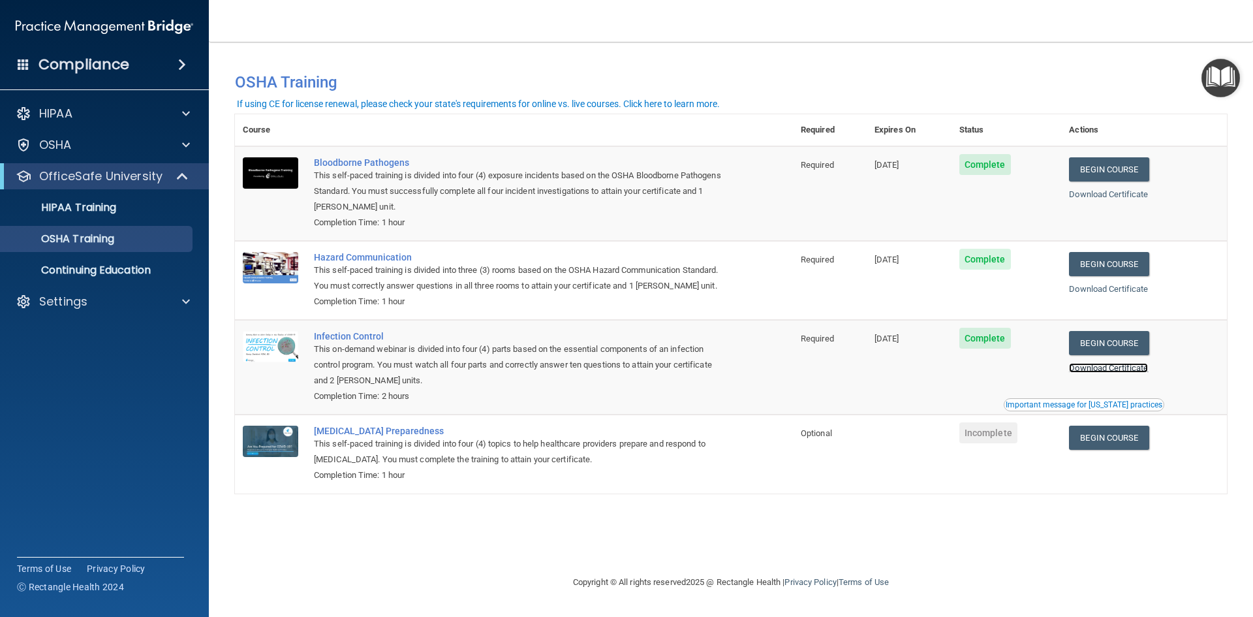
click at [1122, 370] on link "Download Certificate" at bounding box center [1108, 368] width 79 height 10
click at [1142, 287] on link "Download Certificate" at bounding box center [1108, 289] width 79 height 10
click at [1144, 196] on link "Download Certificate" at bounding box center [1108, 194] width 79 height 10
click at [186, 104] on div "HIPAA" at bounding box center [105, 114] width 210 height 26
click at [185, 112] on span at bounding box center [186, 114] width 8 height 16
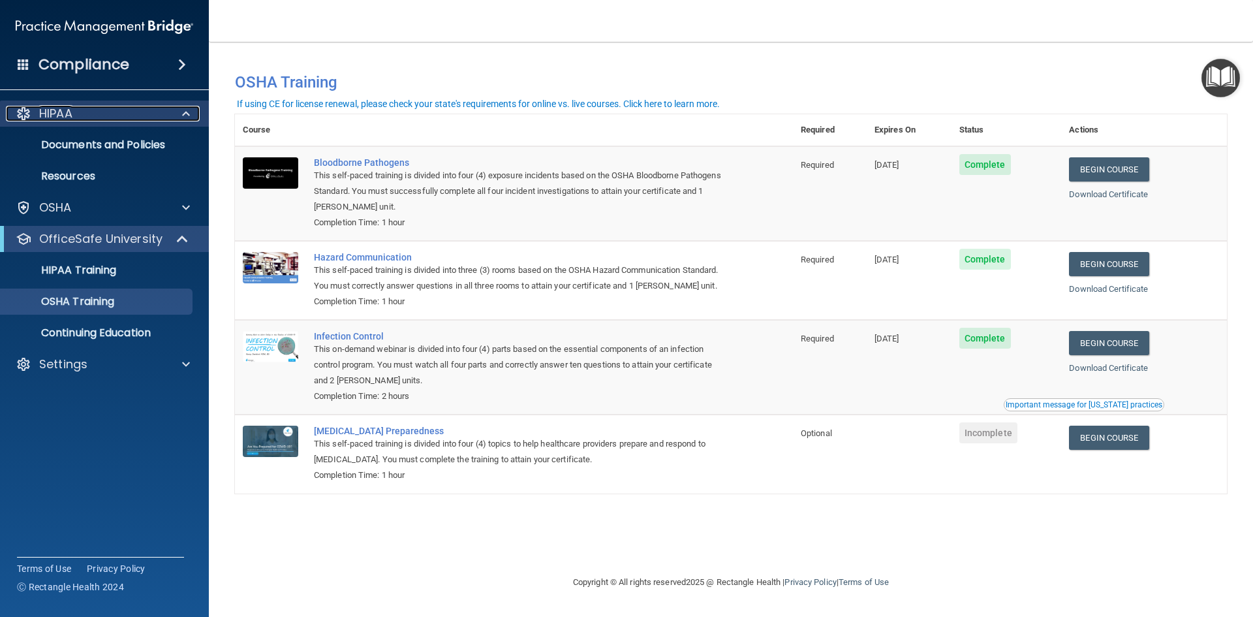
click at [185, 112] on span at bounding box center [186, 114] width 8 height 16
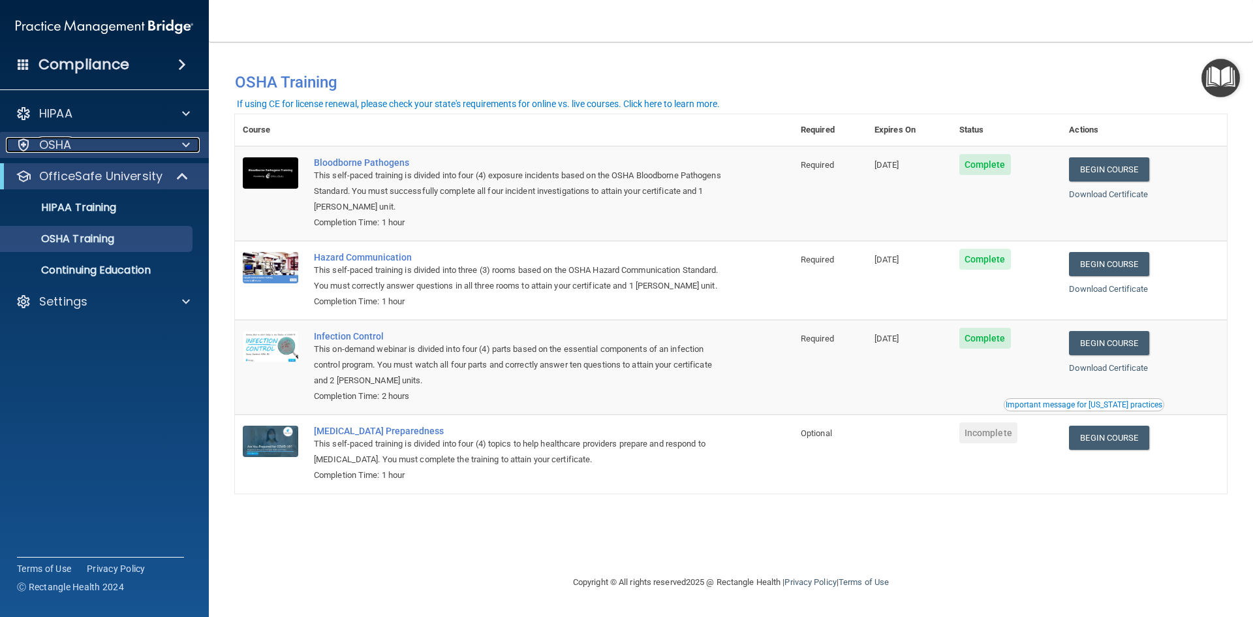
click at [186, 138] on span at bounding box center [186, 145] width 8 height 16
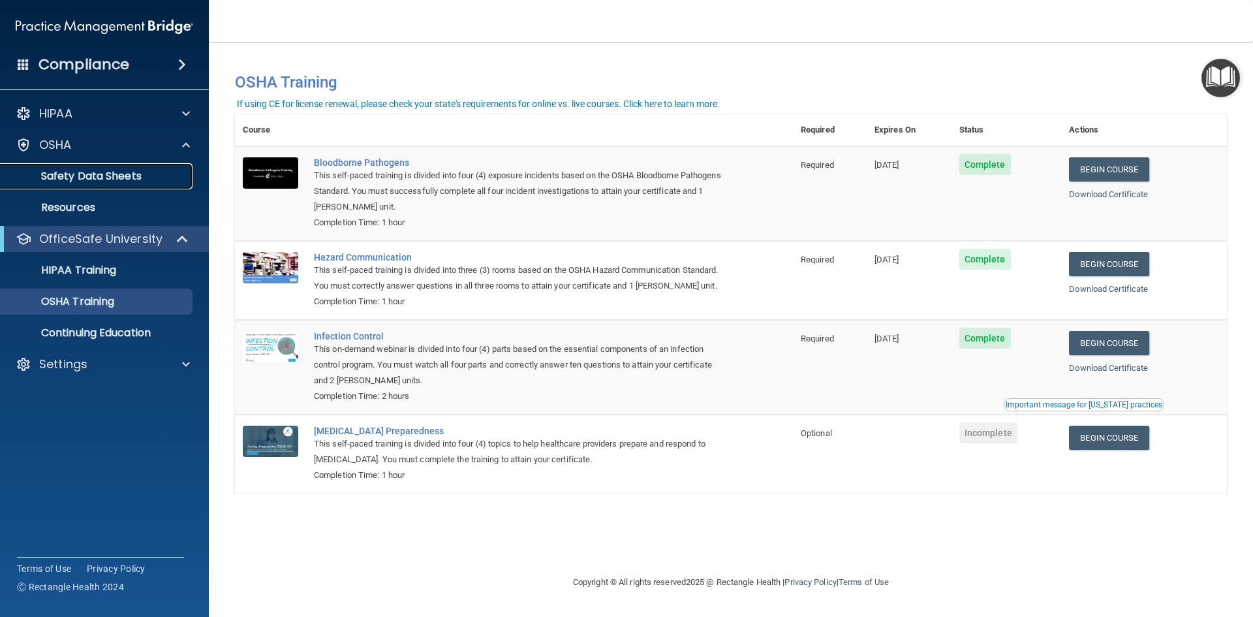
click at [116, 174] on p "Safety Data Sheets" at bounding box center [97, 176] width 178 height 13
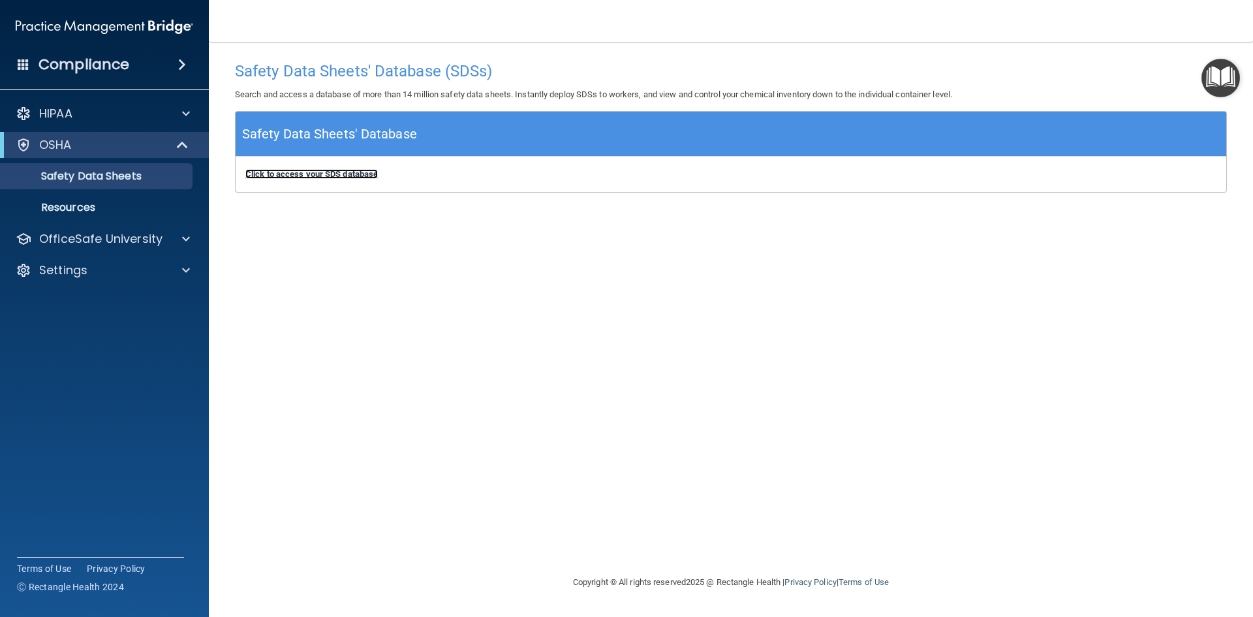
click at [307, 177] on b "Click to access your SDS database" at bounding box center [311, 174] width 133 height 10
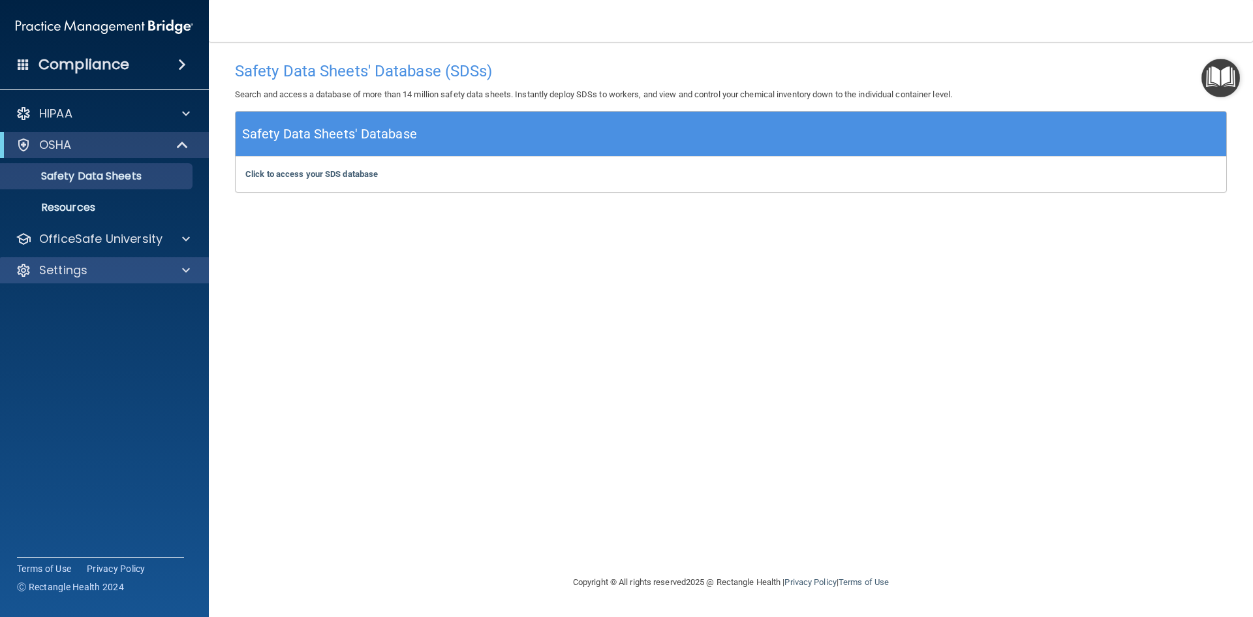
click at [138, 262] on div "Settings" at bounding box center [105, 270] width 210 height 26
click at [23, 56] on div "Compliance" at bounding box center [104, 64] width 209 height 29
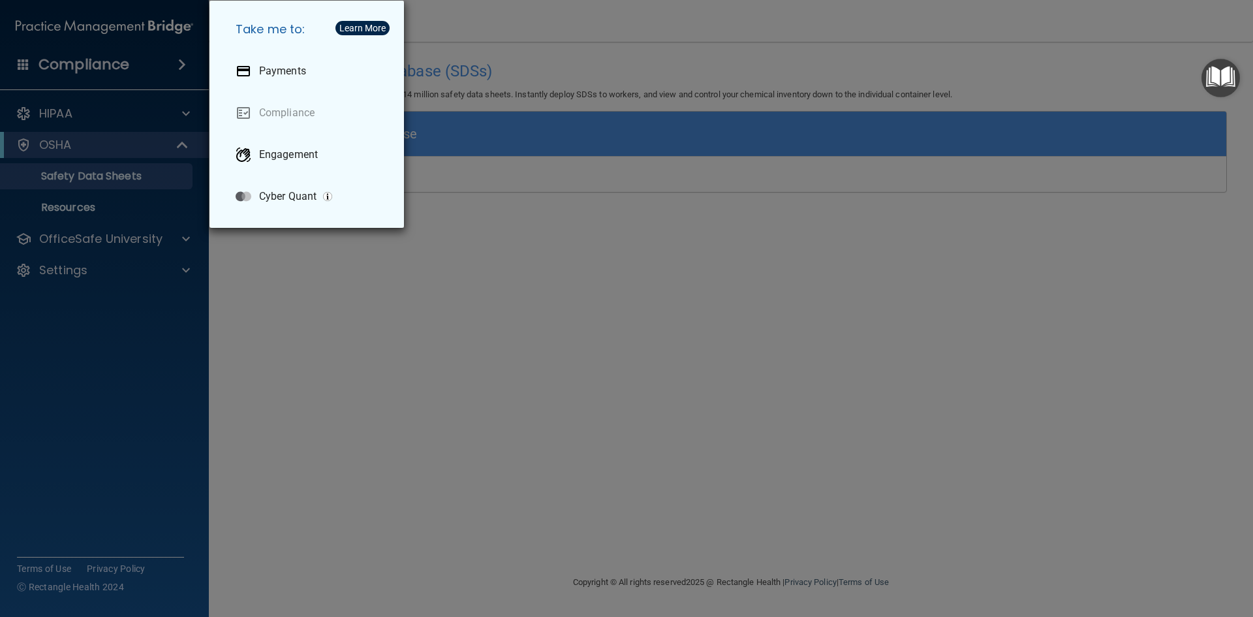
click at [125, 324] on div "Take me to: Payments Compliance Engagement Cyber Quant" at bounding box center [626, 308] width 1253 height 617
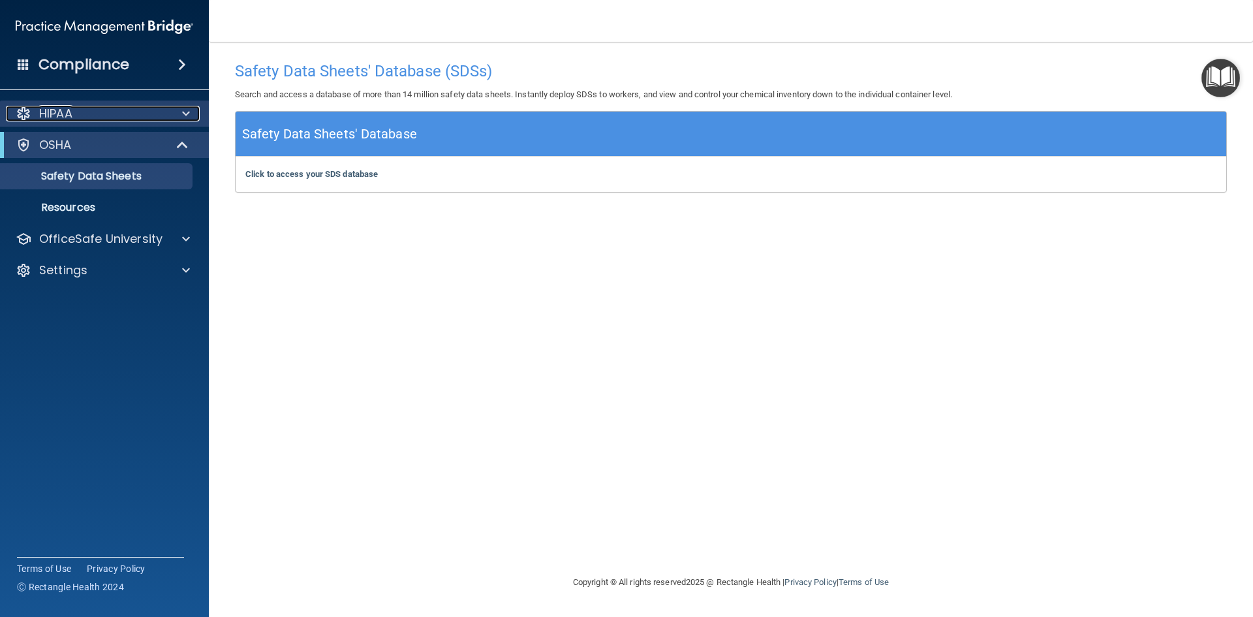
click at [180, 112] on div at bounding box center [184, 114] width 33 height 16
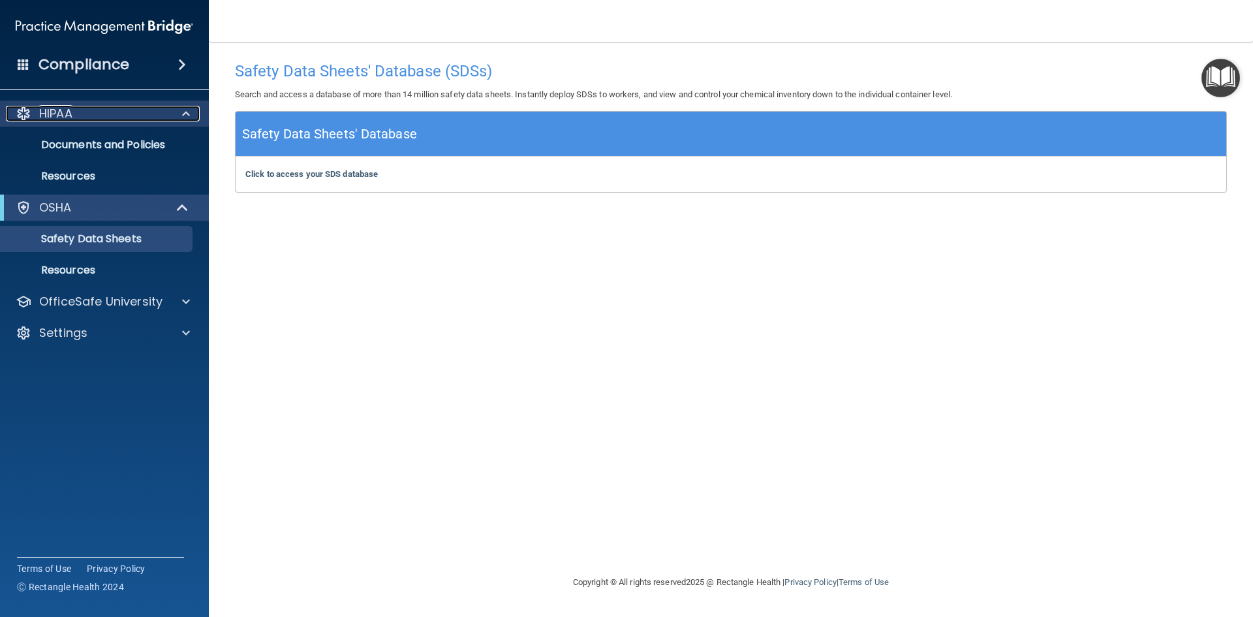
click at [180, 112] on div at bounding box center [184, 114] width 33 height 16
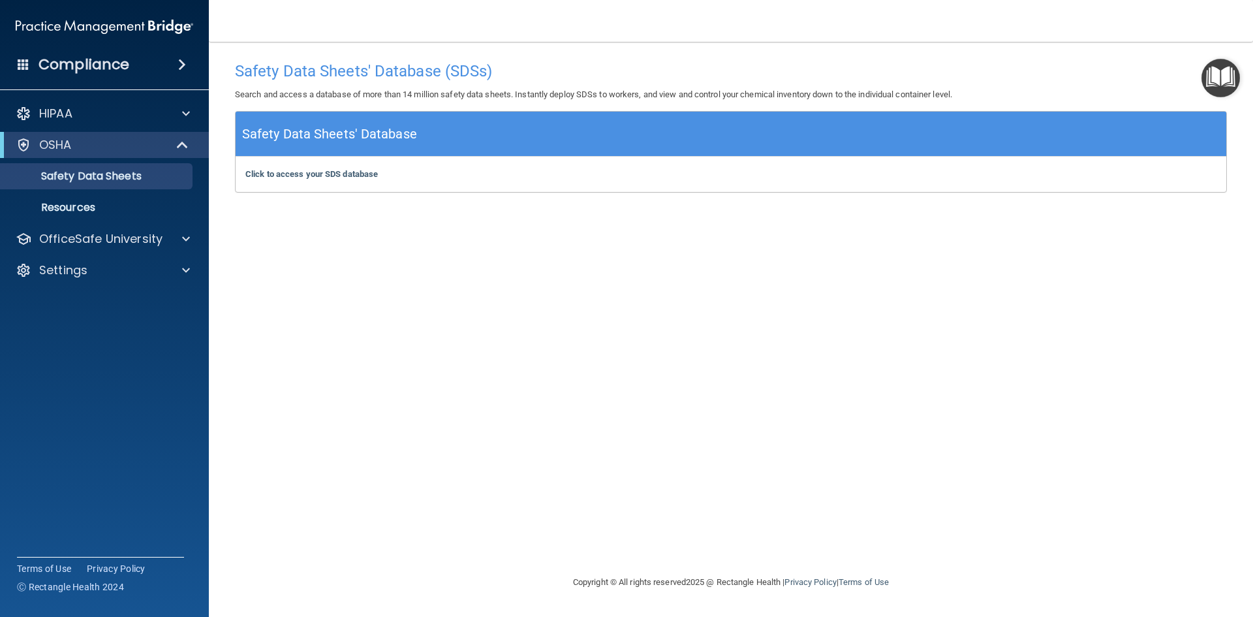
click at [1220, 81] on img "Open Resource Center" at bounding box center [1221, 78] width 39 height 39
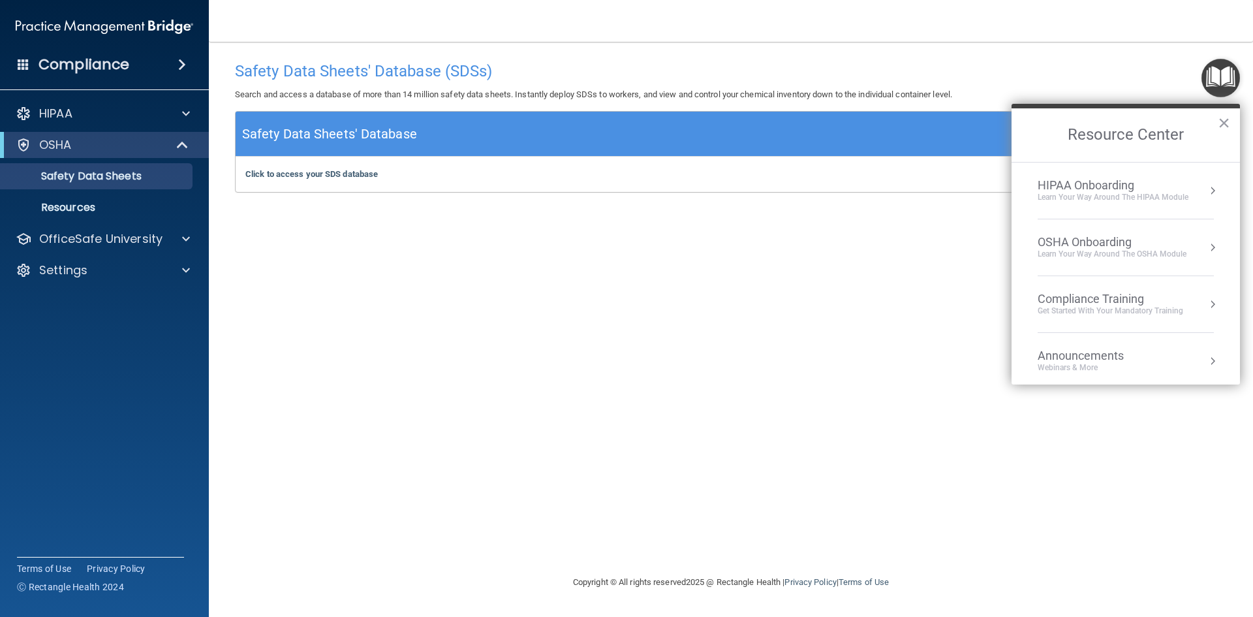
click at [818, 394] on div "Safety Data Sheets' Database (SDSs) Search and access a database of more than 1…" at bounding box center [731, 308] width 992 height 507
click at [1219, 121] on button "×" at bounding box center [1224, 122] width 12 height 21
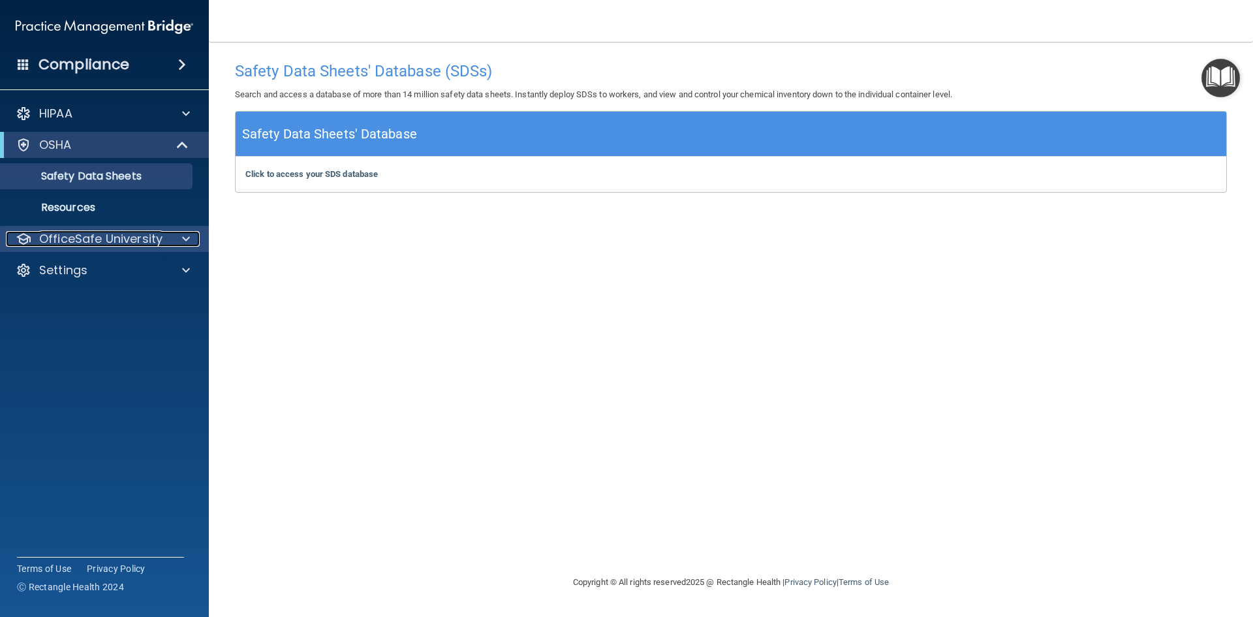
click at [105, 237] on p "OfficeSafe University" at bounding box center [100, 239] width 123 height 16
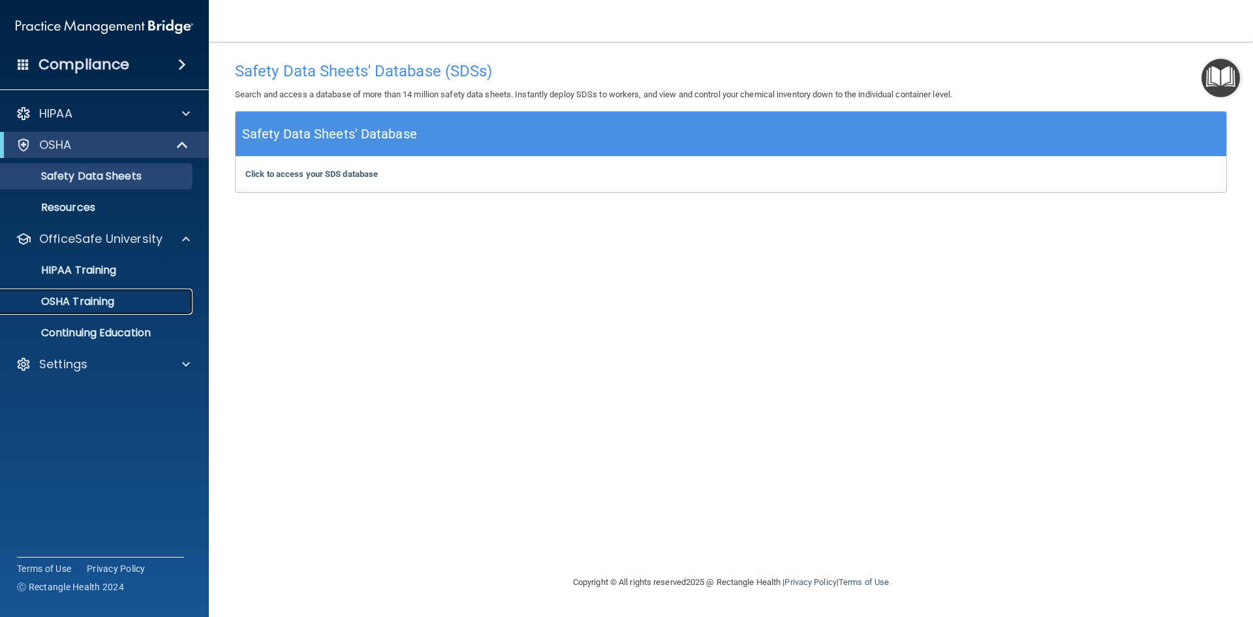
click at [101, 304] on p "OSHA Training" at bounding box center [61, 301] width 106 height 13
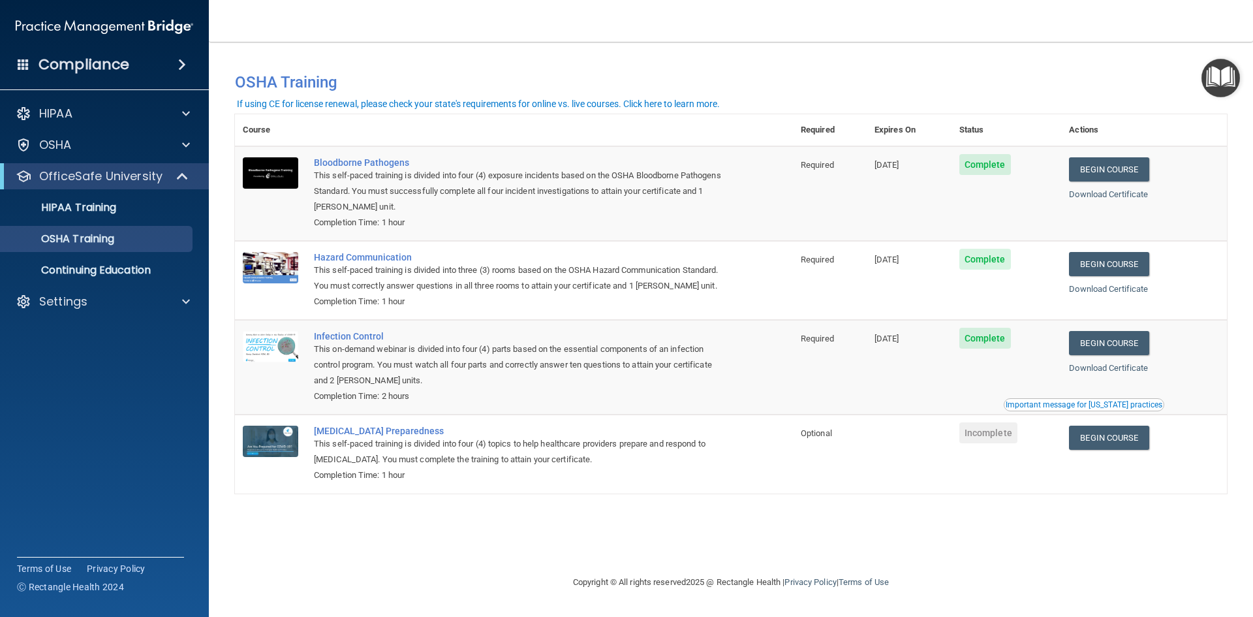
click at [1095, 408] on div "Important message for [US_STATE] practices" at bounding box center [1084, 405] width 157 height 8
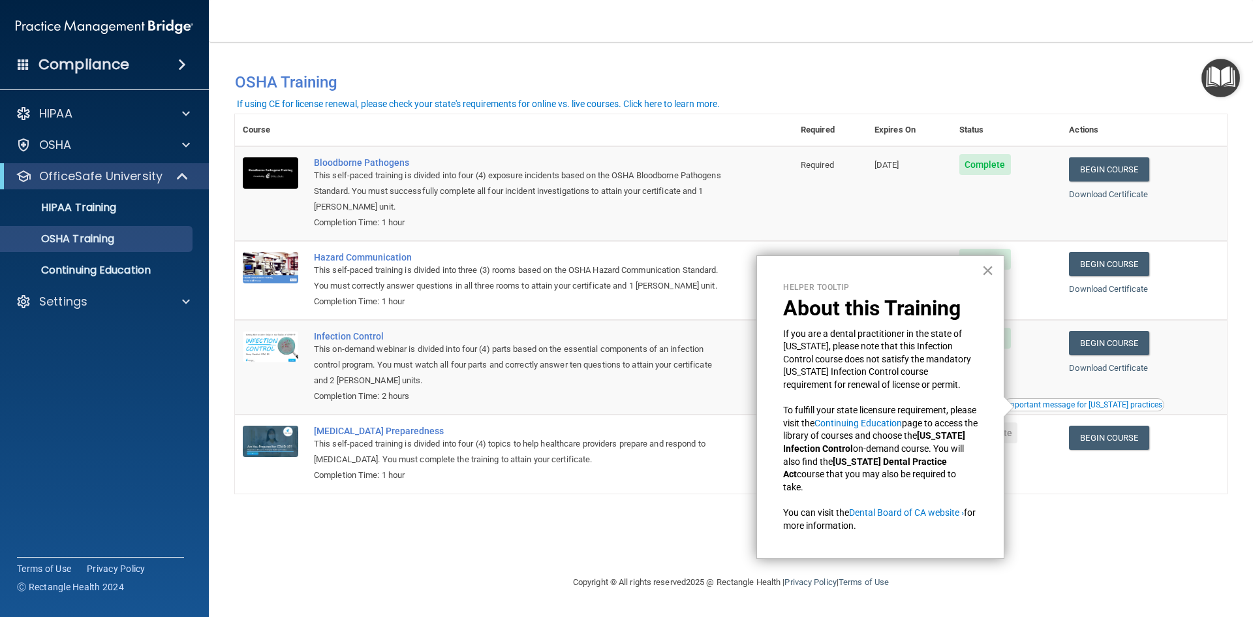
click at [988, 266] on button "×" at bounding box center [988, 270] width 12 height 21
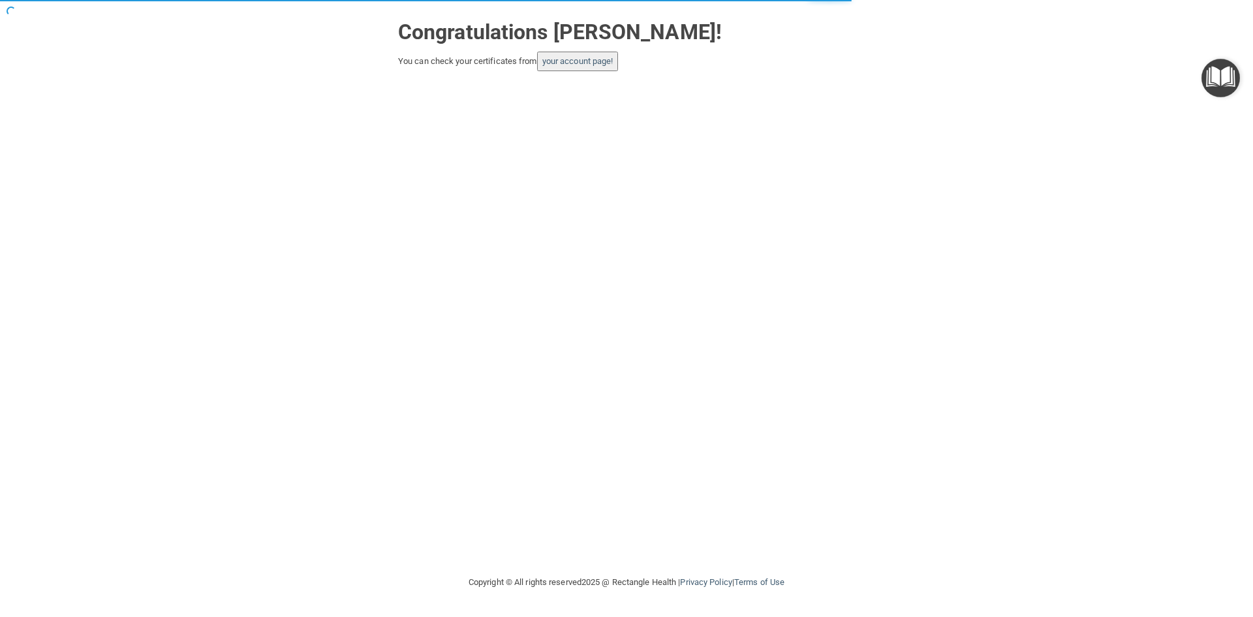
click at [586, 68] on button "your account page!" at bounding box center [578, 62] width 82 height 20
